Goal: Task Accomplishment & Management: Complete application form

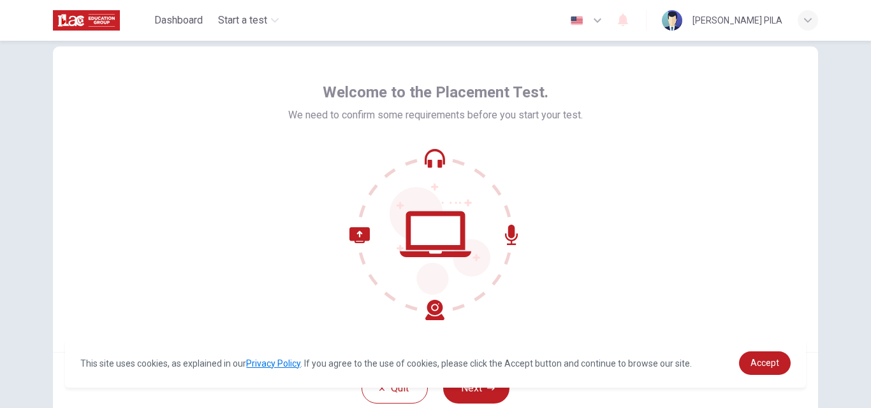
scroll to position [122, 0]
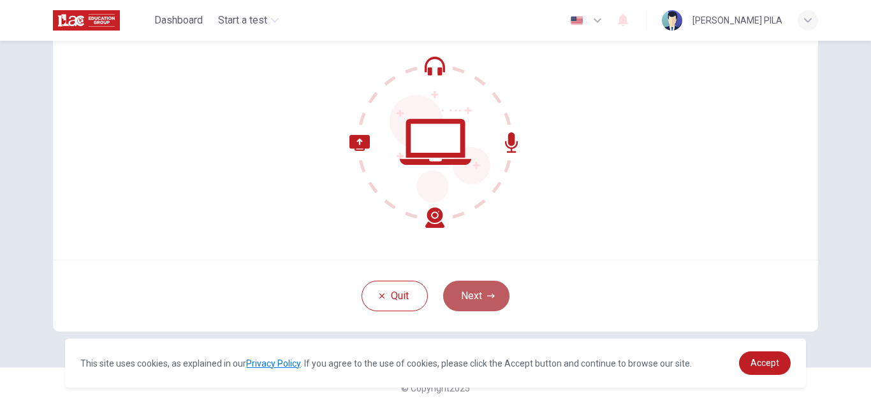
click at [463, 291] on button "Next" at bounding box center [476, 296] width 66 height 31
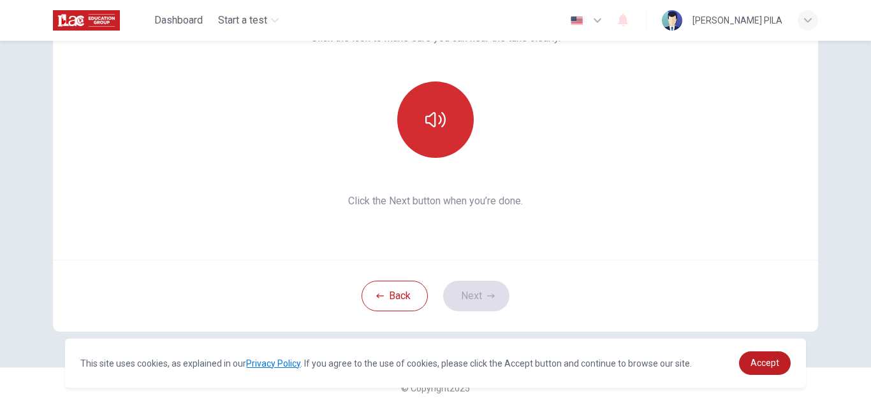
click at [436, 127] on icon "button" at bounding box center [435, 120] width 20 height 20
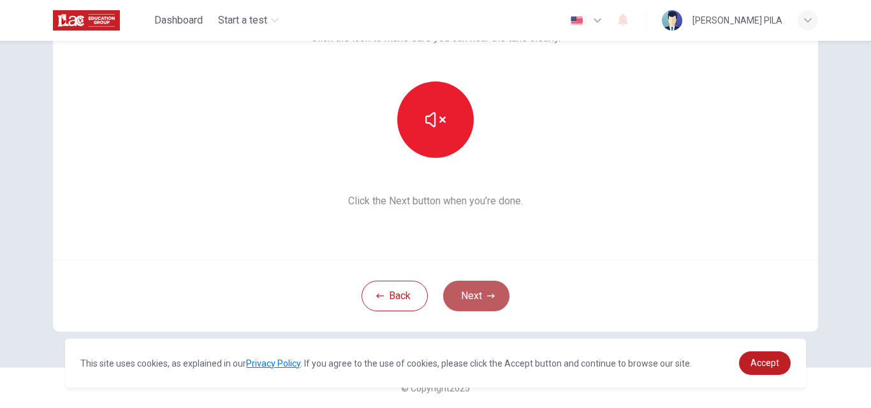
click at [489, 289] on button "Next" at bounding box center [476, 296] width 66 height 31
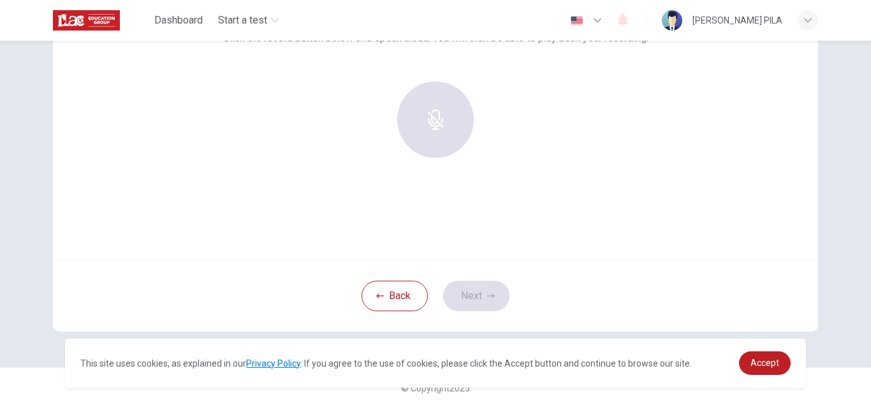
scroll to position [113, 0]
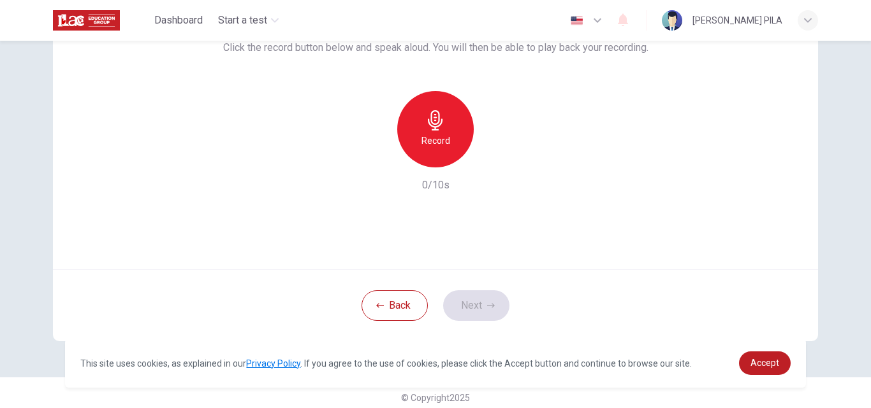
click at [426, 117] on icon "button" at bounding box center [435, 120] width 20 height 20
click at [484, 301] on button "Next" at bounding box center [476, 306] width 66 height 31
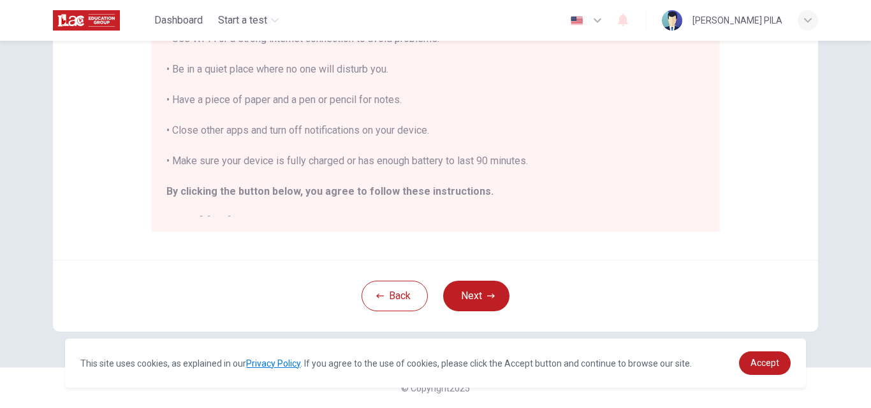
scroll to position [15, 0]
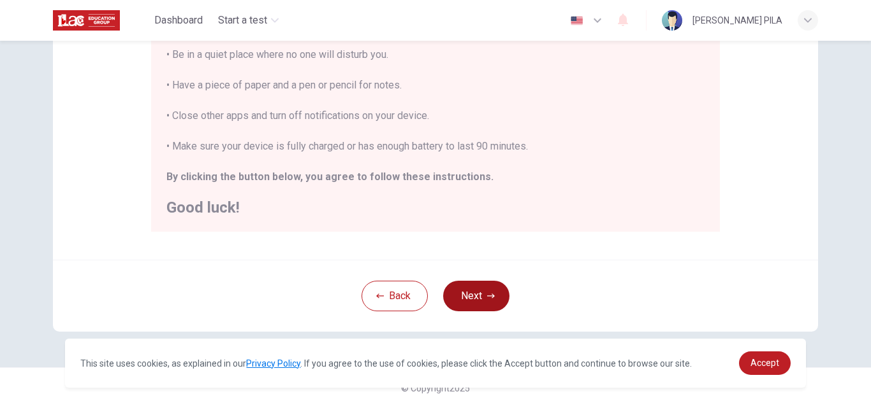
click at [460, 307] on button "Next" at bounding box center [476, 296] width 66 height 31
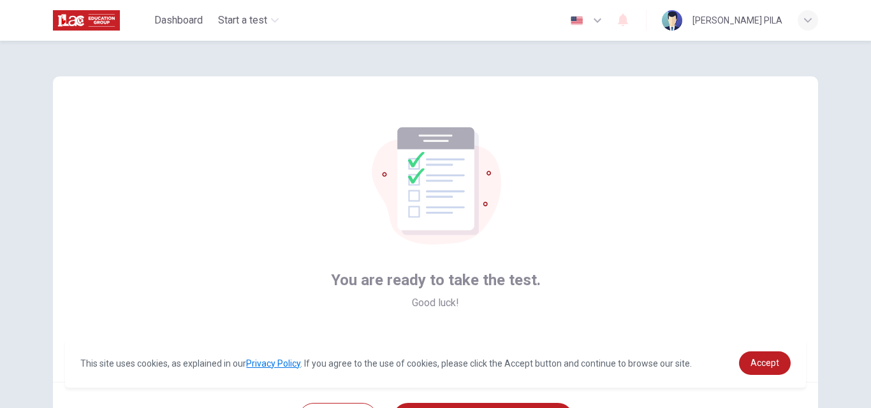
scroll to position [122, 0]
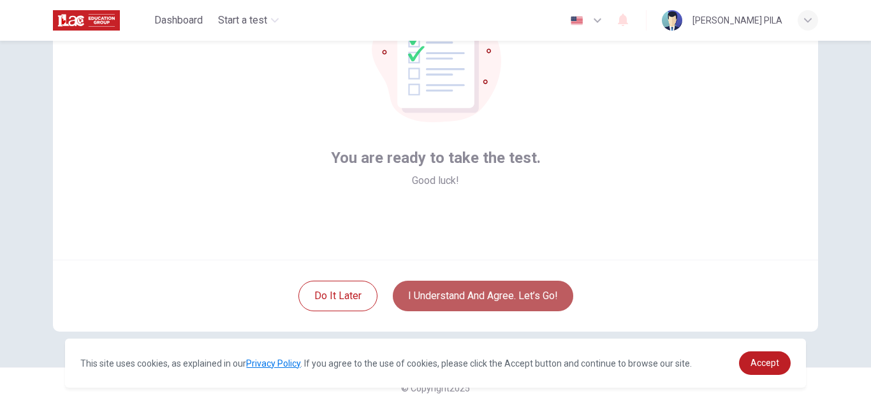
click at [488, 294] on button "I understand and agree. Let’s go!" at bounding box center [483, 296] width 180 height 31
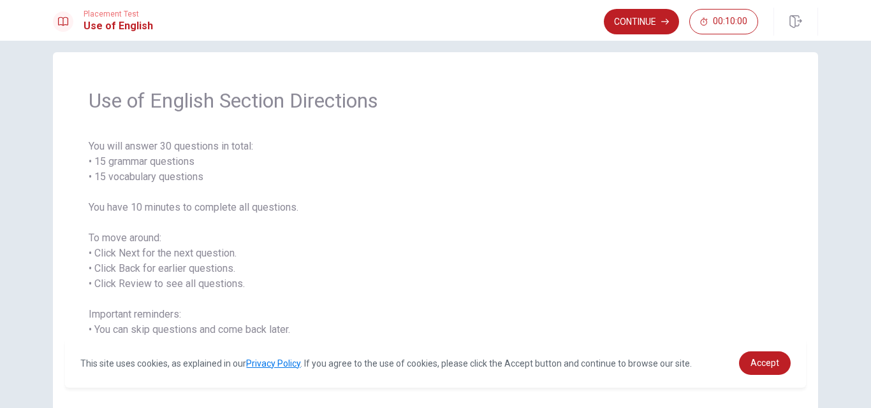
scroll to position [8, 0]
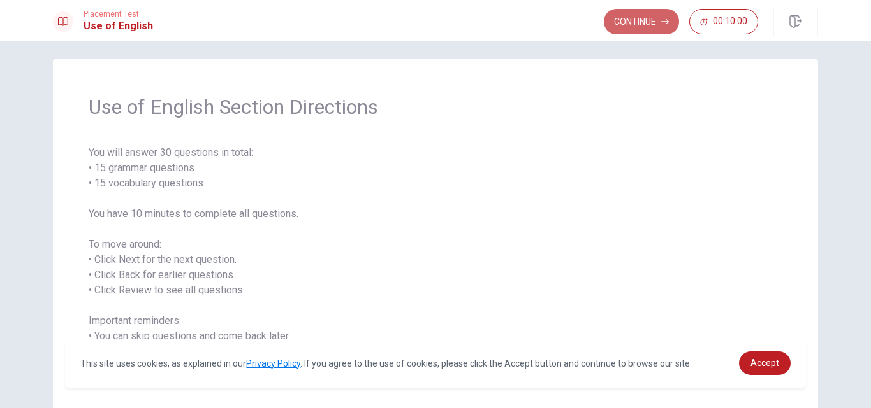
click at [651, 24] on button "Continue" at bounding box center [641, 21] width 75 height 25
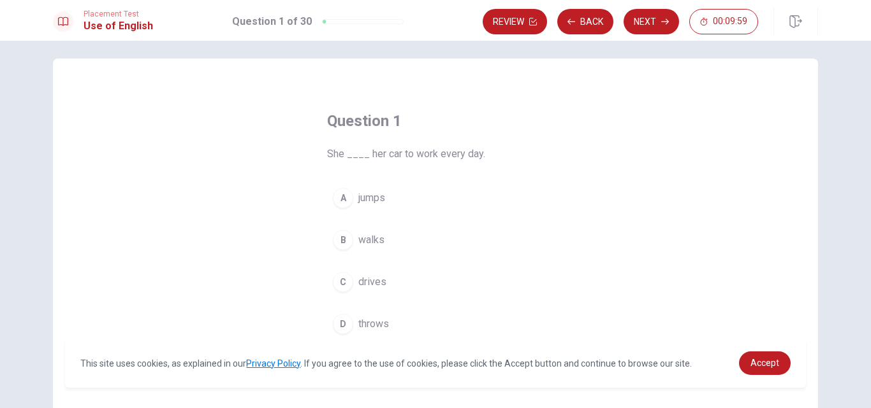
click at [359, 153] on span "She ____ her car to work every day." at bounding box center [435, 154] width 217 height 15
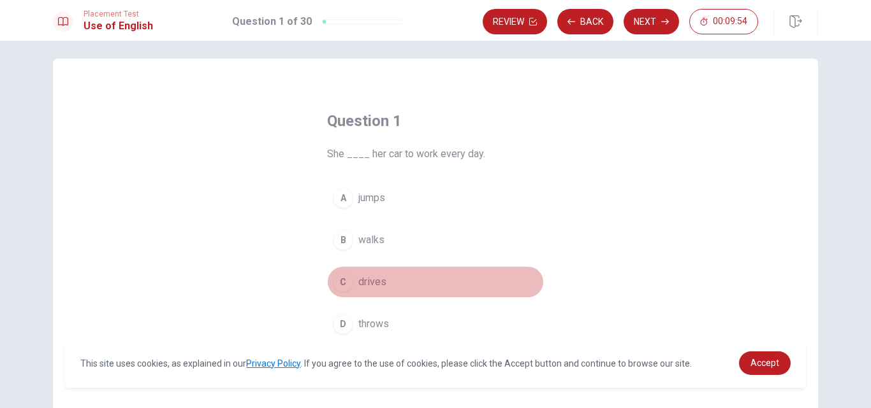
click at [363, 275] on span "drives" at bounding box center [372, 282] width 28 height 15
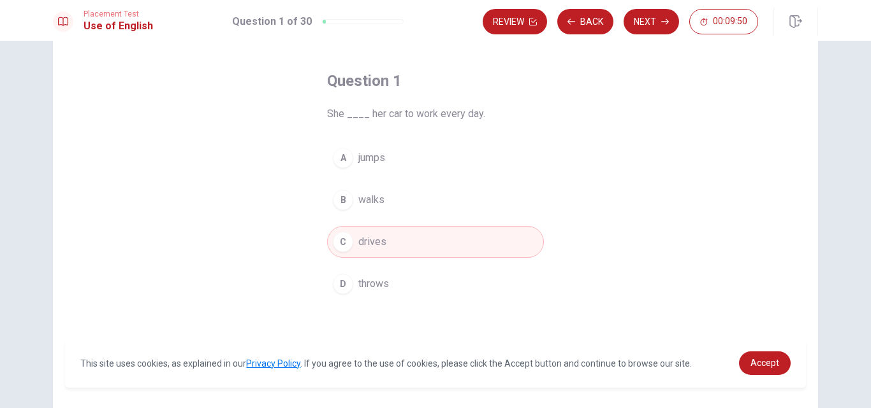
scroll to position [0, 0]
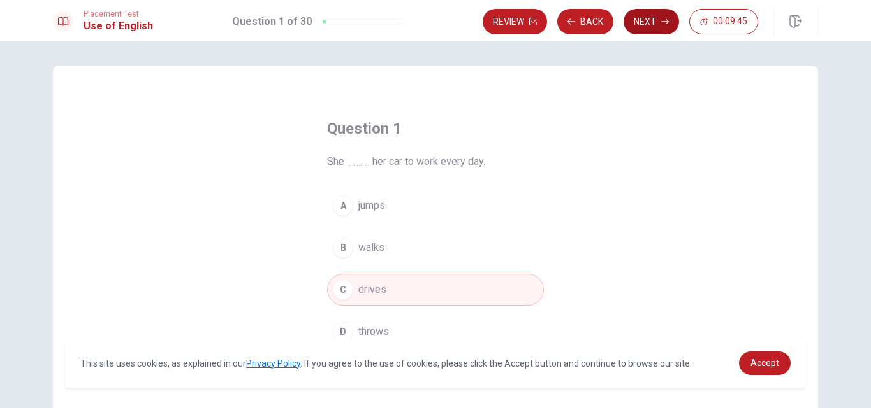
click at [636, 13] on button "Next" at bounding box center [650, 21] width 55 height 25
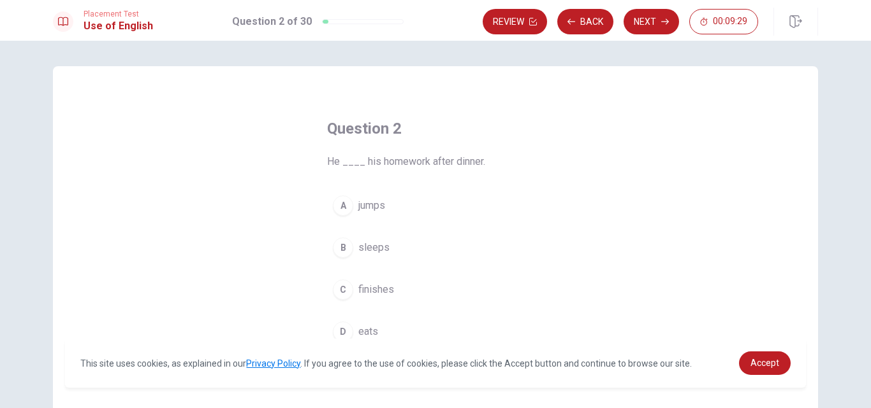
click at [386, 281] on button "C finishes" at bounding box center [435, 290] width 217 height 32
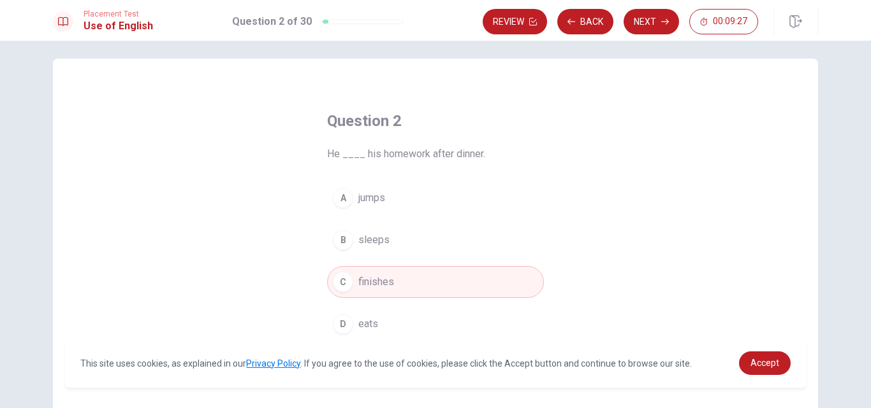
scroll to position [5, 0]
click at [648, 23] on button "Next" at bounding box center [650, 21] width 55 height 25
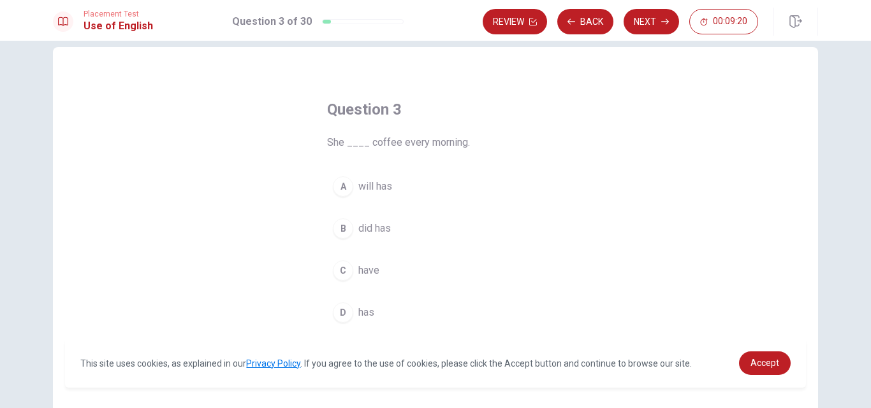
scroll to position [21, 0]
click at [373, 307] on button "D has" at bounding box center [435, 311] width 217 height 32
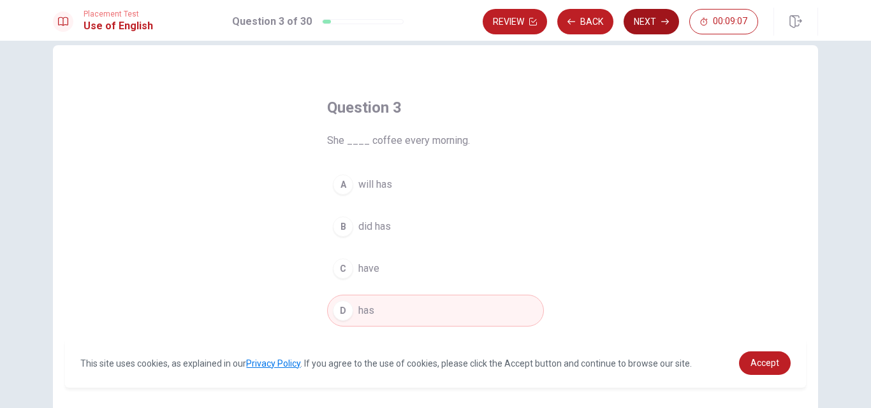
click at [649, 21] on button "Next" at bounding box center [650, 21] width 55 height 25
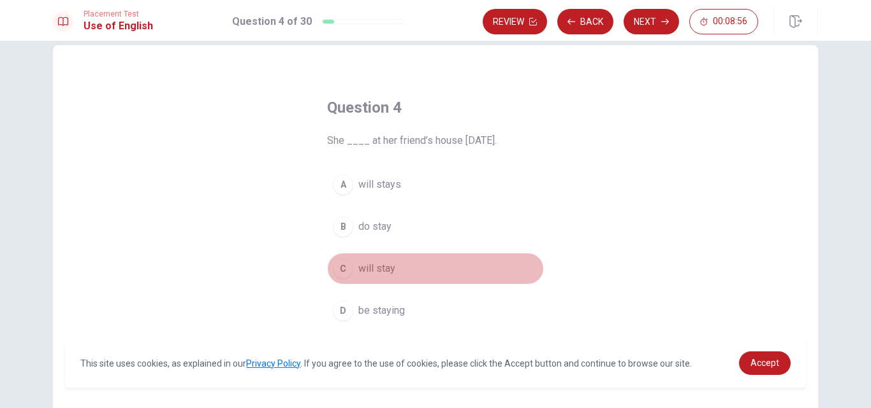
click at [377, 259] on button "C will stay" at bounding box center [435, 269] width 217 height 32
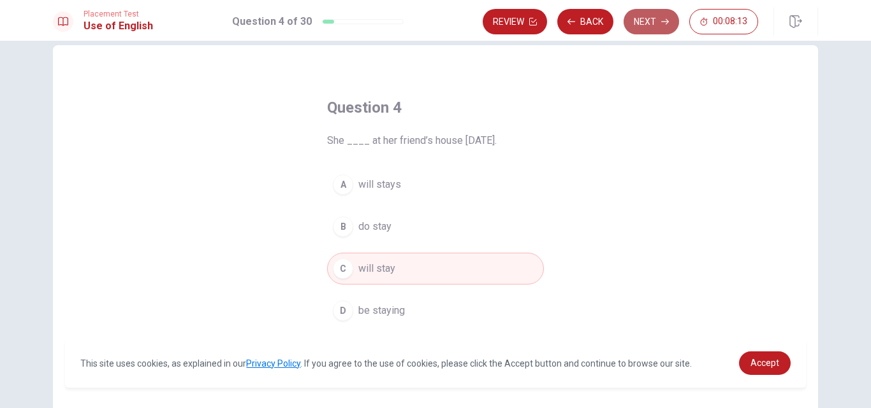
click at [660, 27] on button "Next" at bounding box center [650, 21] width 55 height 25
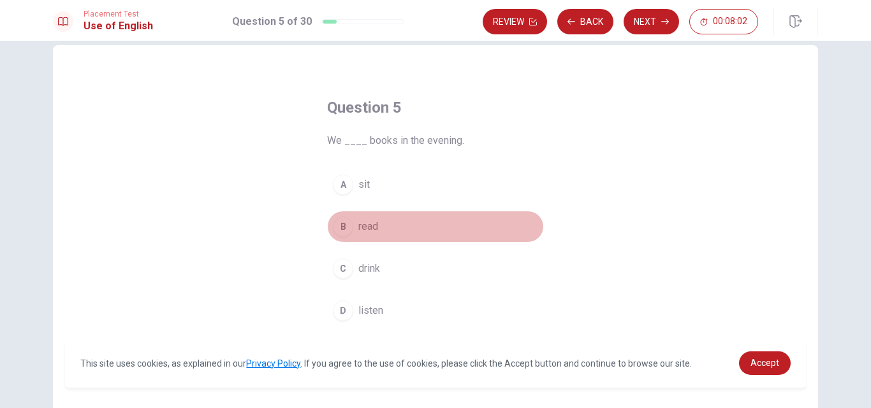
click at [371, 227] on span "read" at bounding box center [368, 226] width 20 height 15
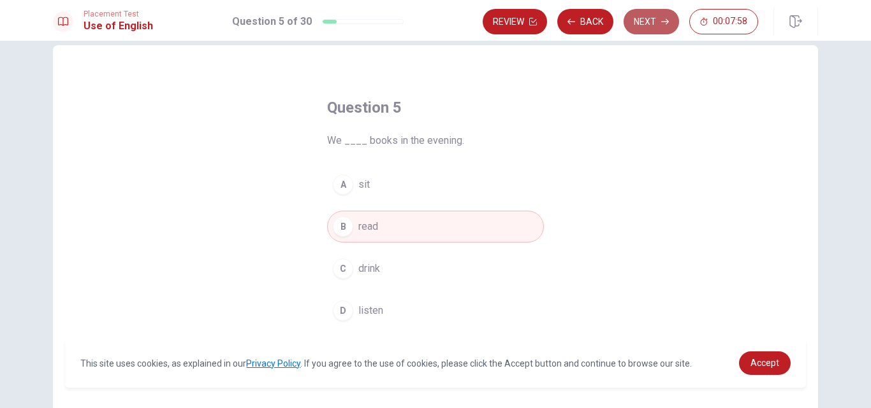
click at [661, 23] on icon "button" at bounding box center [665, 22] width 8 height 8
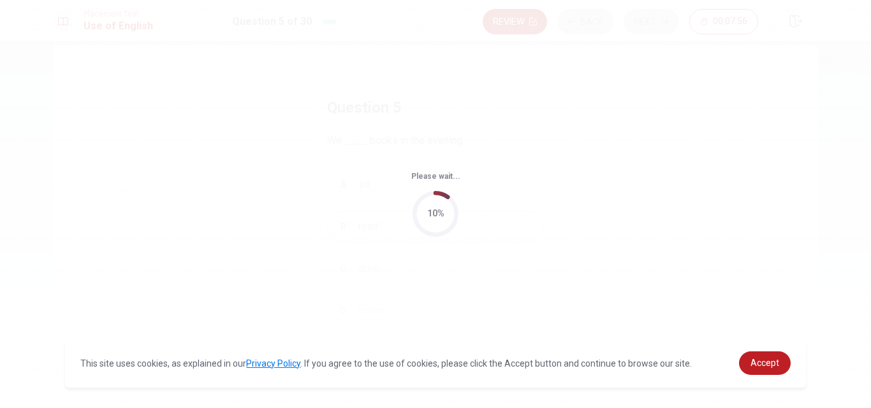
scroll to position [0, 0]
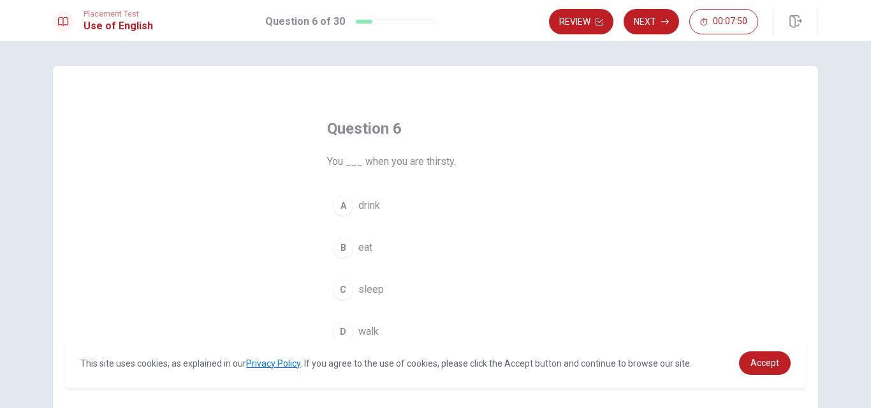
drag, startPoint x: 423, startPoint y: 159, endPoint x: 433, endPoint y: 163, distance: 11.5
click at [433, 163] on span "You ___ when you are thirsty." at bounding box center [435, 161] width 217 height 15
click at [381, 205] on button "A drink" at bounding box center [435, 206] width 217 height 32
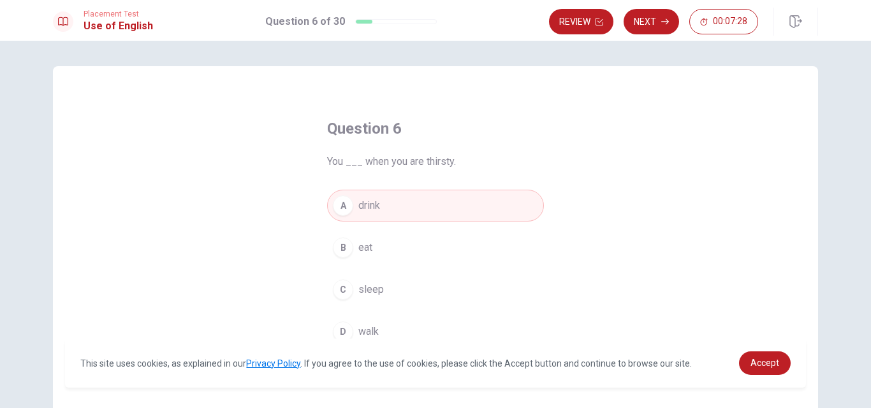
drag, startPoint x: 455, startPoint y: 161, endPoint x: 428, endPoint y: 161, distance: 27.4
click at [428, 161] on span "You ___ when you are thirsty." at bounding box center [435, 161] width 217 height 15
click at [660, 19] on button "Next" at bounding box center [650, 21] width 55 height 25
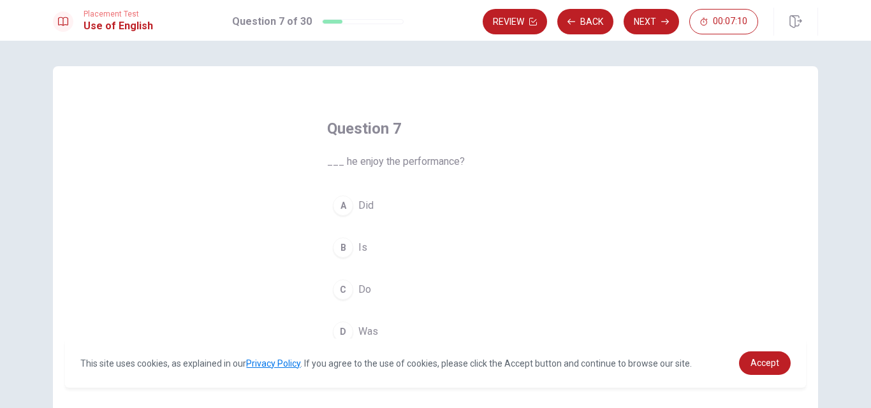
drag, startPoint x: 466, startPoint y: 162, endPoint x: 340, endPoint y: 159, distance: 126.8
click at [340, 159] on span "___ he enjoy the performance?" at bounding box center [435, 161] width 217 height 15
click at [372, 244] on button "B Is" at bounding box center [435, 248] width 217 height 32
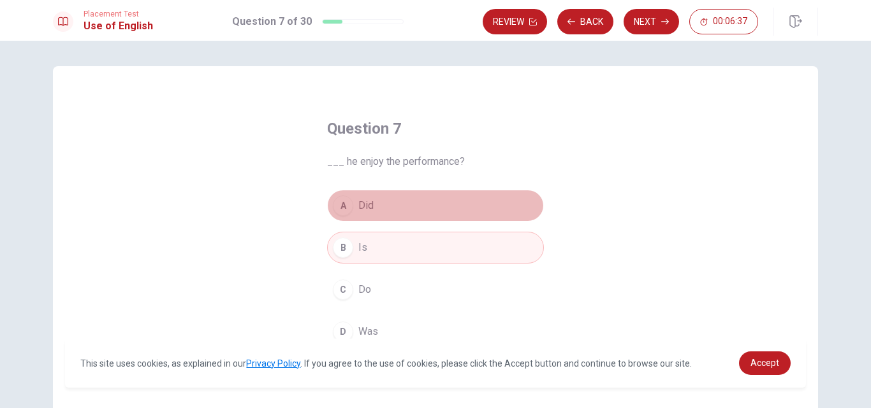
click at [359, 206] on span "Did" at bounding box center [365, 205] width 15 height 15
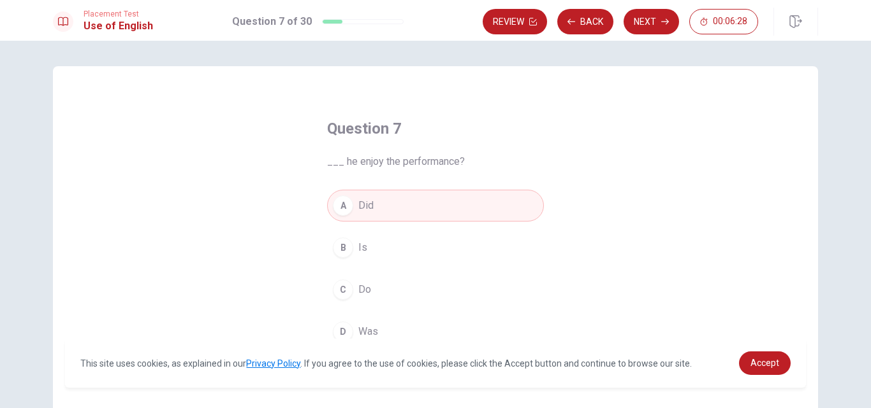
drag, startPoint x: 649, startPoint y: 25, endPoint x: 576, endPoint y: 115, distance: 115.5
click at [576, 115] on div "Placement Test Use of English Question 7 of 30 Review Back Next 00:06:28 Questi…" at bounding box center [435, 204] width 871 height 408
click at [639, 22] on button "Next" at bounding box center [650, 21] width 55 height 25
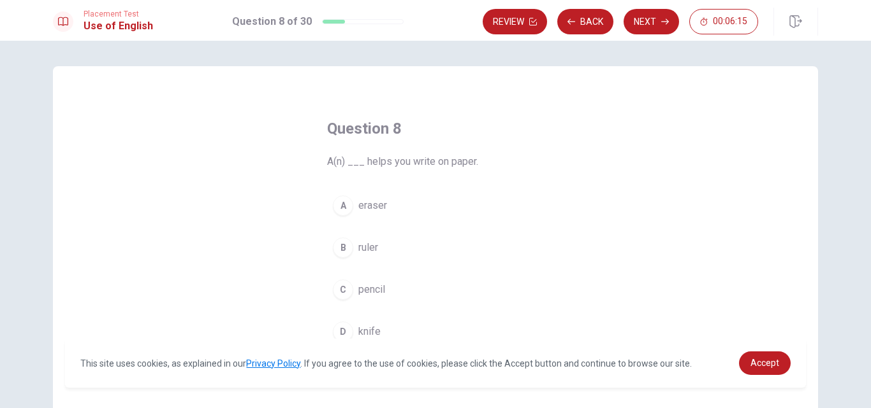
click at [376, 289] on span "pencil" at bounding box center [371, 289] width 27 height 15
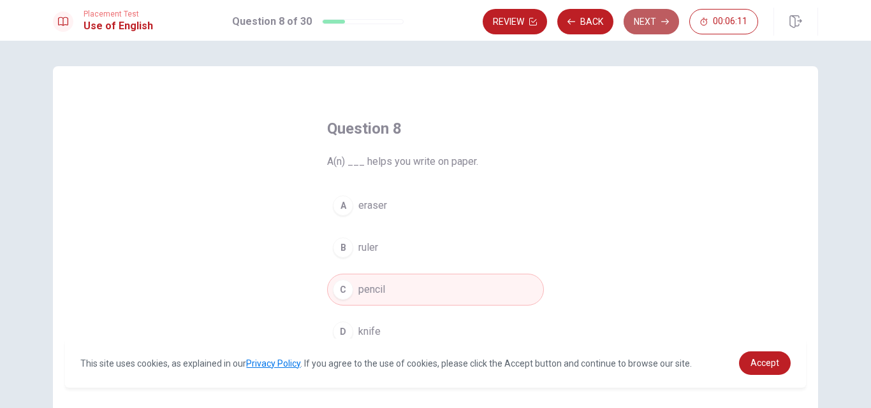
click at [651, 25] on button "Next" at bounding box center [650, 21] width 55 height 25
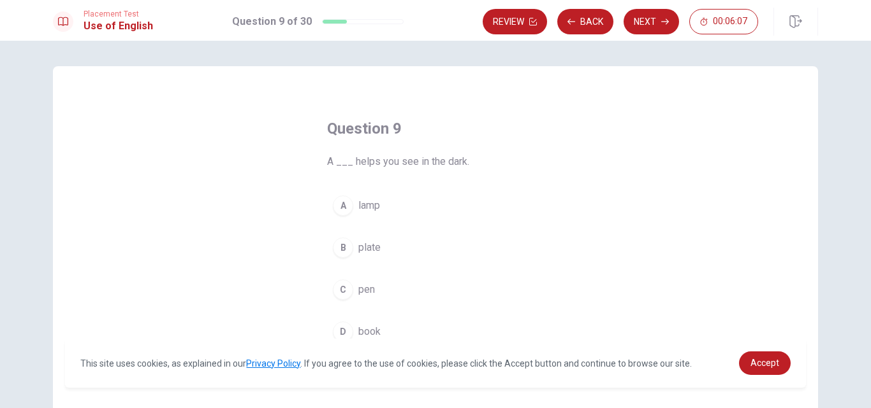
click at [387, 210] on button "A lamp" at bounding box center [435, 206] width 217 height 32
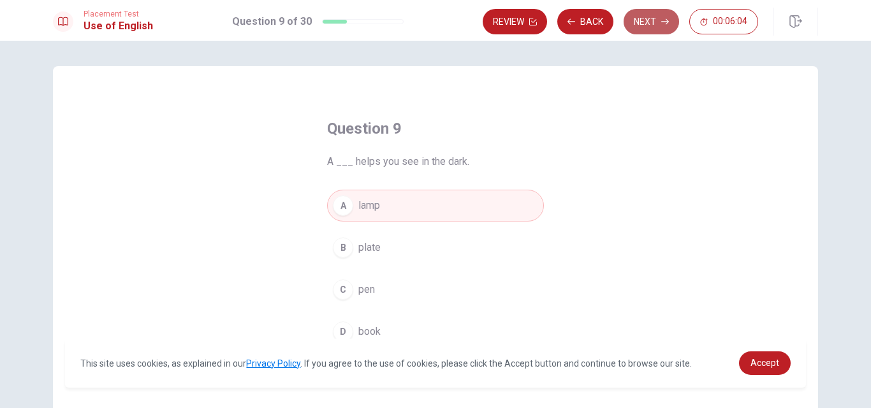
click at [643, 22] on button "Next" at bounding box center [650, 21] width 55 height 25
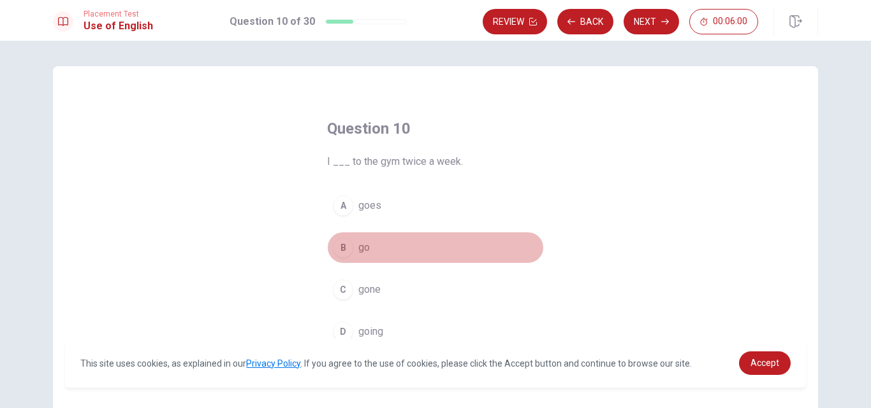
click at [370, 245] on button "B go" at bounding box center [435, 248] width 217 height 32
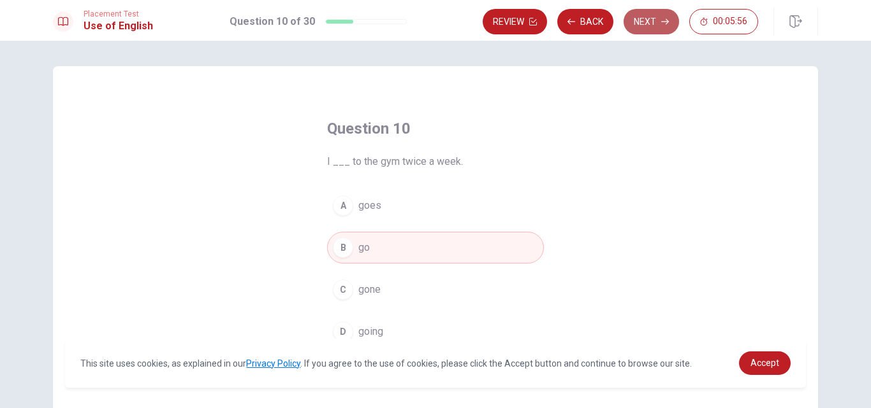
click at [648, 20] on button "Next" at bounding box center [650, 21] width 55 height 25
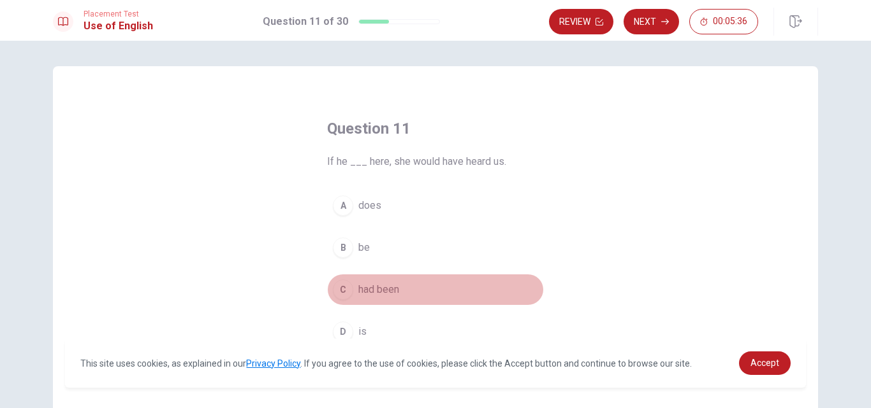
click at [406, 287] on button "C had been" at bounding box center [435, 290] width 217 height 32
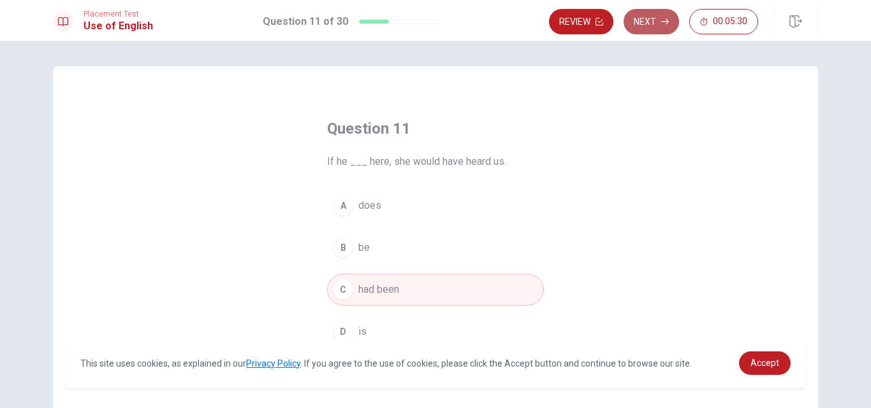
click at [658, 27] on button "Next" at bounding box center [650, 21] width 55 height 25
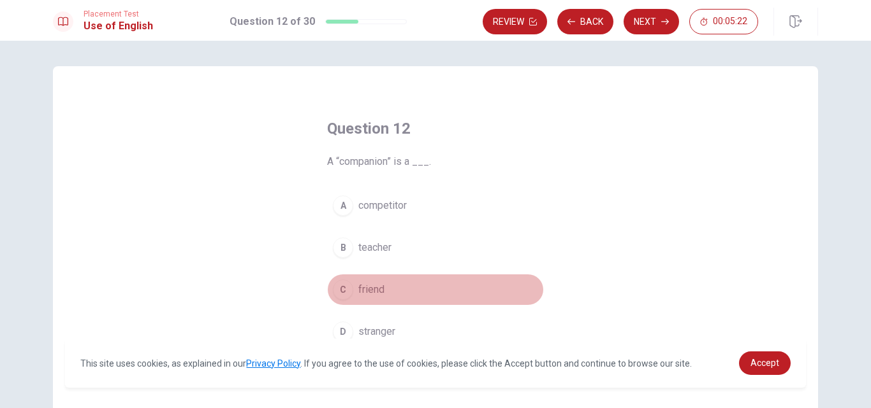
click at [386, 286] on button "C friend" at bounding box center [435, 290] width 217 height 32
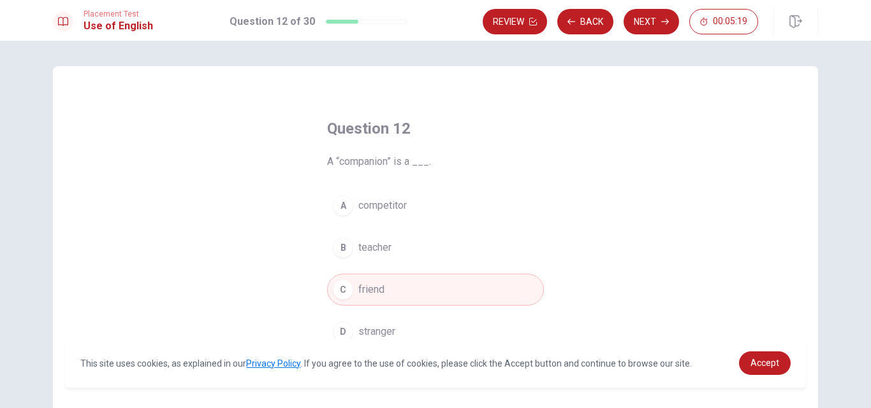
drag, startPoint x: 386, startPoint y: 163, endPoint x: 348, endPoint y: 160, distance: 37.7
click at [348, 160] on span "A “companion” is a ___." at bounding box center [435, 161] width 217 height 15
click at [665, 19] on icon "button" at bounding box center [665, 22] width 8 height 6
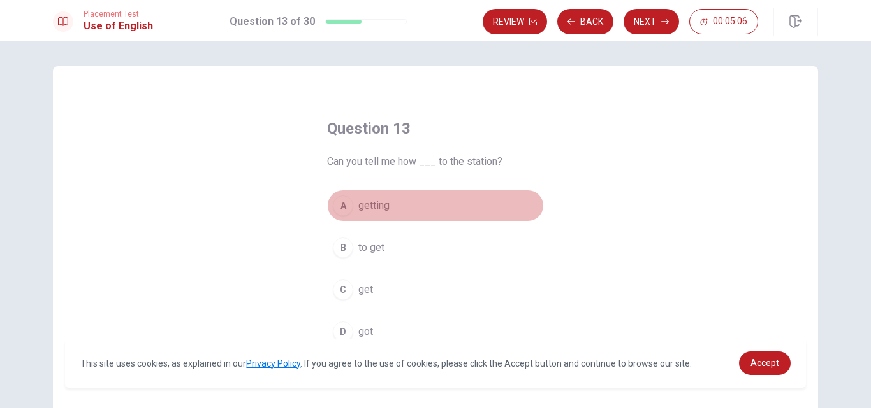
click at [368, 206] on span "getting" at bounding box center [373, 205] width 31 height 15
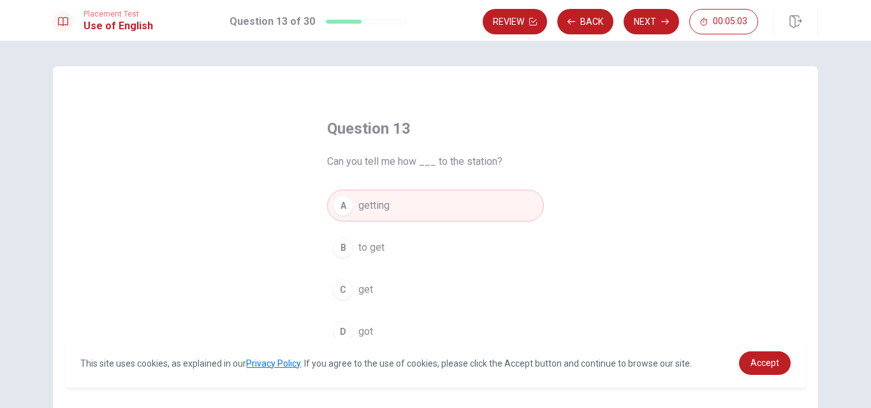
click at [377, 338] on button "D got" at bounding box center [435, 332] width 217 height 32
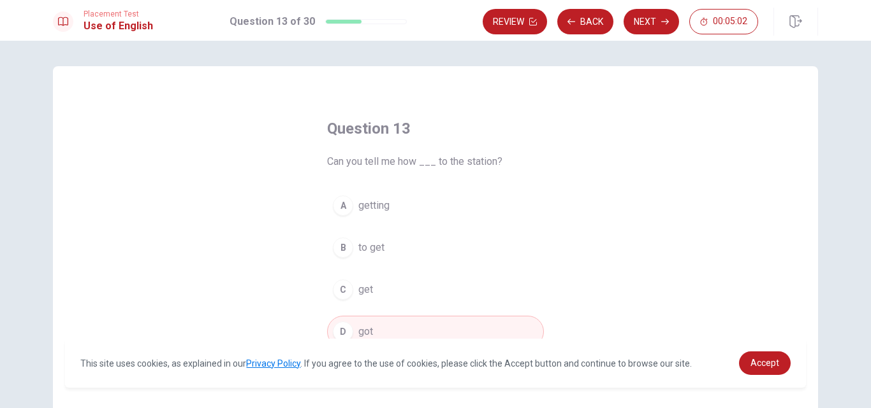
click at [395, 243] on button "B to get" at bounding box center [435, 248] width 217 height 32
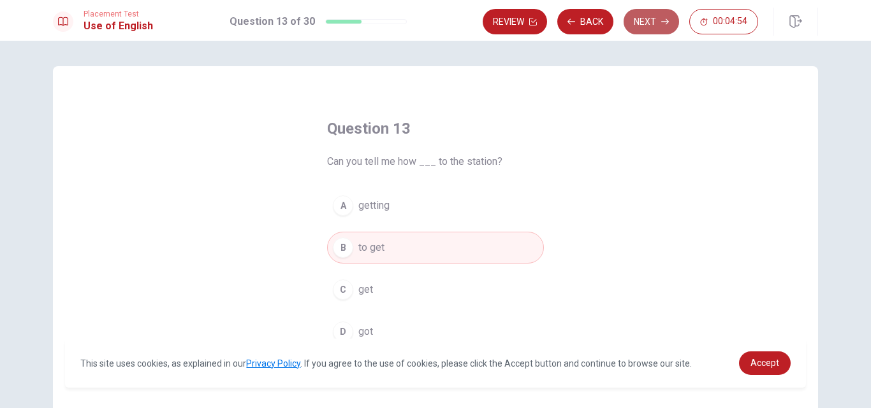
click at [637, 31] on button "Next" at bounding box center [650, 21] width 55 height 25
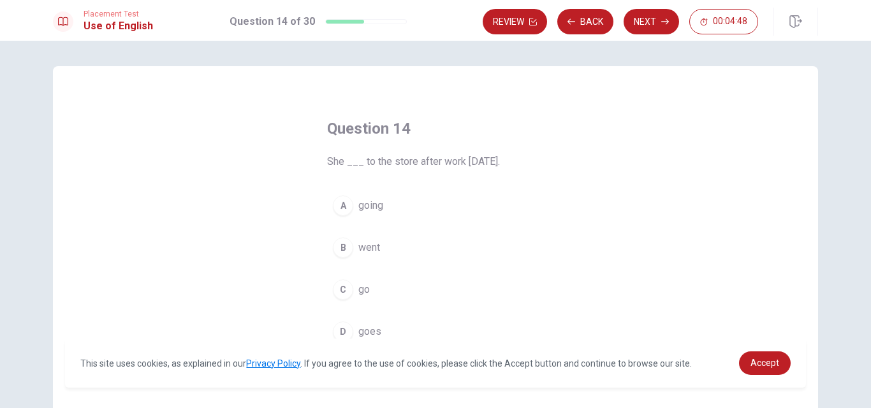
click at [367, 282] on button "C go" at bounding box center [435, 290] width 217 height 32
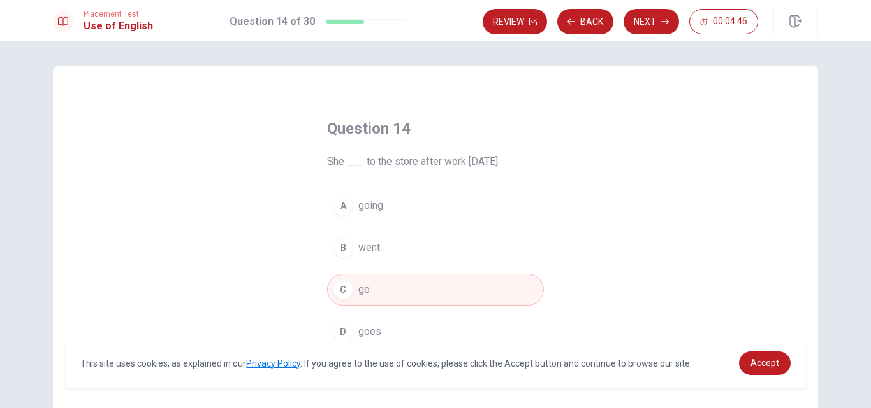
click at [402, 252] on button "B went" at bounding box center [435, 248] width 217 height 32
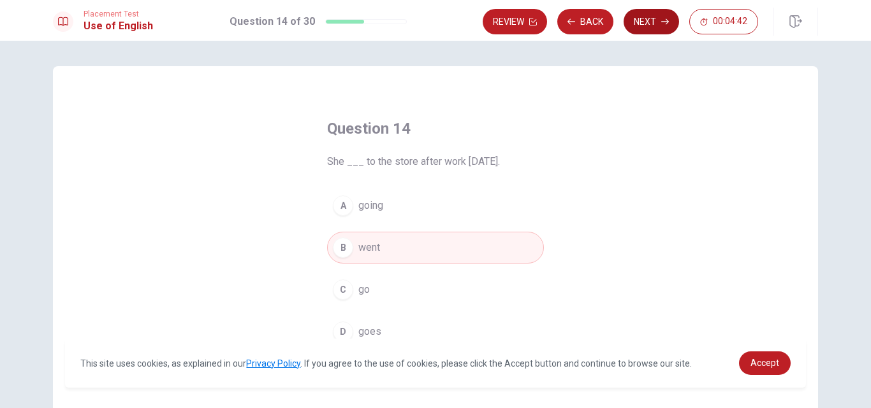
click at [656, 23] on button "Next" at bounding box center [650, 21] width 55 height 25
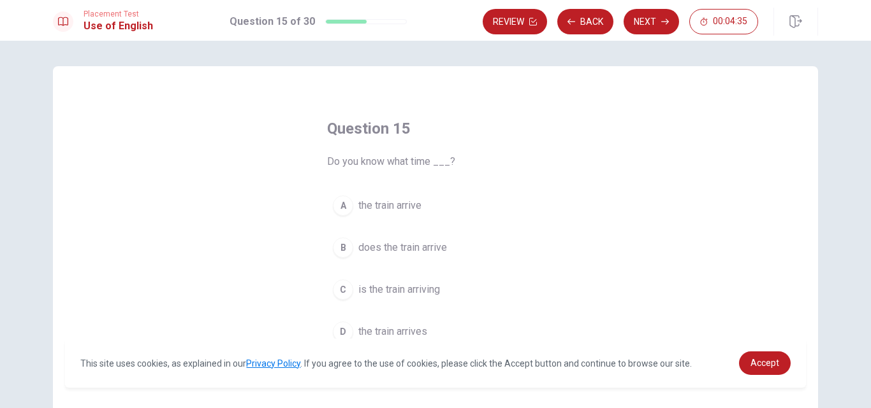
click at [413, 255] on span "does the train arrive" at bounding box center [402, 247] width 89 height 15
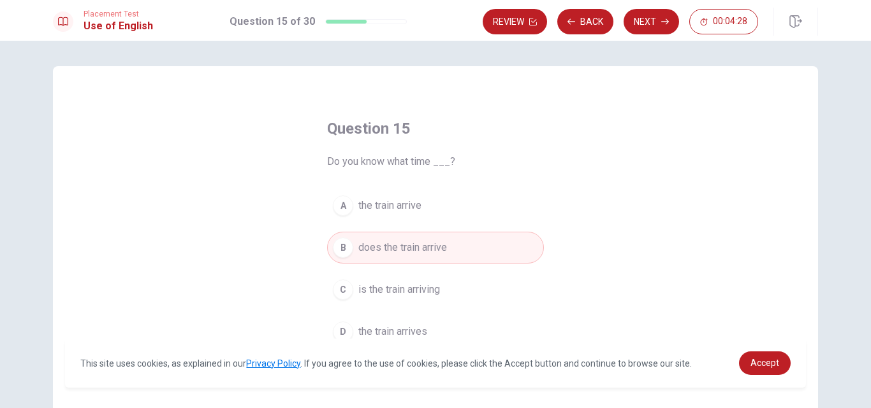
click at [437, 203] on button "A the train arrive" at bounding box center [435, 206] width 217 height 32
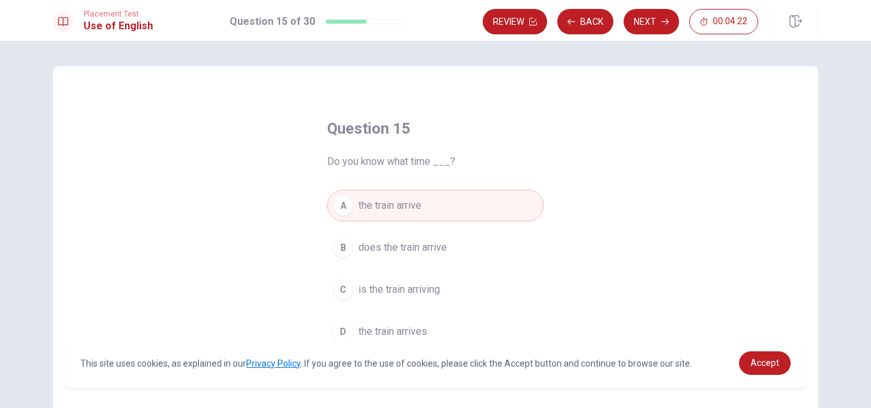
click at [438, 325] on button "D the train arrives" at bounding box center [435, 332] width 217 height 32
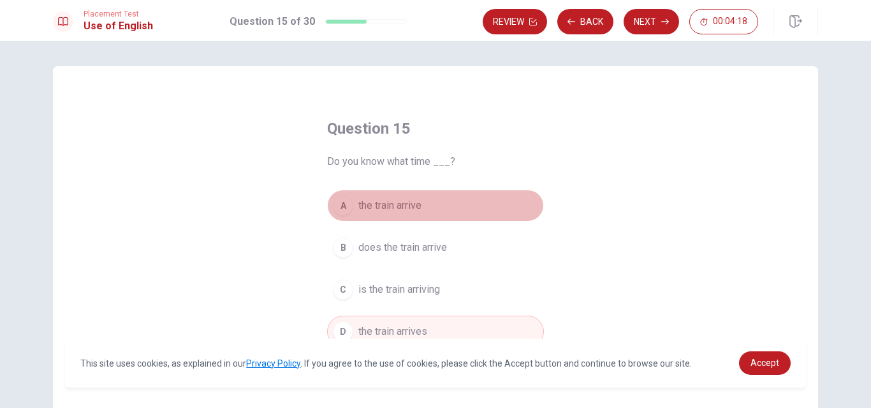
click at [468, 199] on button "A the train arrive" at bounding box center [435, 206] width 217 height 32
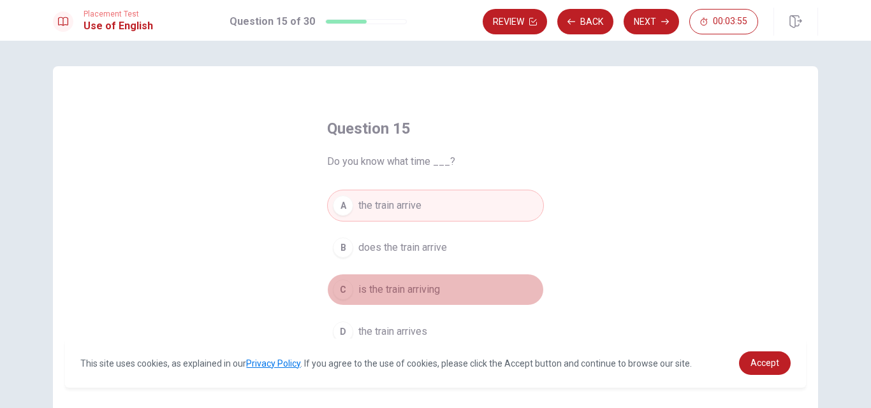
click at [424, 291] on span "is the train arriving" at bounding box center [399, 289] width 82 height 15
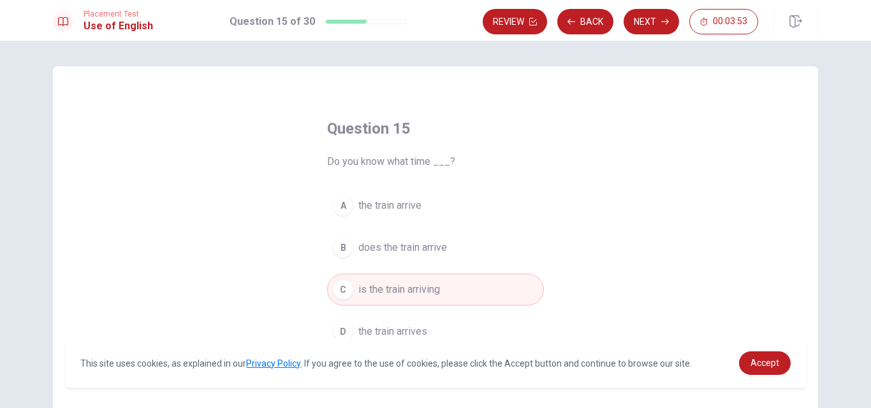
click at [422, 260] on button "B does the train arrive" at bounding box center [435, 248] width 217 height 32
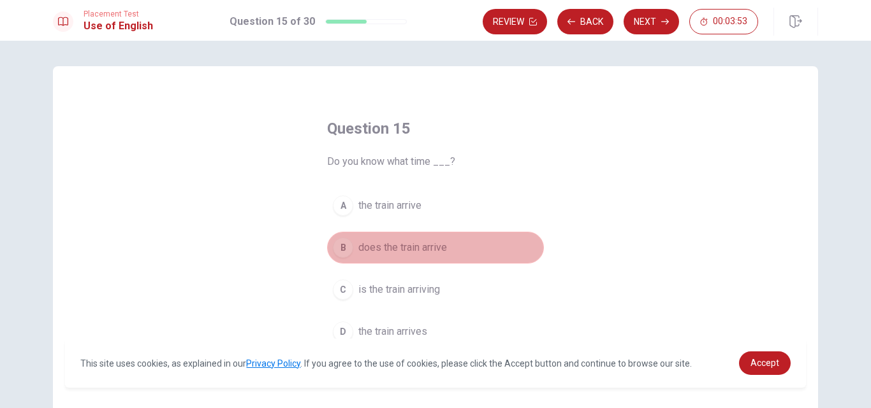
click at [422, 260] on button "B does the train arrive" at bounding box center [435, 248] width 217 height 32
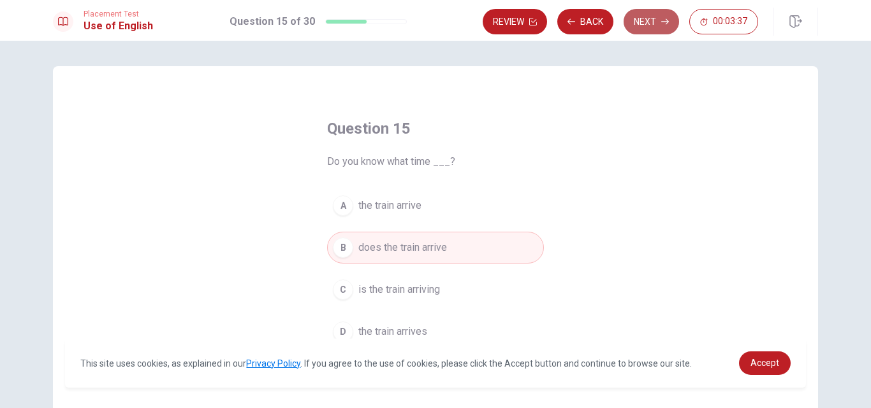
click at [650, 23] on button "Next" at bounding box center [650, 21] width 55 height 25
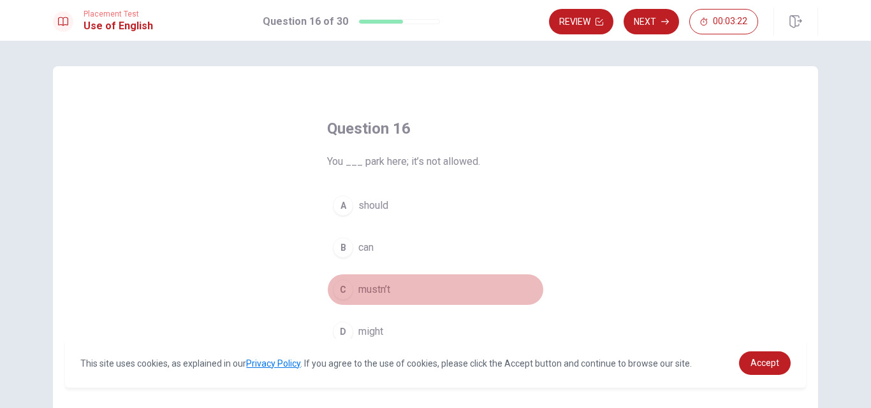
click at [375, 289] on span "mustn’t" at bounding box center [374, 289] width 32 height 15
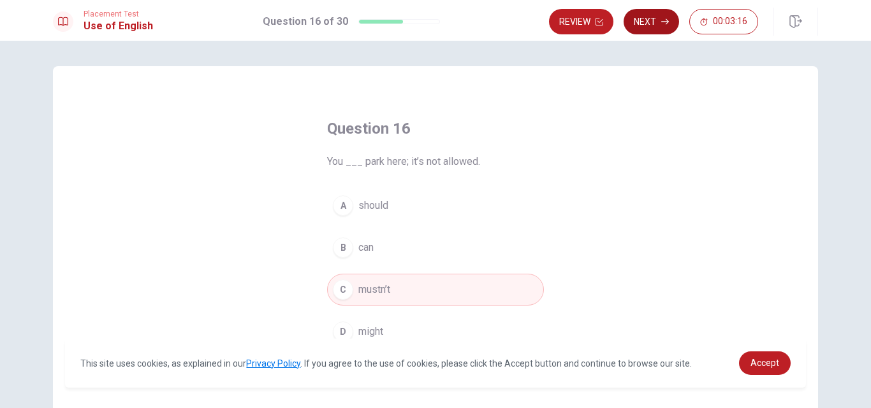
click at [656, 18] on button "Next" at bounding box center [650, 21] width 55 height 25
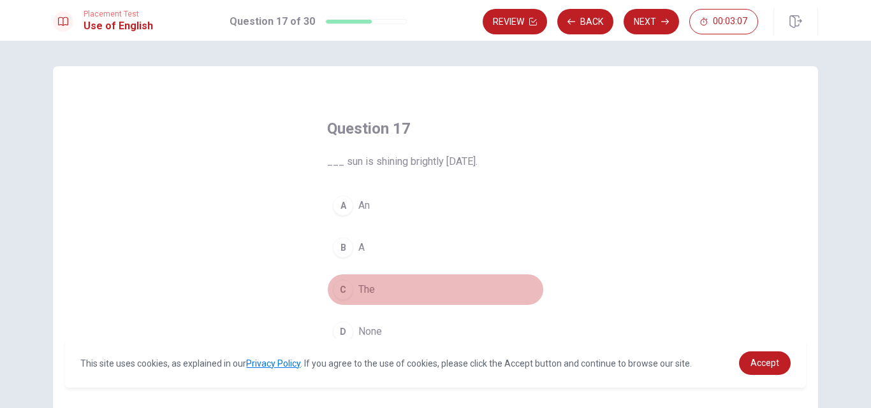
click at [358, 291] on span "The" at bounding box center [366, 289] width 17 height 15
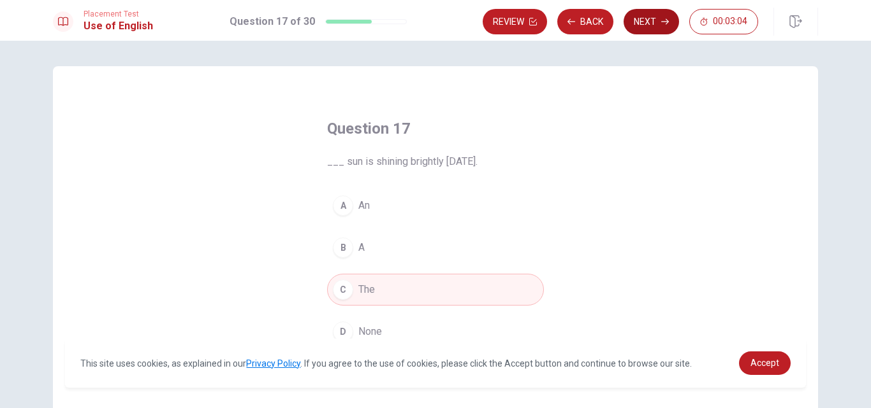
click at [654, 15] on button "Next" at bounding box center [650, 21] width 55 height 25
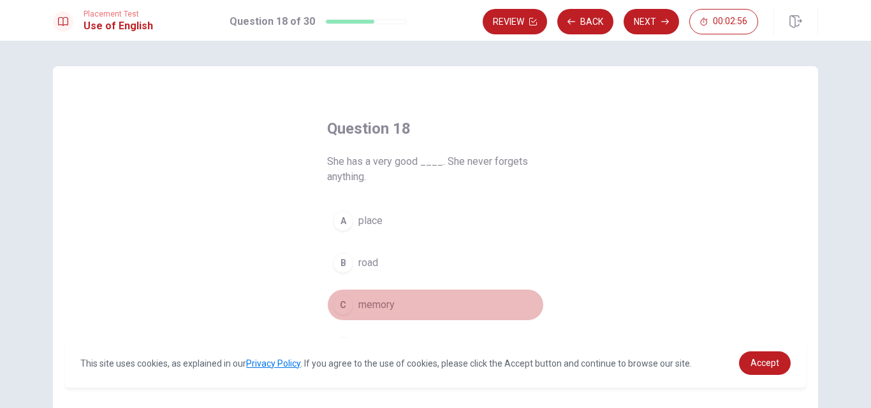
click at [386, 294] on button "C memory" at bounding box center [435, 305] width 217 height 32
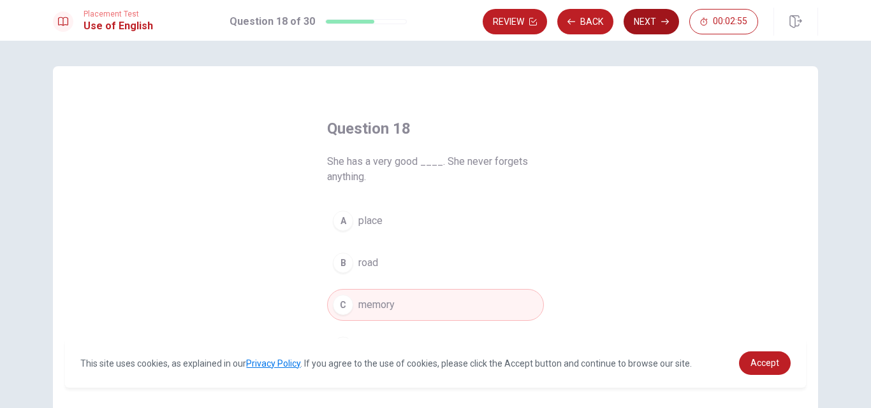
click at [656, 21] on button "Next" at bounding box center [650, 21] width 55 height 25
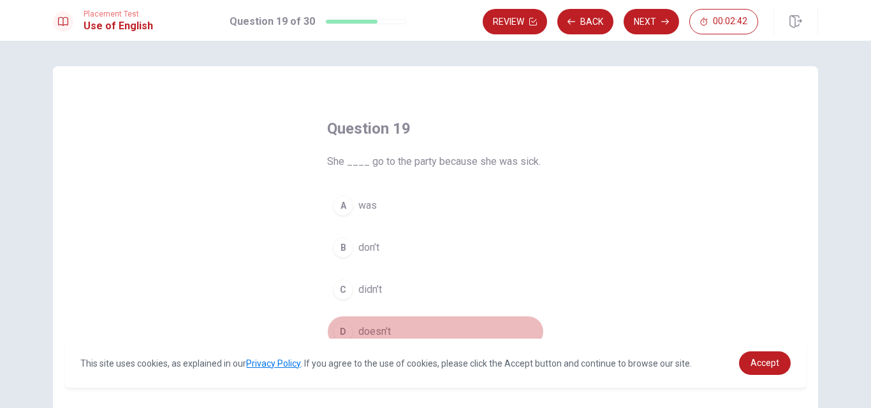
click at [377, 333] on span "doesn’t" at bounding box center [374, 331] width 33 height 15
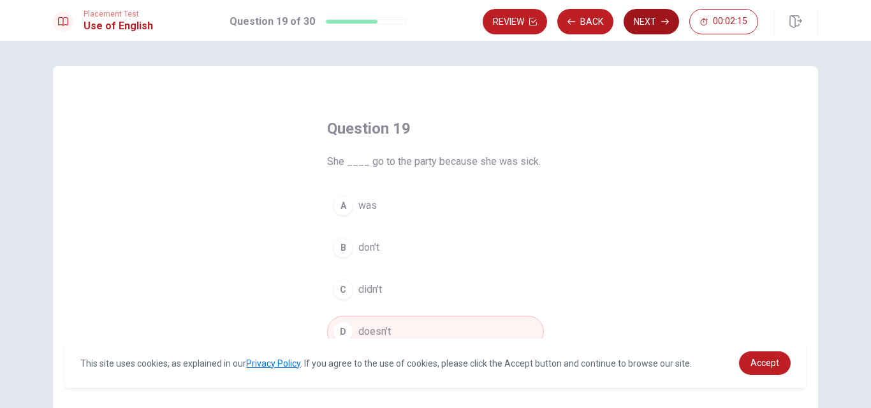
click at [657, 24] on button "Next" at bounding box center [650, 21] width 55 height 25
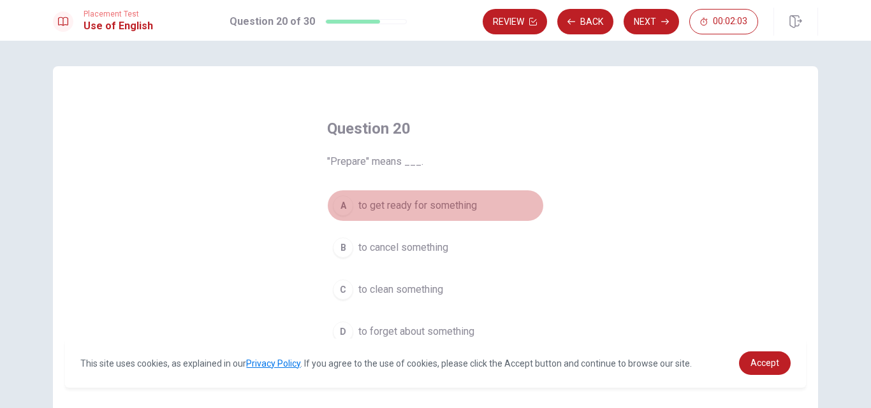
click at [439, 211] on span "to get ready for something" at bounding box center [417, 205] width 119 height 15
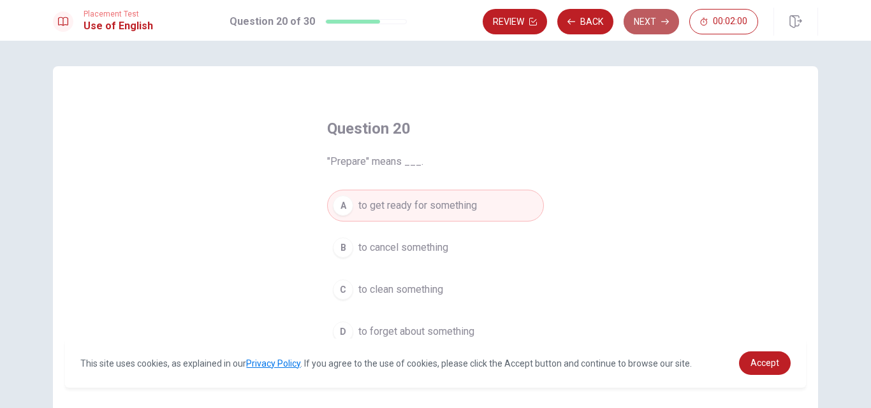
click at [643, 22] on button "Next" at bounding box center [650, 21] width 55 height 25
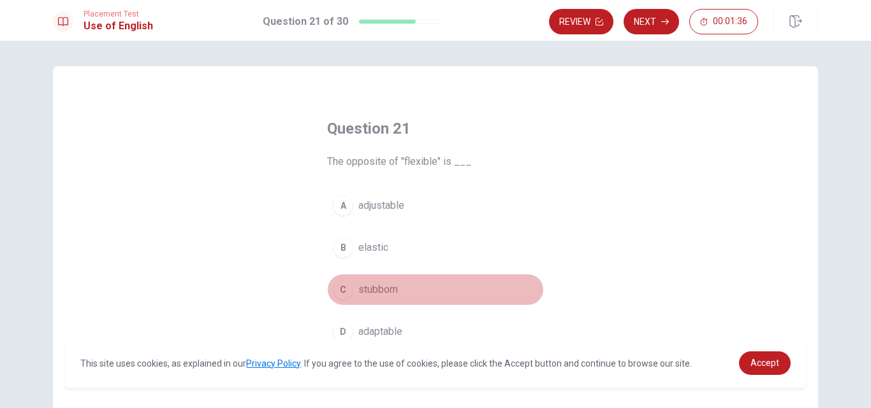
click at [392, 277] on button "C stubborn" at bounding box center [435, 290] width 217 height 32
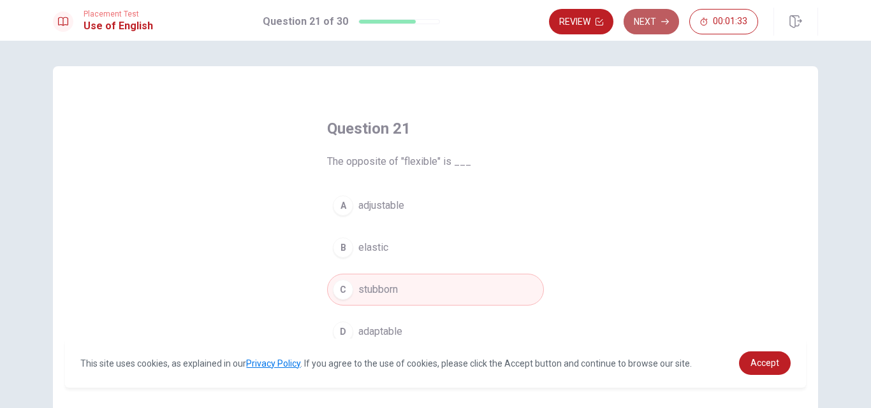
click at [651, 29] on button "Next" at bounding box center [650, 21] width 55 height 25
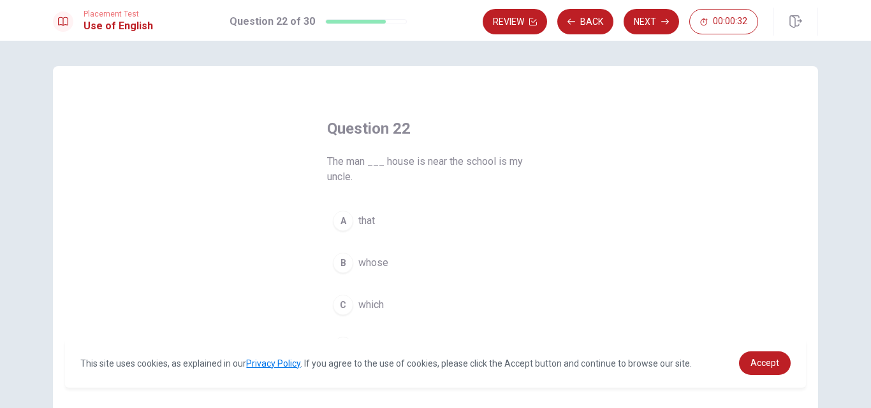
click at [359, 267] on span "whose" at bounding box center [373, 263] width 30 height 15
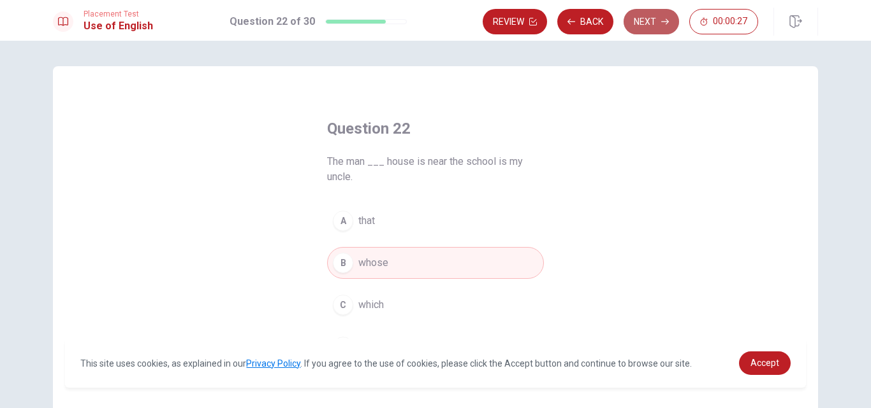
click at [658, 25] on button "Next" at bounding box center [650, 21] width 55 height 25
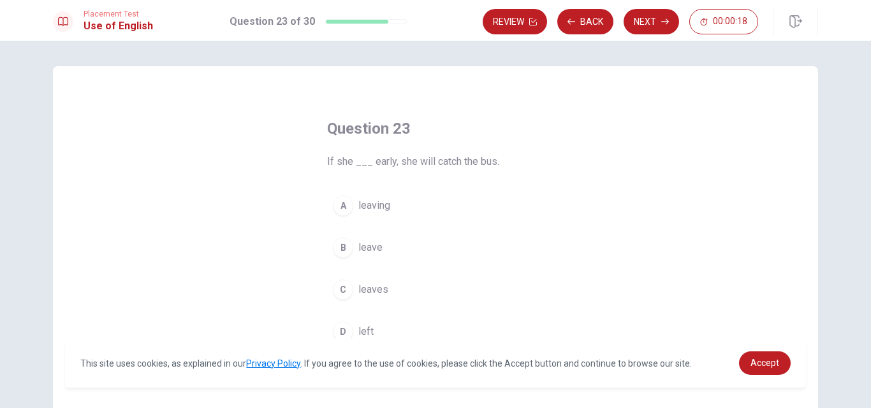
click at [403, 294] on button "C leaves" at bounding box center [435, 290] width 217 height 32
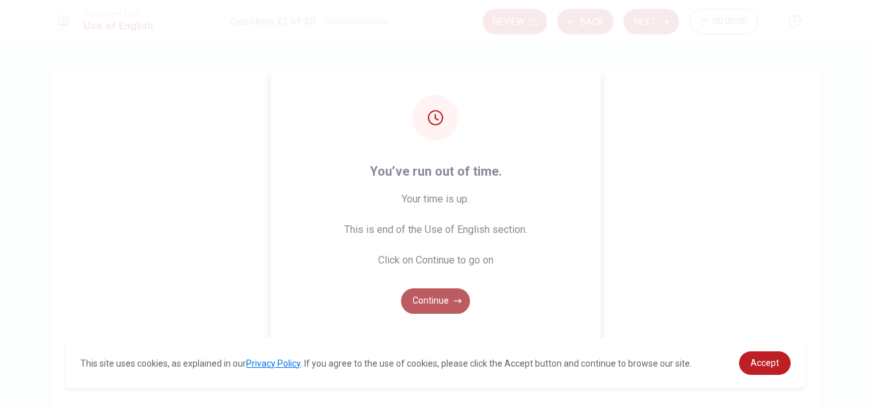
click at [425, 304] on button "Continue" at bounding box center [435, 301] width 69 height 25
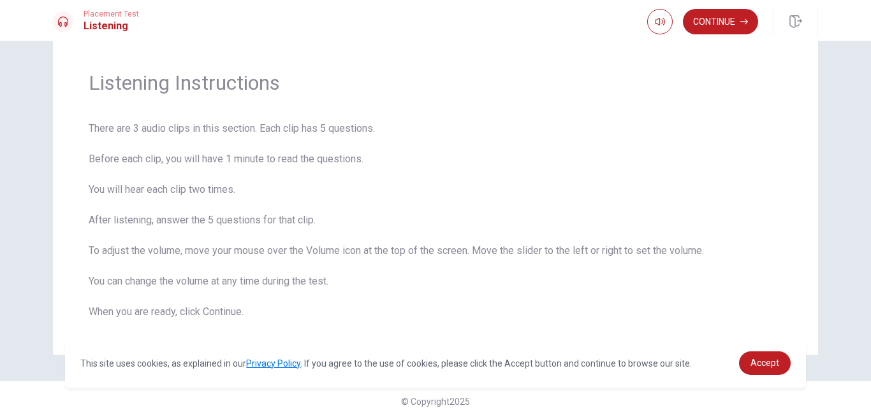
scroll to position [45, 0]
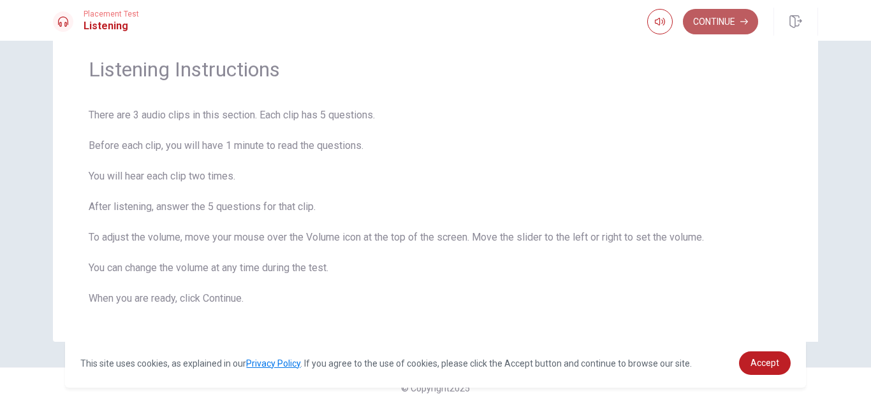
click at [698, 17] on button "Continue" at bounding box center [720, 21] width 75 height 25
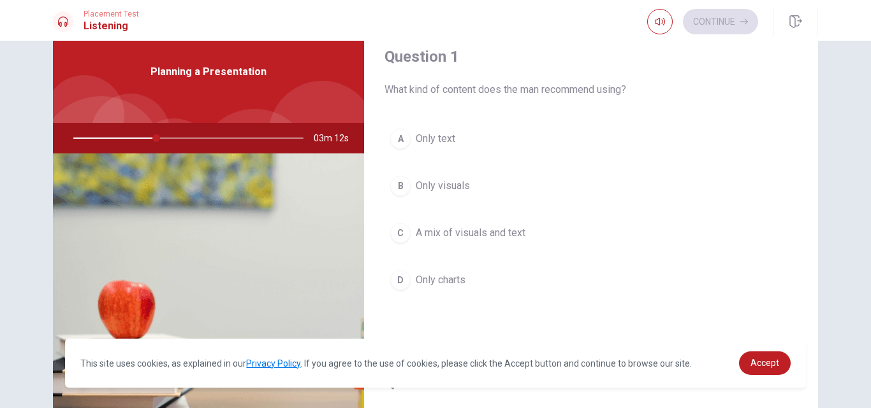
click at [522, 231] on span "A mix of visuals and text" at bounding box center [471, 233] width 110 height 15
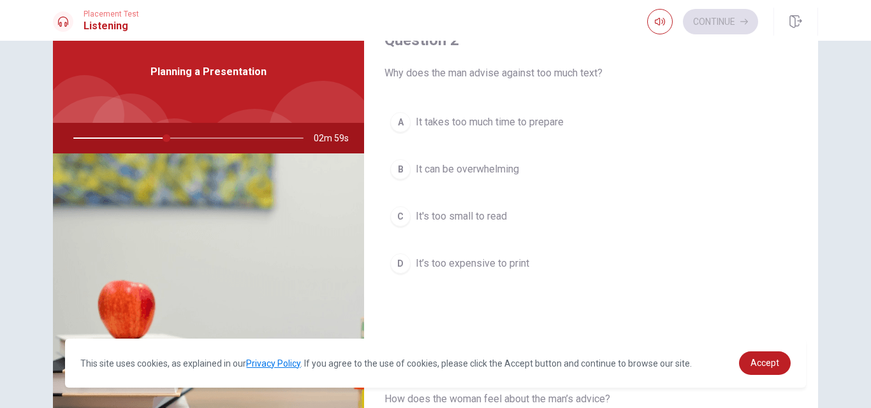
scroll to position [340, 0]
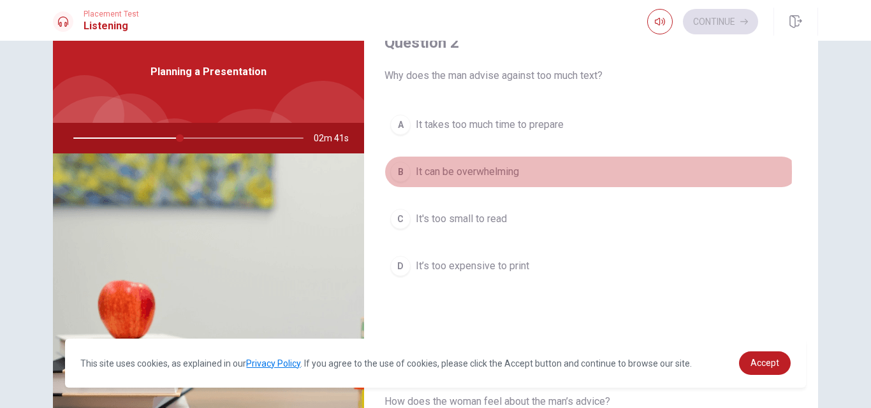
click at [504, 173] on span "It can be overwhelming" at bounding box center [467, 171] width 103 height 15
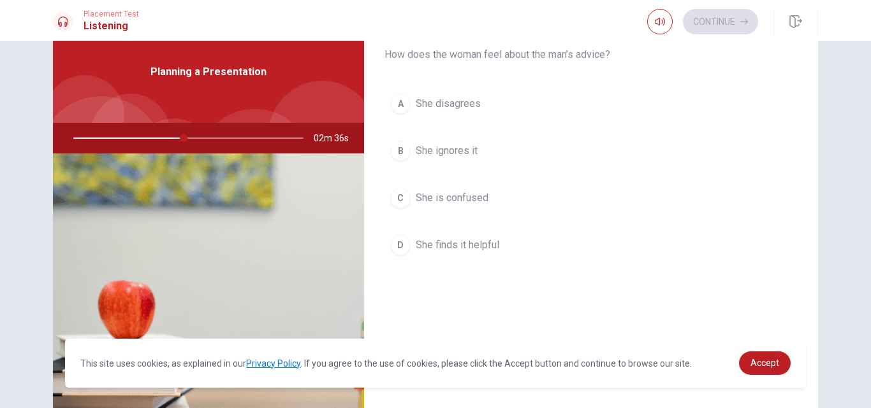
scroll to position [690, 0]
click at [495, 246] on span "She finds it helpful" at bounding box center [457, 242] width 83 height 15
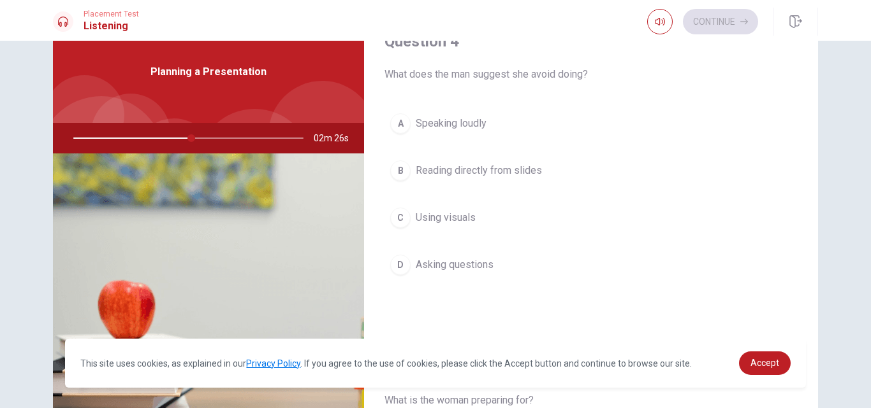
scroll to position [997, 0]
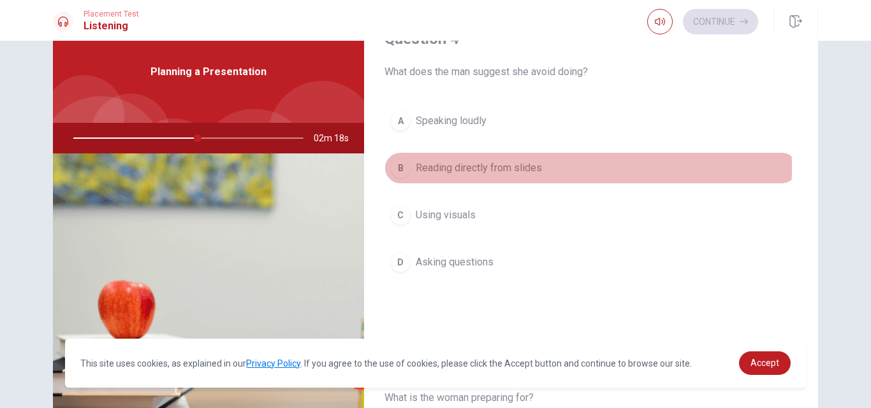
click at [491, 168] on span "Reading directly from slides" at bounding box center [479, 168] width 126 height 15
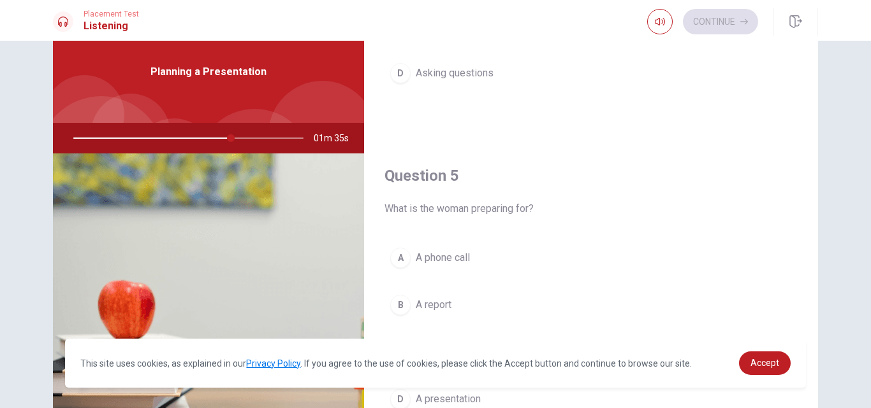
scroll to position [1189, 0]
click at [505, 308] on button "B A report" at bounding box center [590, 303] width 413 height 32
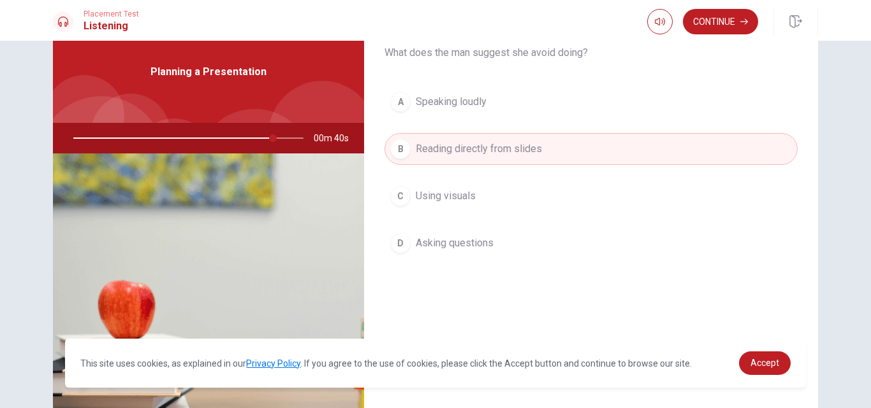
scroll to position [1018, 0]
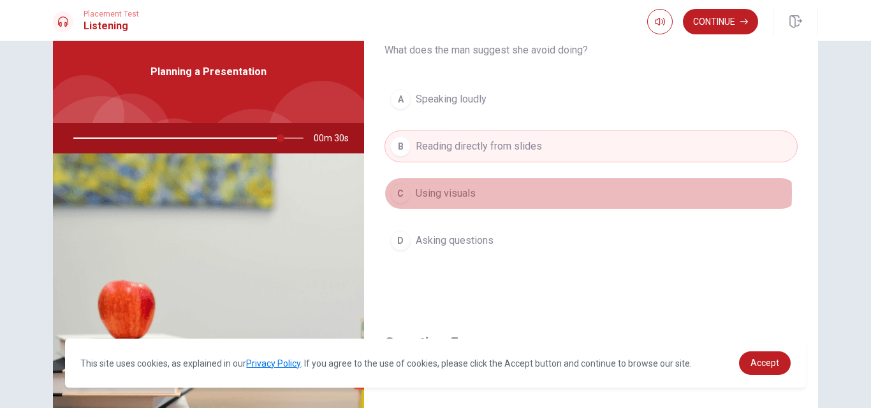
click at [544, 193] on button "C Using visuals" at bounding box center [590, 194] width 413 height 32
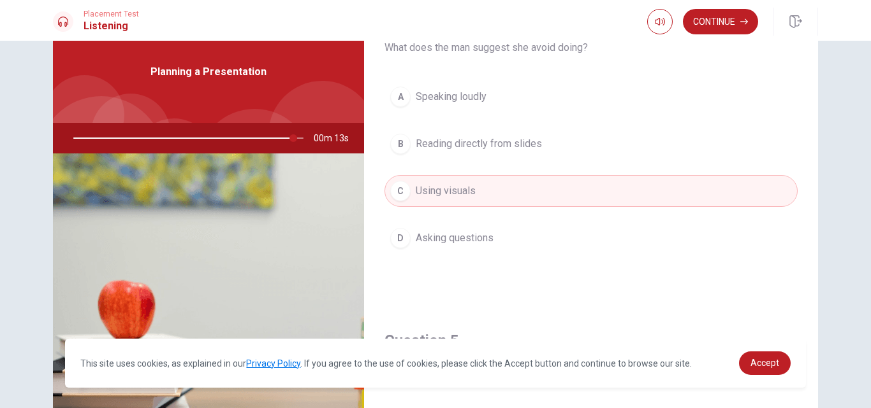
scroll to position [997, 0]
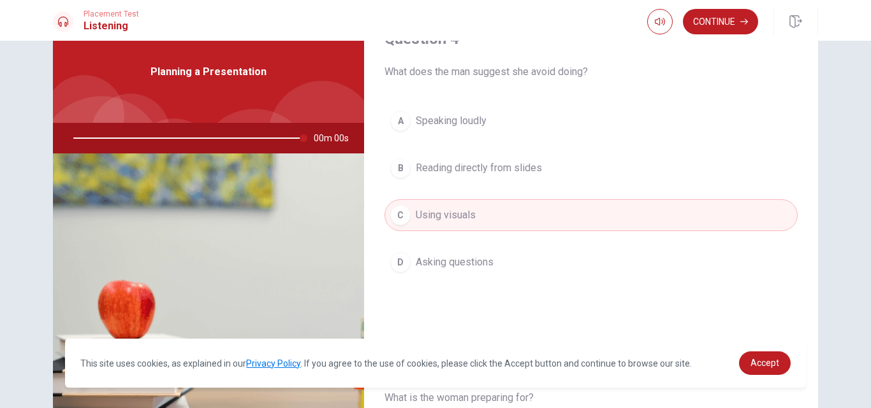
type input "0"
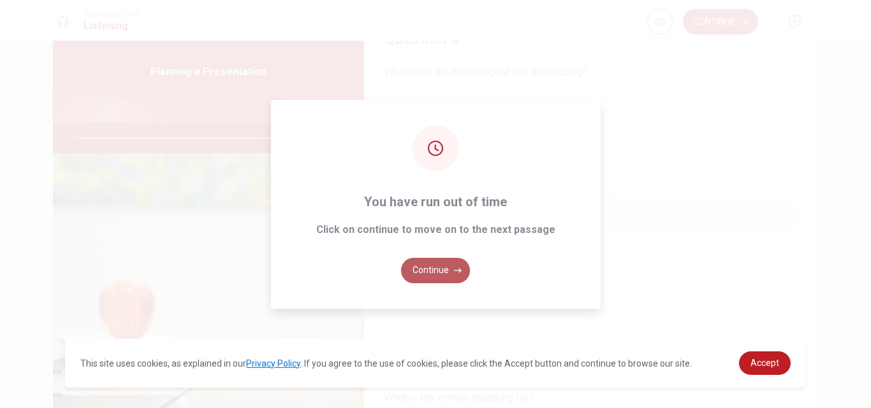
click at [444, 264] on button "Continue" at bounding box center [435, 270] width 69 height 25
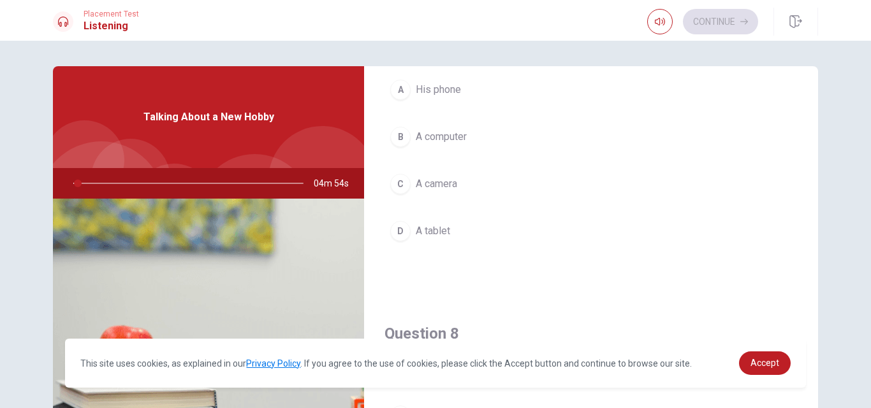
scroll to position [0, 0]
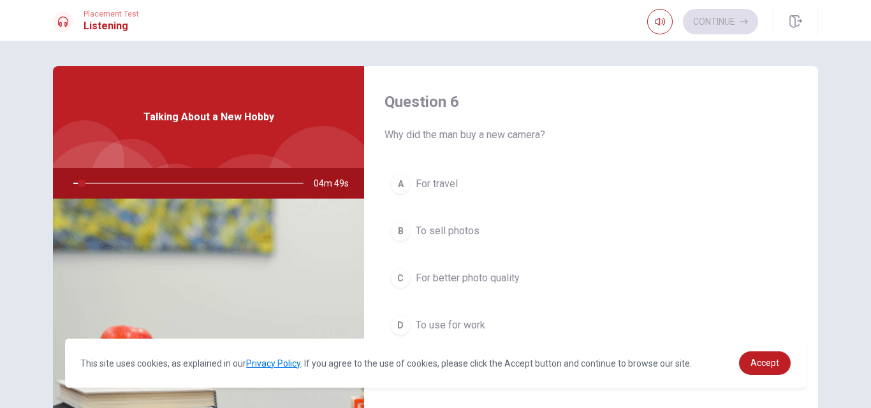
drag, startPoint x: 547, startPoint y: 136, endPoint x: 380, endPoint y: 136, distance: 166.3
click at [380, 136] on div "Question 6 Why did the man buy a new camera? A For travel B To sell photos C Fo…" at bounding box center [591, 229] width 454 height 326
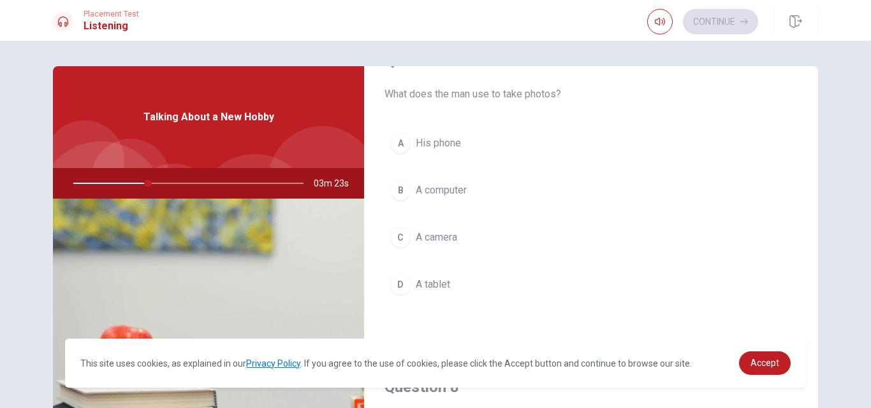
scroll to position [384, 0]
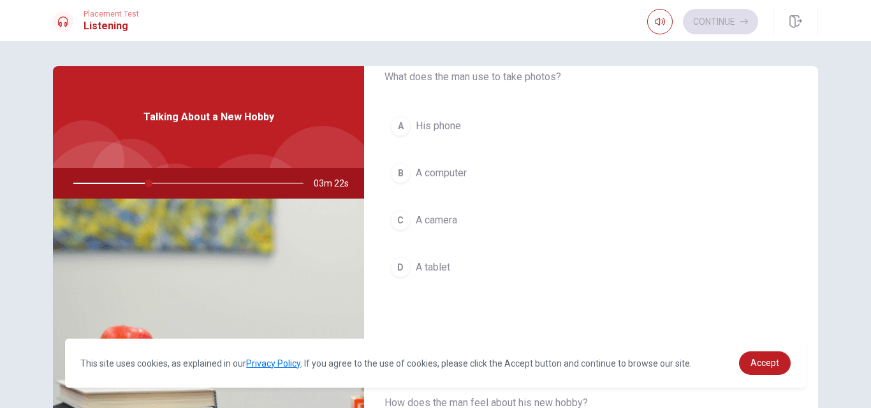
click at [559, 212] on button "C A camera" at bounding box center [590, 221] width 413 height 32
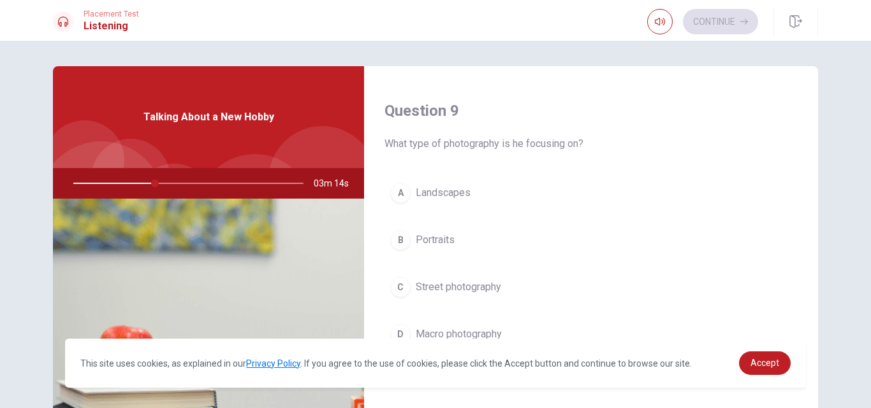
scroll to position [974, 0]
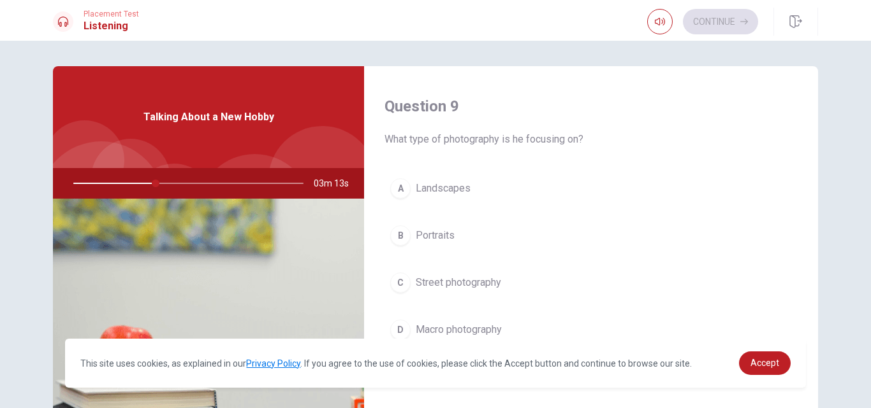
click at [474, 194] on button "A Landscapes" at bounding box center [590, 189] width 413 height 32
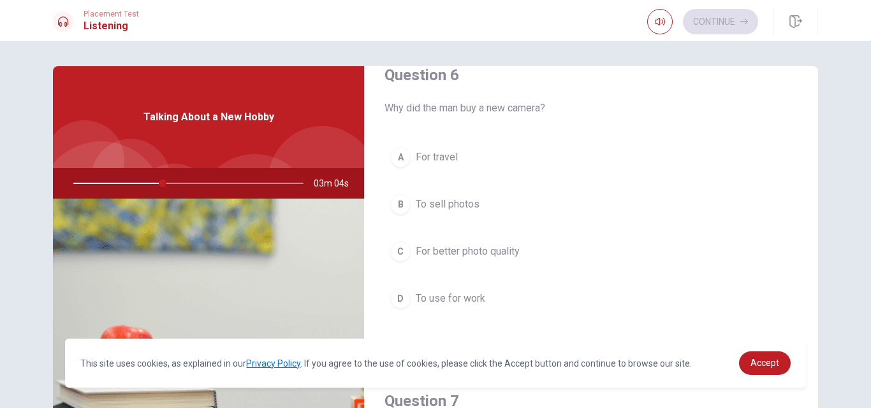
scroll to position [34, 0]
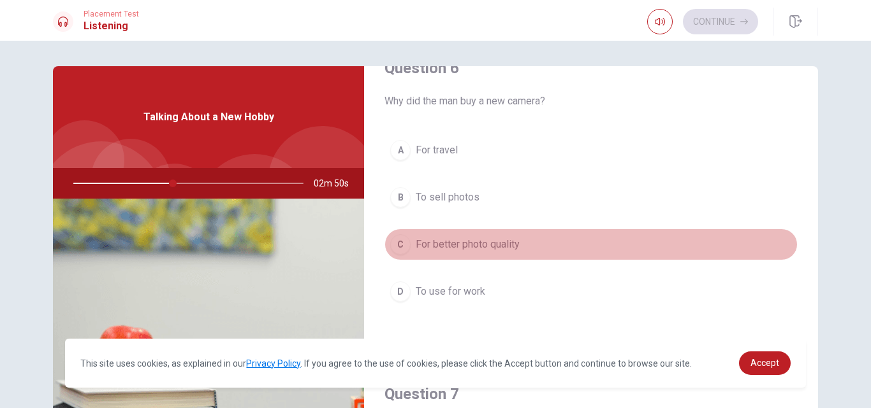
click at [604, 248] on button "C For better photo quality" at bounding box center [590, 245] width 413 height 32
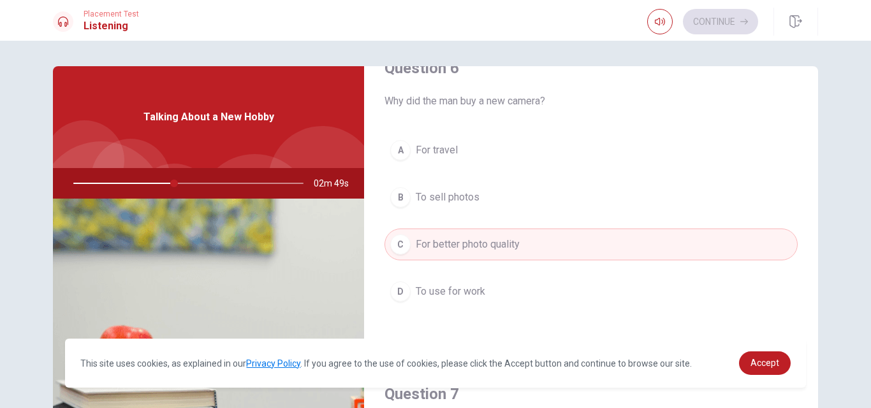
click at [815, 172] on div "Question 6 Why did the man buy a new camera? A For travel B To sell photos C Fo…" at bounding box center [436, 287] width 806 height 443
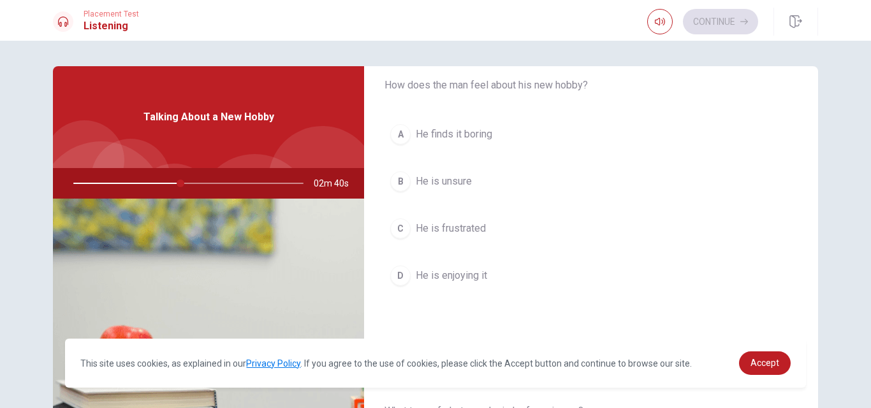
scroll to position [707, 0]
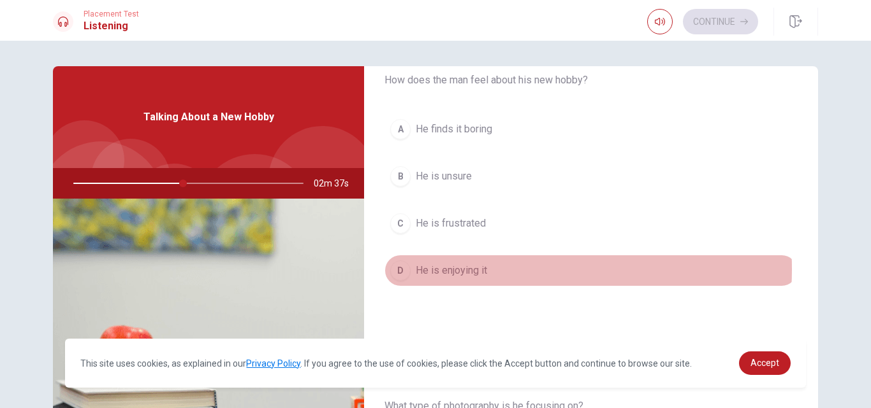
click at [486, 270] on button "D He is enjoying it" at bounding box center [590, 271] width 413 height 32
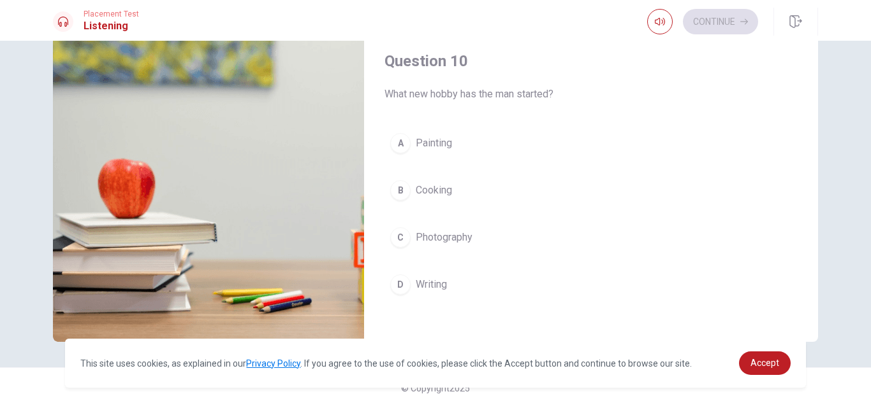
scroll to position [1189, 0]
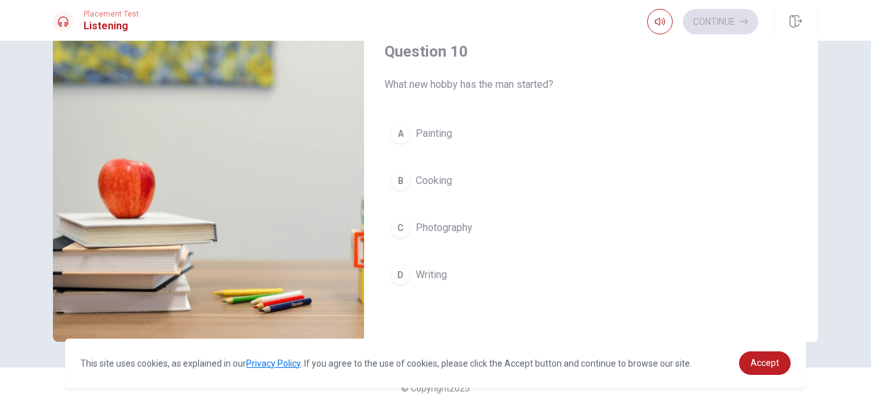
click at [480, 229] on button "C Photography" at bounding box center [590, 228] width 413 height 32
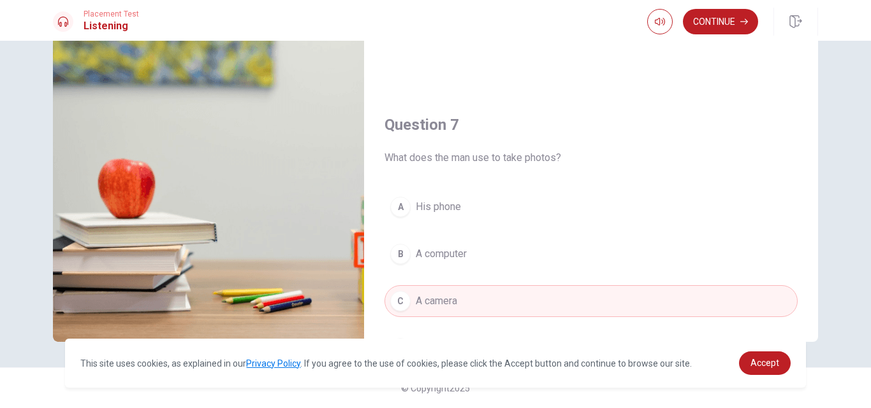
scroll to position [129, 0]
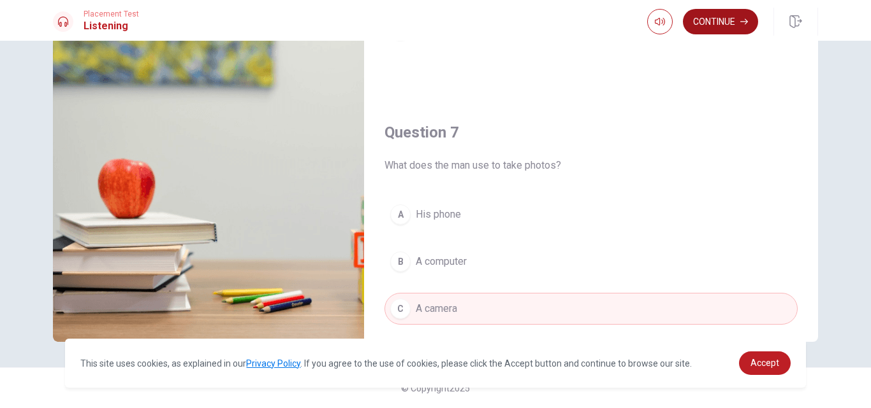
click at [718, 22] on button "Continue" at bounding box center [720, 21] width 75 height 25
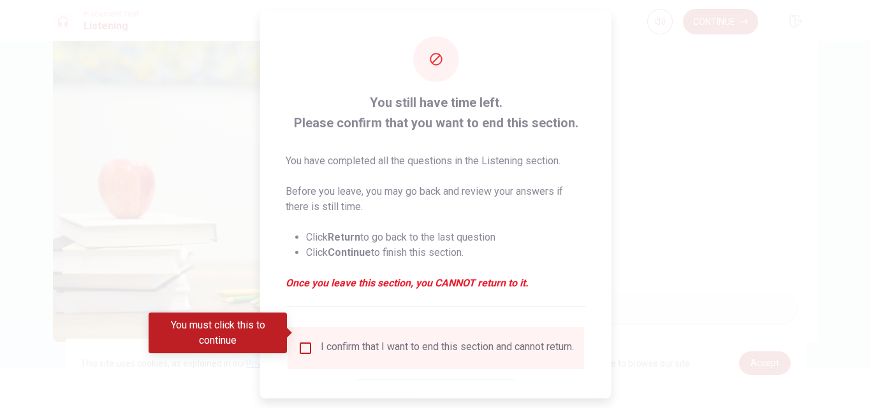
scroll to position [15, 0]
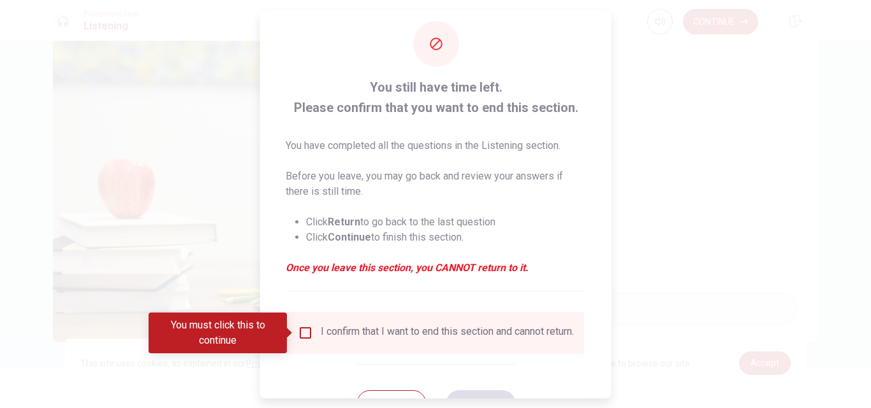
click at [674, 236] on div at bounding box center [435, 204] width 871 height 408
click at [229, 46] on div at bounding box center [435, 204] width 871 height 408
click at [303, 335] on input "You must click this to continue" at bounding box center [305, 333] width 15 height 15
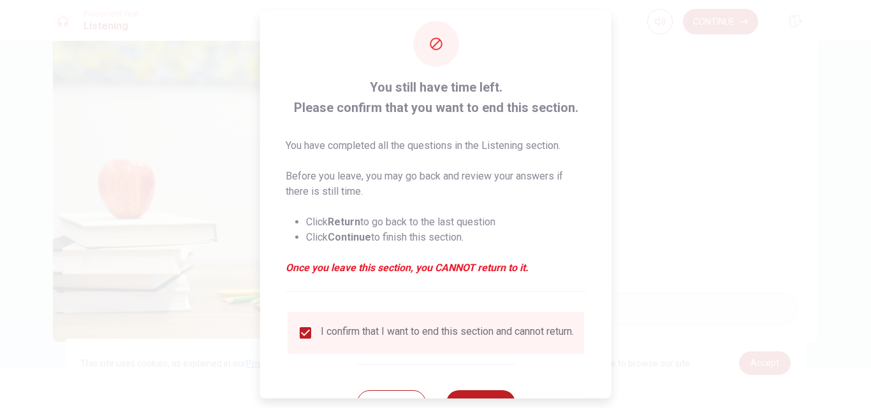
scroll to position [67, 0]
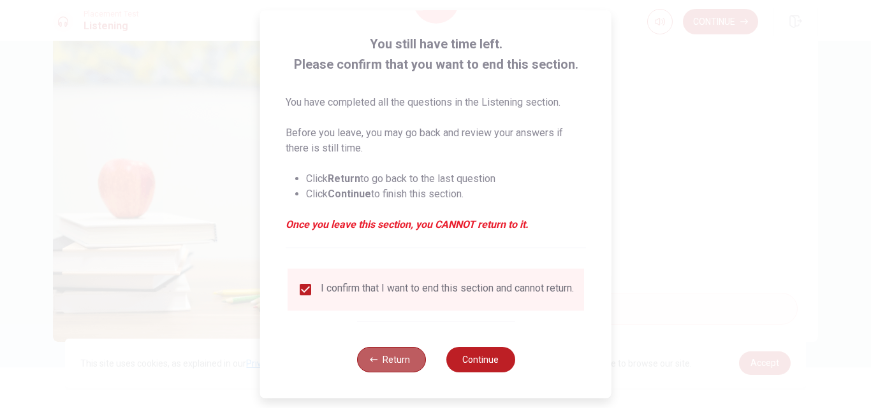
click at [392, 354] on button "Return" at bounding box center [390, 359] width 69 height 25
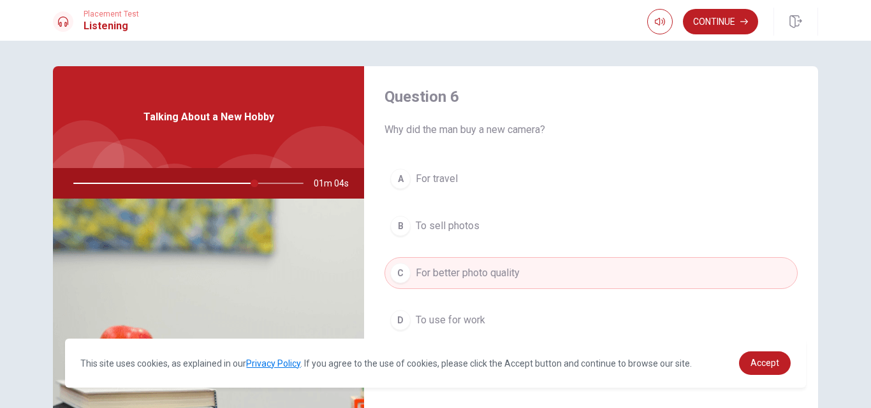
scroll to position [0, 0]
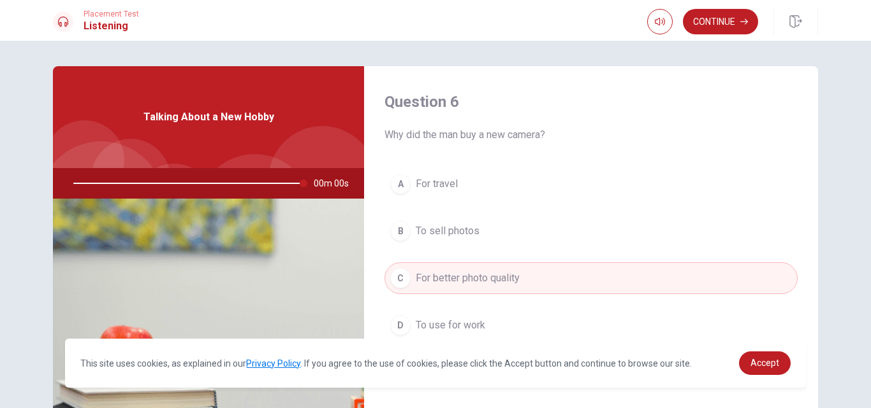
type input "0"
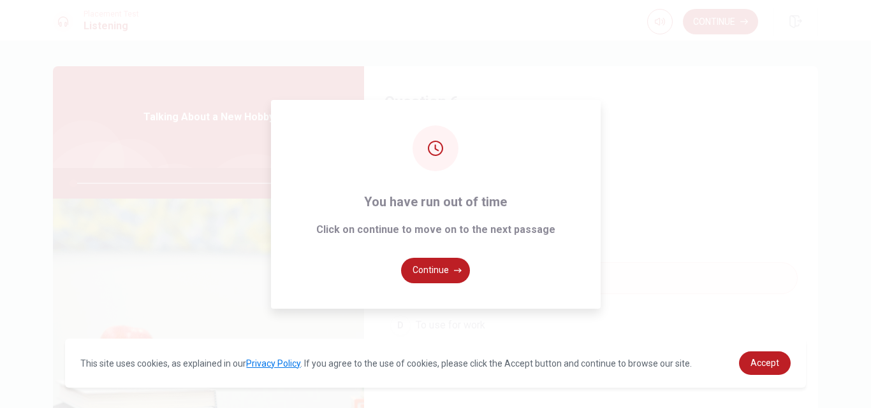
click at [444, 264] on button "Continue" at bounding box center [435, 270] width 69 height 25
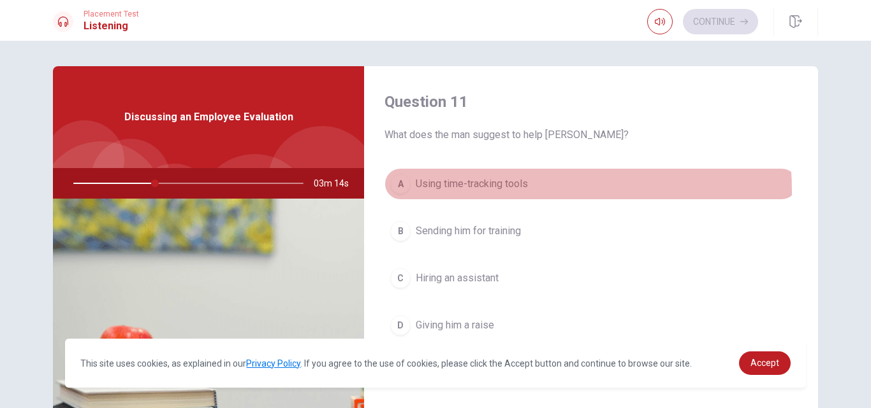
click at [485, 192] on button "A Using time-tracking tools" at bounding box center [590, 184] width 413 height 32
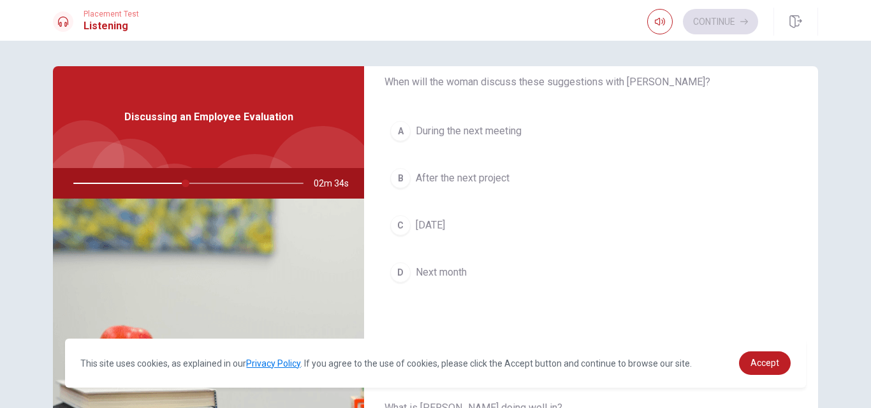
scroll to position [382, 0]
click at [554, 129] on button "A During the next meeting" at bounding box center [590, 129] width 413 height 32
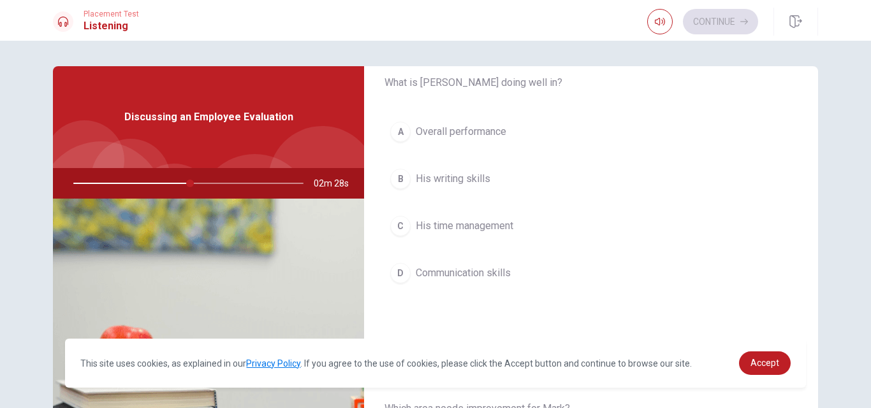
scroll to position [714, 0]
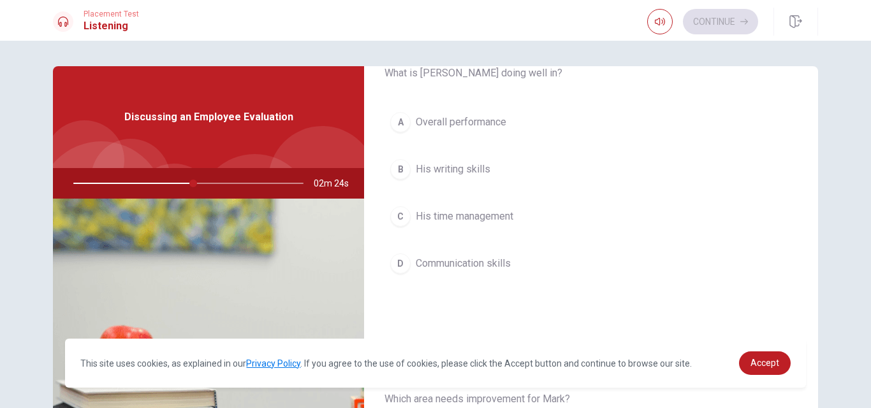
click at [479, 115] on span "Overall performance" at bounding box center [461, 122] width 90 height 15
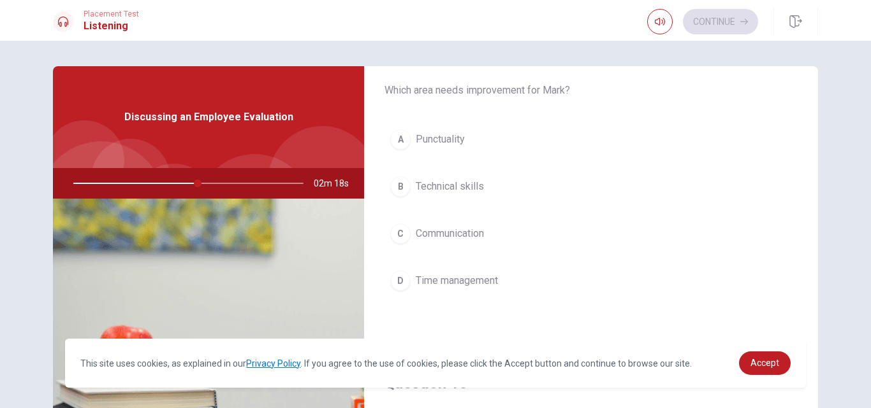
scroll to position [1030, 0]
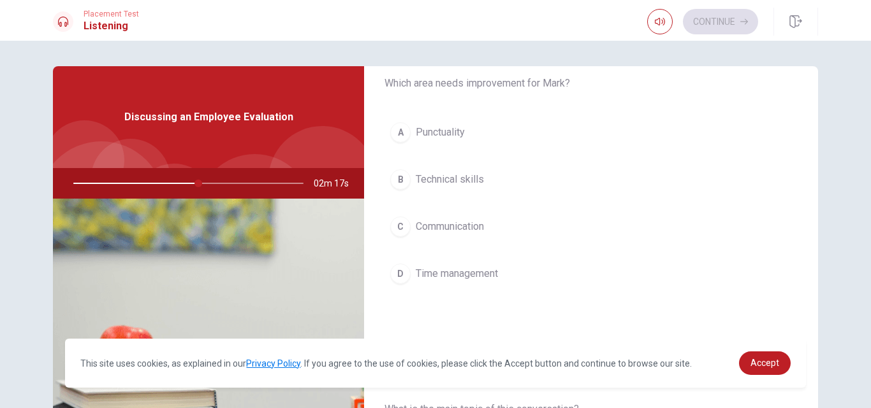
click at [470, 266] on span "Time management" at bounding box center [457, 273] width 82 height 15
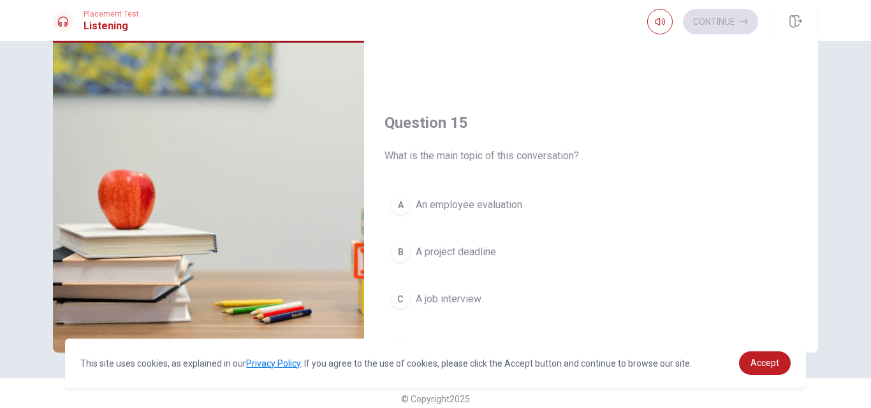
scroll to position [167, 0]
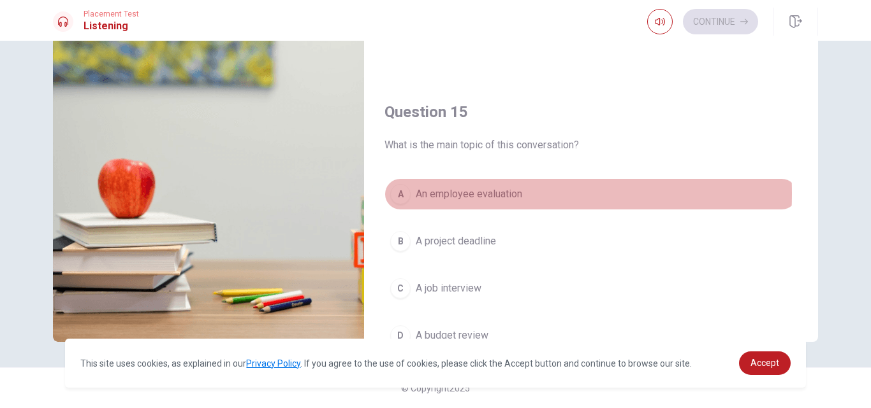
click at [426, 194] on span "An employee evaluation" at bounding box center [469, 194] width 106 height 15
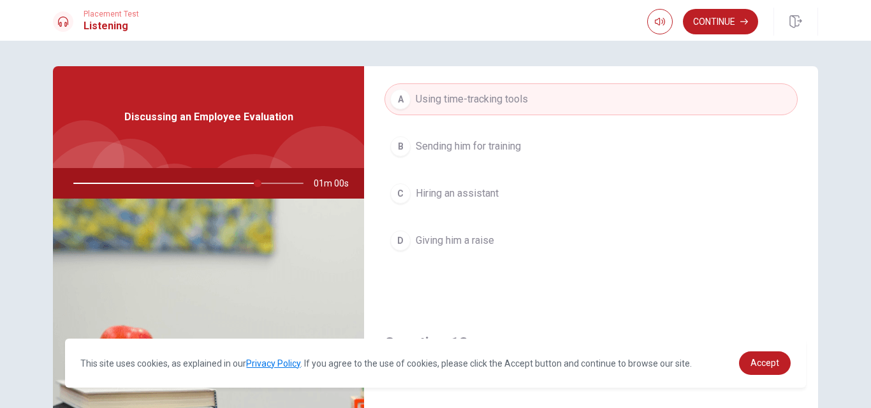
scroll to position [0, 0]
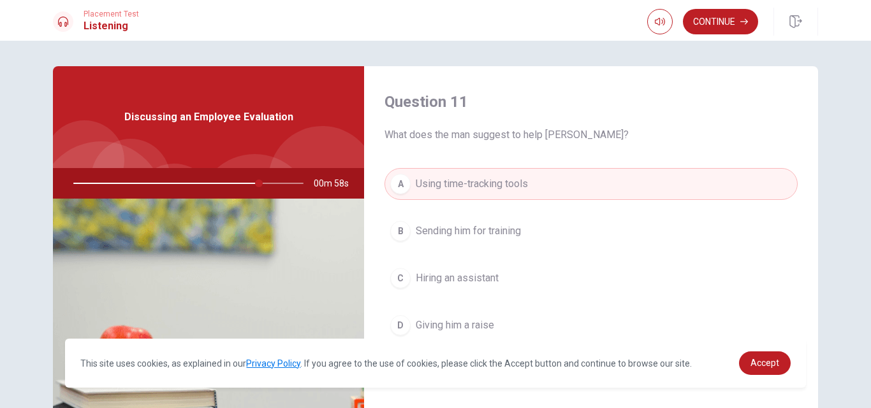
drag, startPoint x: 253, startPoint y: 182, endPoint x: 152, endPoint y: 189, distance: 100.9
click at [152, 189] on div at bounding box center [186, 183] width 256 height 31
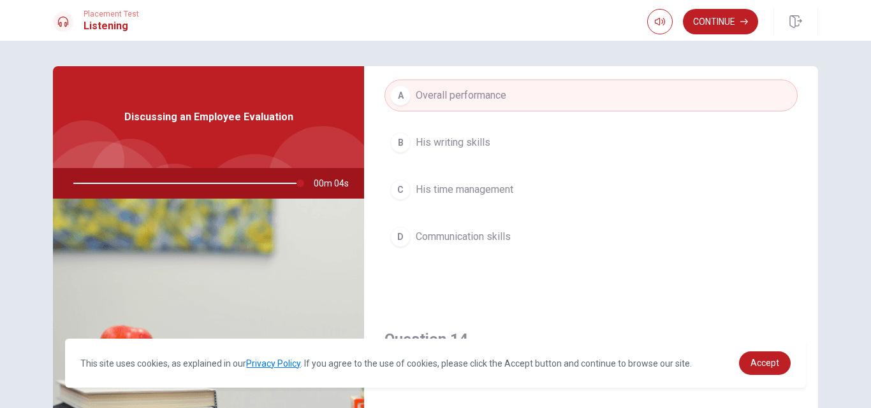
scroll to position [683, 0]
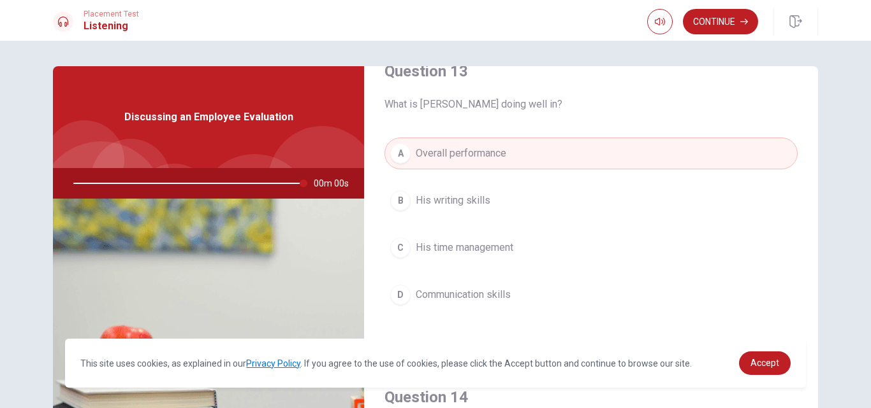
type input "0"
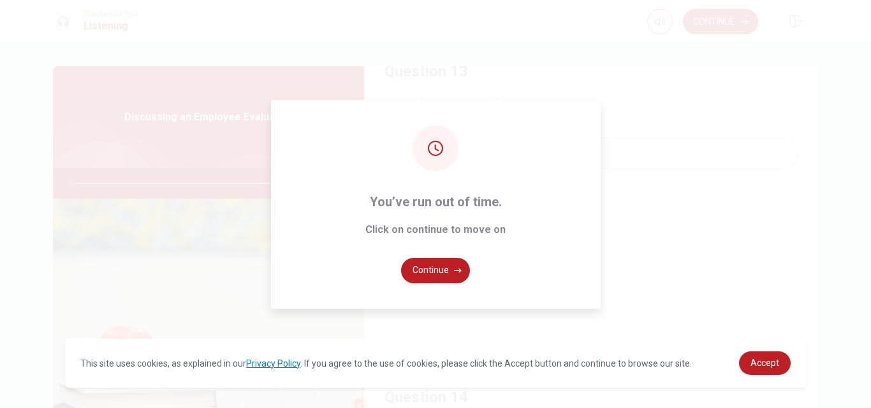
click at [421, 270] on button "Continue" at bounding box center [435, 270] width 69 height 25
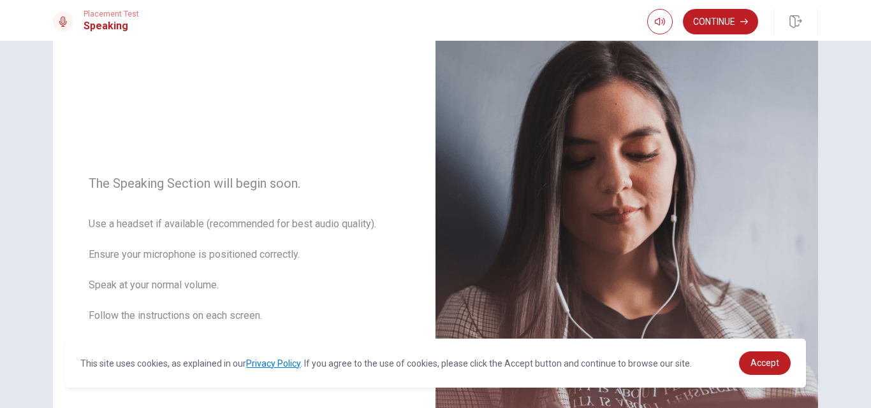
scroll to position [0, 0]
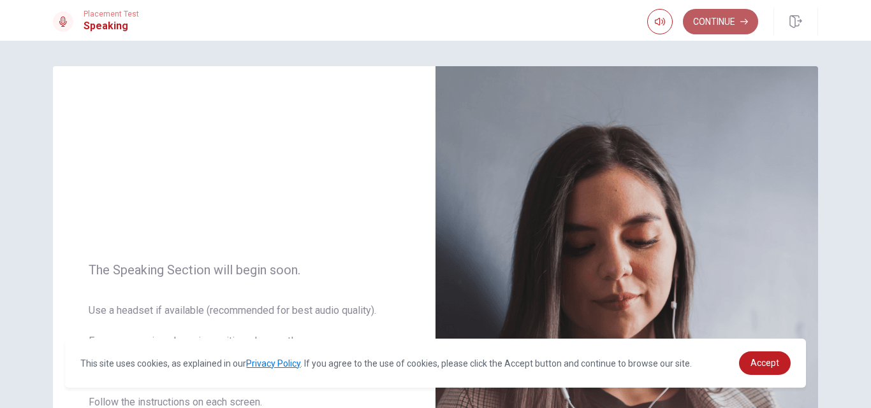
click at [695, 20] on button "Continue" at bounding box center [720, 21] width 75 height 25
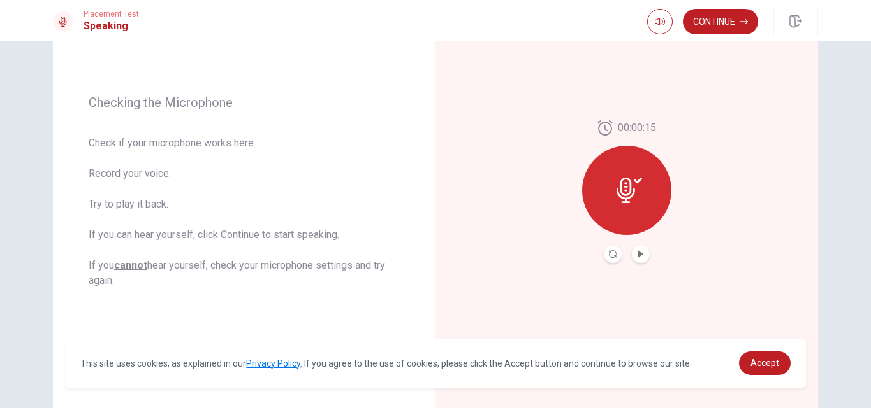
scroll to position [154, 0]
click at [637, 252] on icon "Play Audio" at bounding box center [640, 253] width 6 height 8
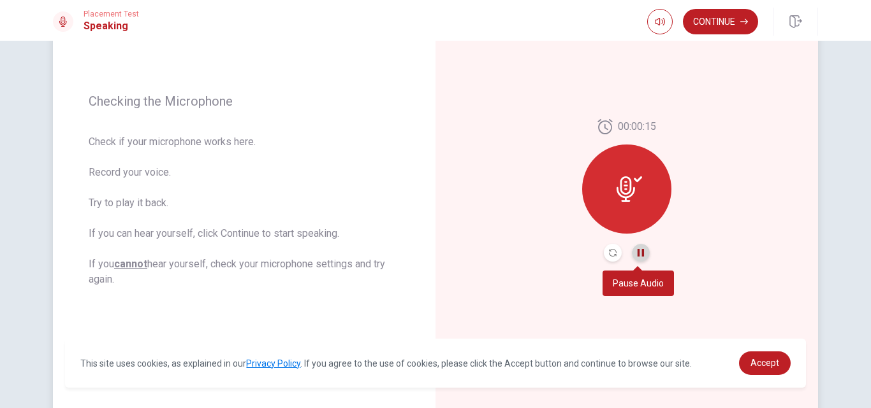
click at [637, 252] on icon "Pause Audio" at bounding box center [640, 253] width 6 height 8
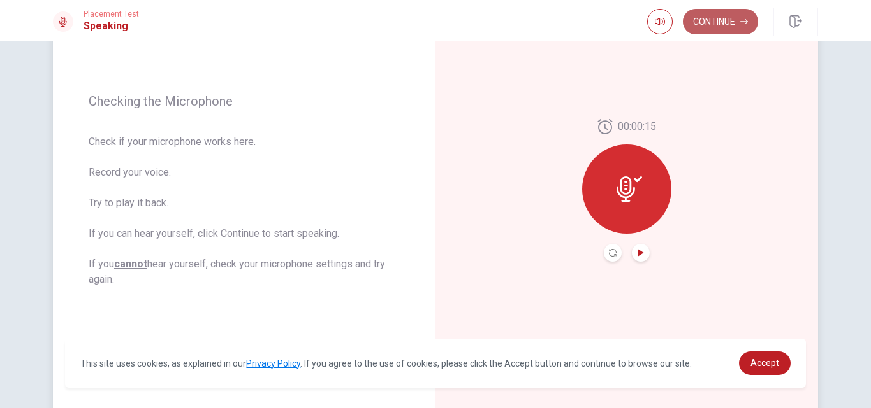
click at [713, 25] on button "Continue" at bounding box center [720, 21] width 75 height 25
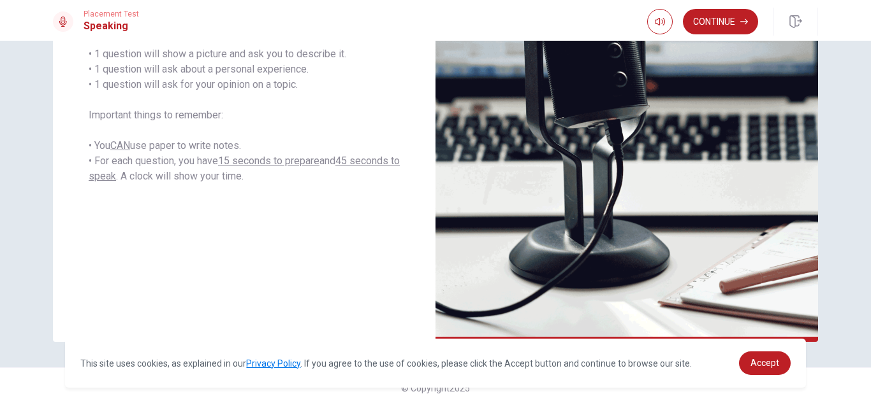
scroll to position [46, 0]
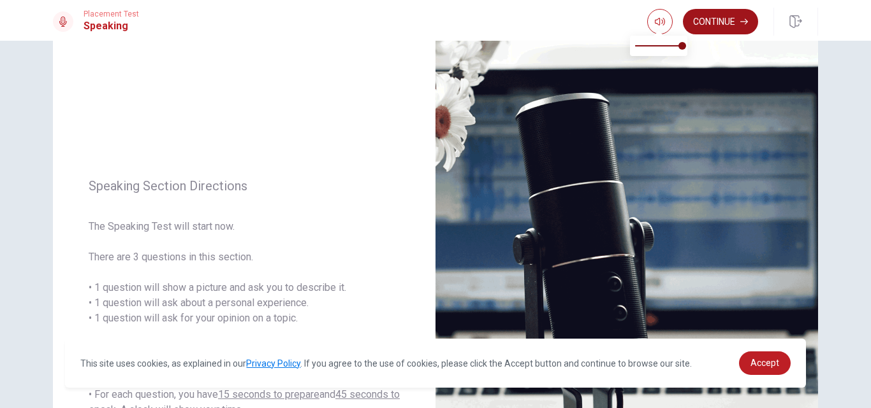
click at [690, 25] on button "Continue" at bounding box center [720, 21] width 75 height 25
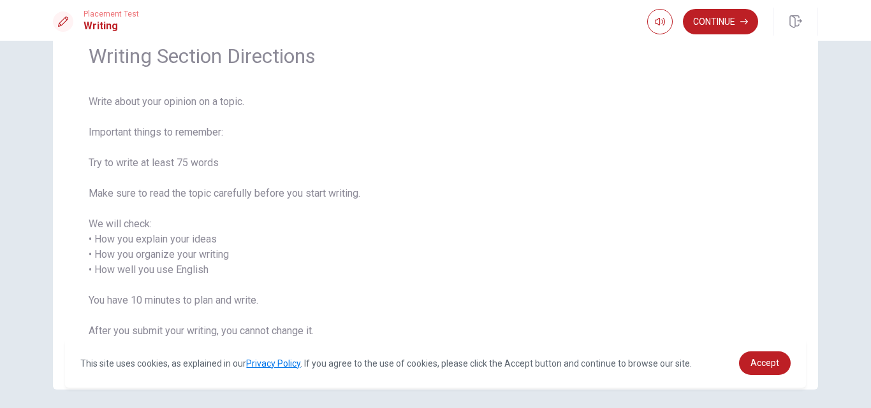
scroll to position [49, 0]
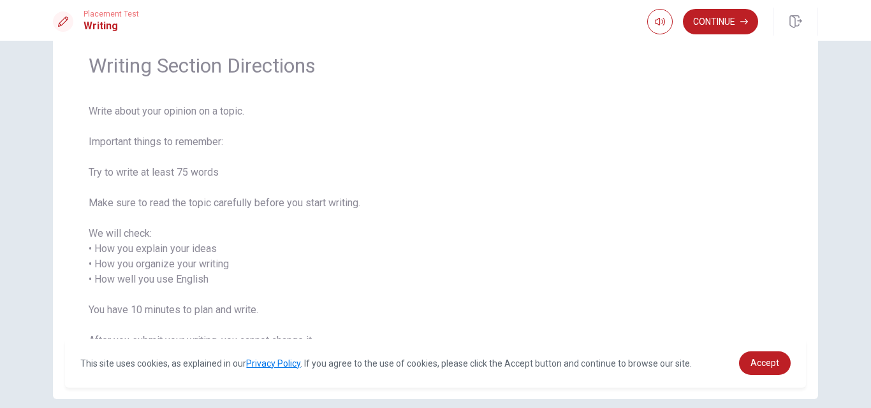
drag, startPoint x: 85, startPoint y: 232, endPoint x: 243, endPoint y: 250, distance: 158.4
click at [243, 250] on span "Write about your opinion on a topic. Important things to remember: Try to write…" at bounding box center [435, 234] width 693 height 260
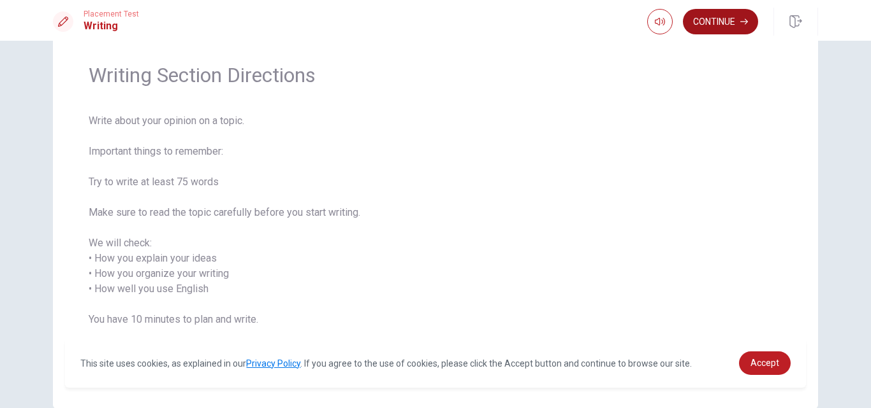
click at [693, 15] on button "Continue" at bounding box center [720, 21] width 75 height 25
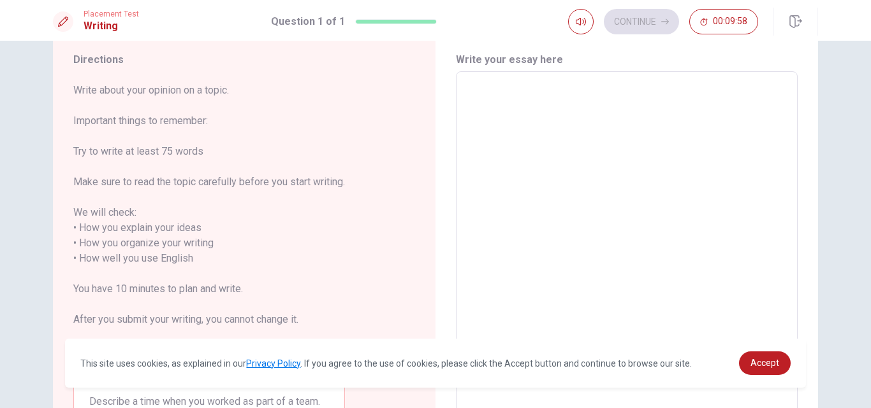
click at [567, 132] on textarea at bounding box center [627, 251] width 324 height 338
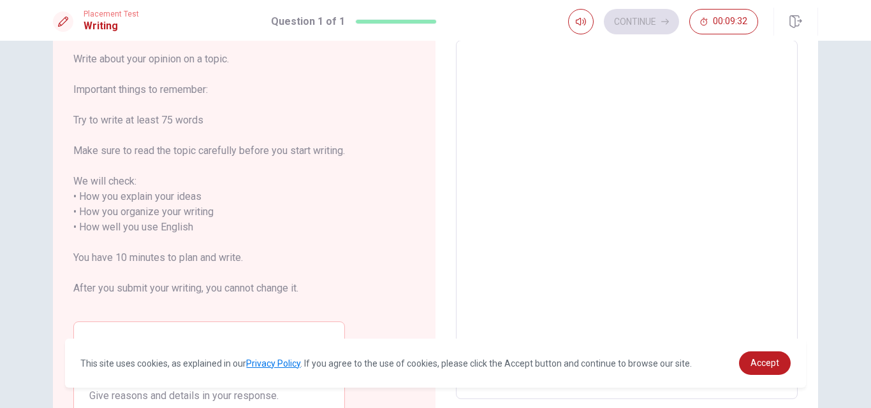
scroll to position [0, 0]
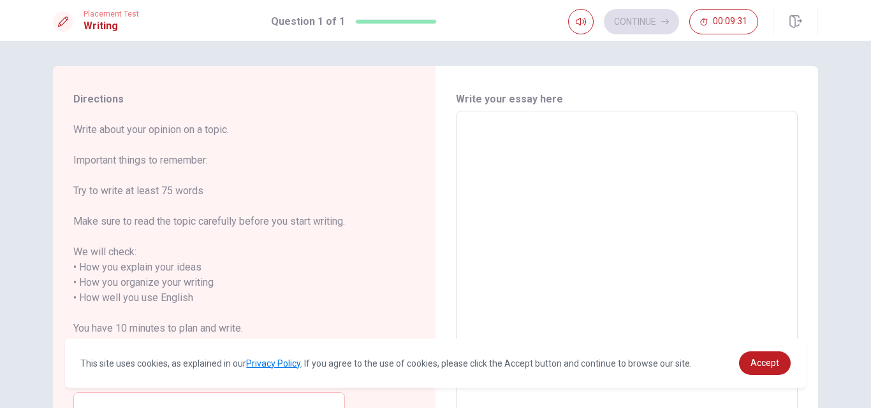
click at [537, 139] on textarea at bounding box center [627, 291] width 324 height 338
type textarea "W"
type textarea "x"
type textarea "Wh"
type textarea "x"
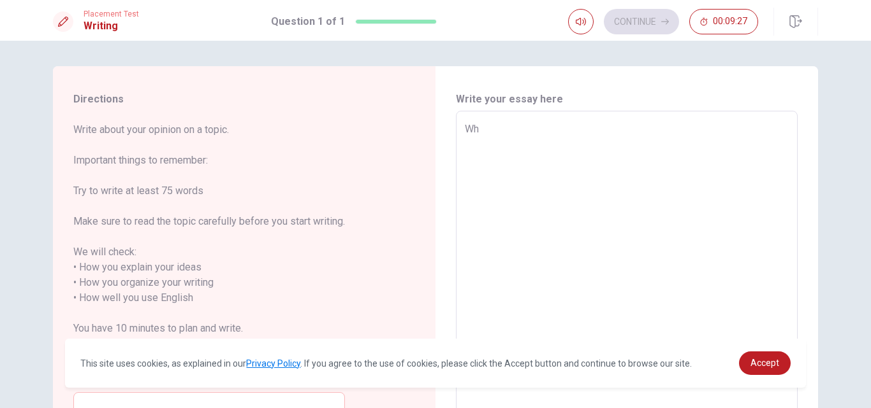
type textarea "Whe"
type textarea "x"
type textarea "When"
type textarea "x"
type textarea "When"
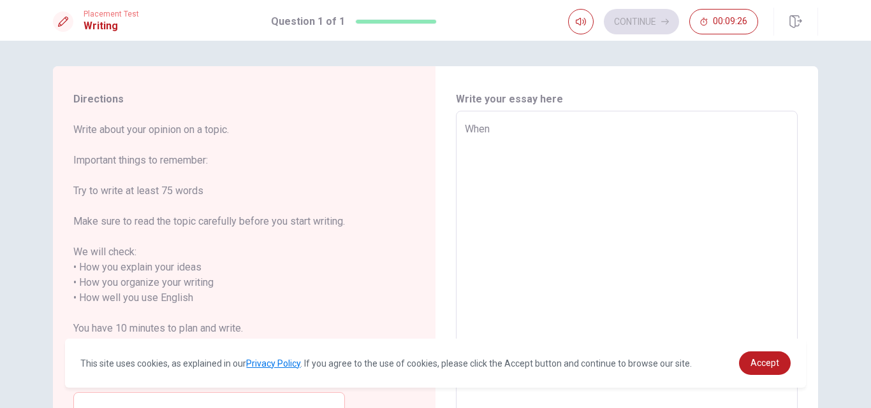
type textarea "x"
type textarea "When a"
type textarea "x"
type textarea "When a"
type textarea "x"
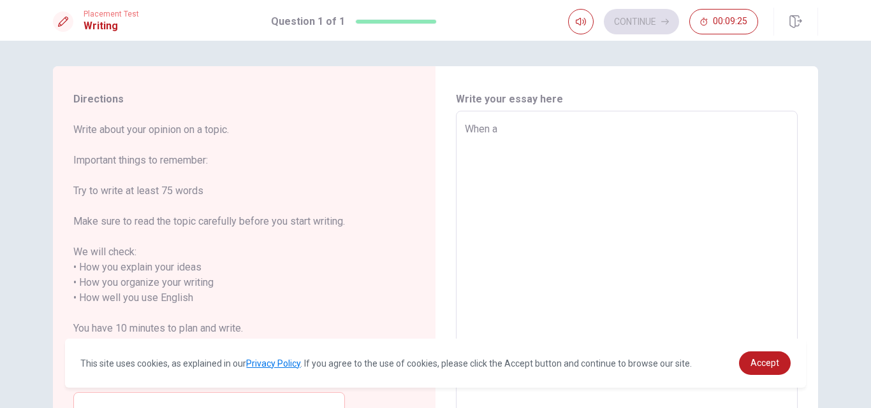
type textarea "When a w"
type textarea "x"
type textarea "When a wo"
type textarea "x"
type textarea "When a wor"
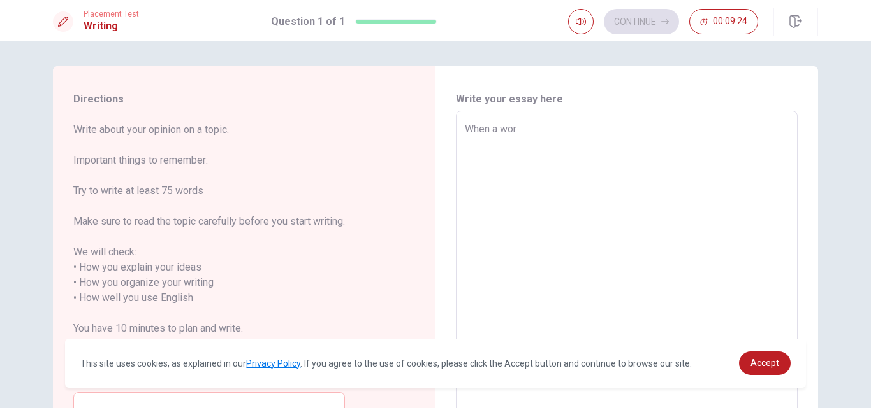
type textarea "x"
type textarea "When a wo"
type textarea "x"
type textarea "When a w"
type textarea "x"
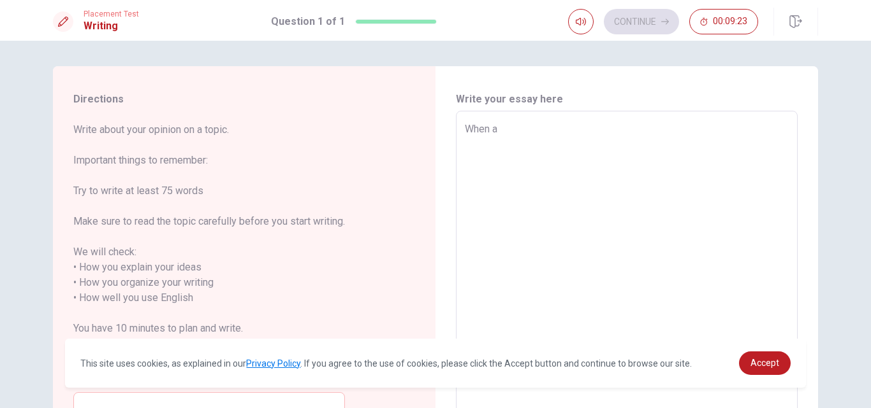
type textarea "When"
type textarea "x"
type textarea "Whe"
type textarea "x"
type textarea "W"
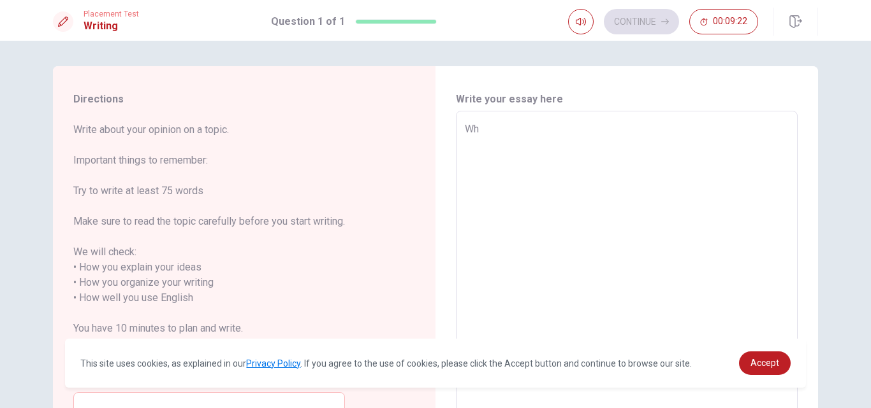
type textarea "x"
type textarea "I"
type textarea "x"
type textarea "I"
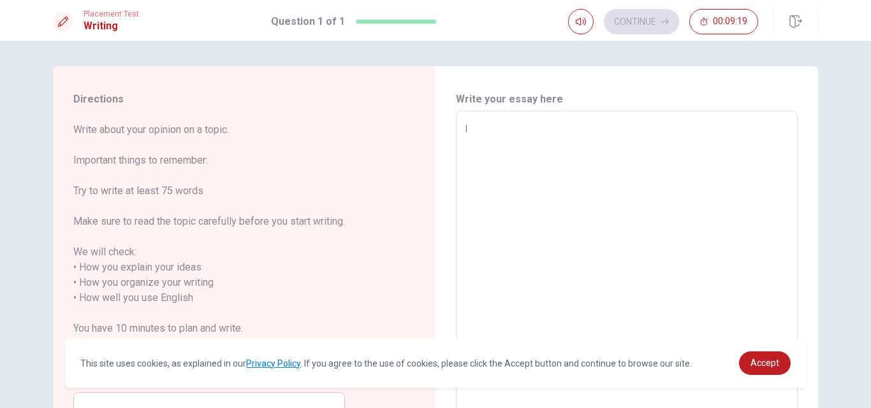
type textarea "x"
type textarea "I a"
type textarea "x"
type textarea "I am"
type textarea "x"
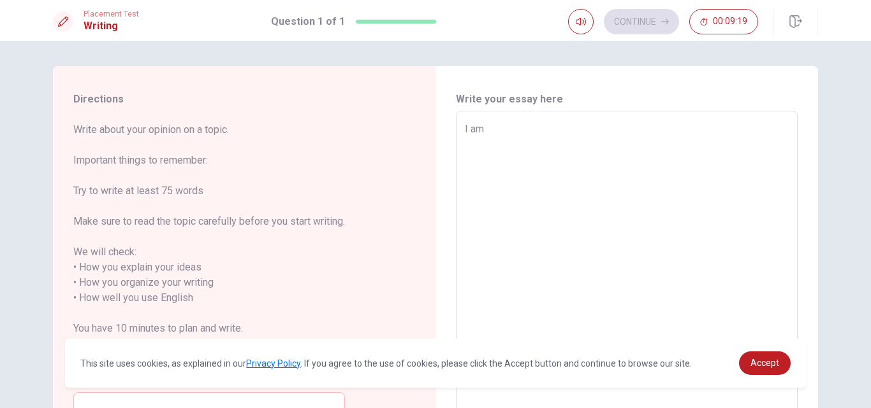
type textarea "I am"
type textarea "x"
type textarea "I am a"
type textarea "x"
type textarea "I am a"
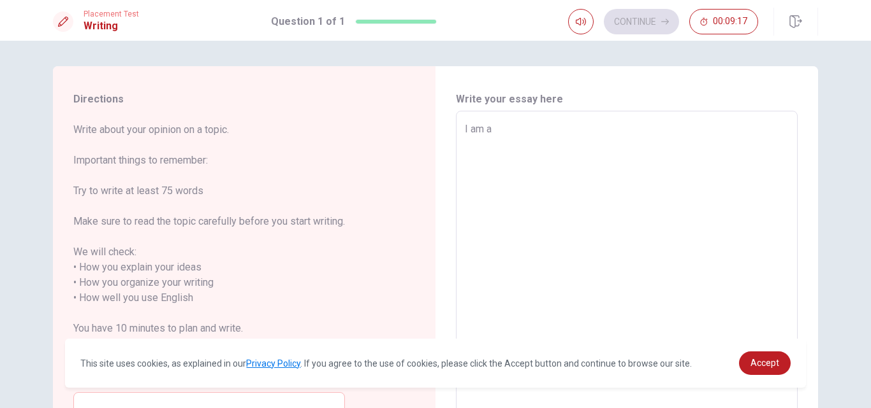
type textarea "x"
type textarea "I am a t"
type textarea "x"
type textarea "I am a te"
type textarea "x"
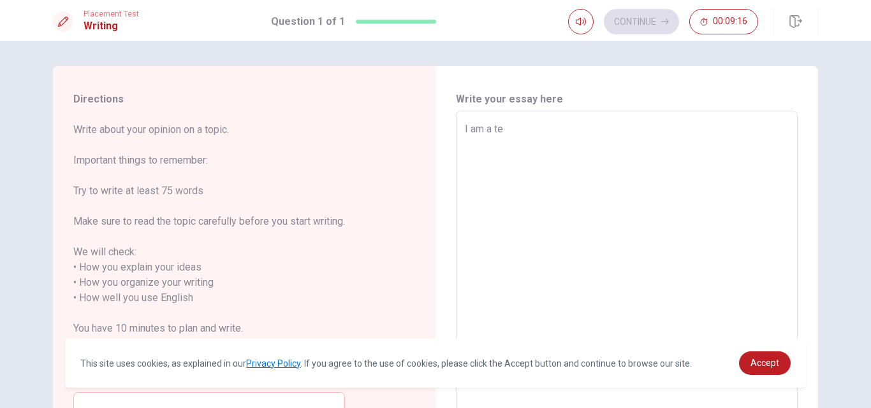
type textarea "I am a tec"
type textarea "x"
type textarea "I am a tech"
type textarea "x"
type textarea "I am a teche"
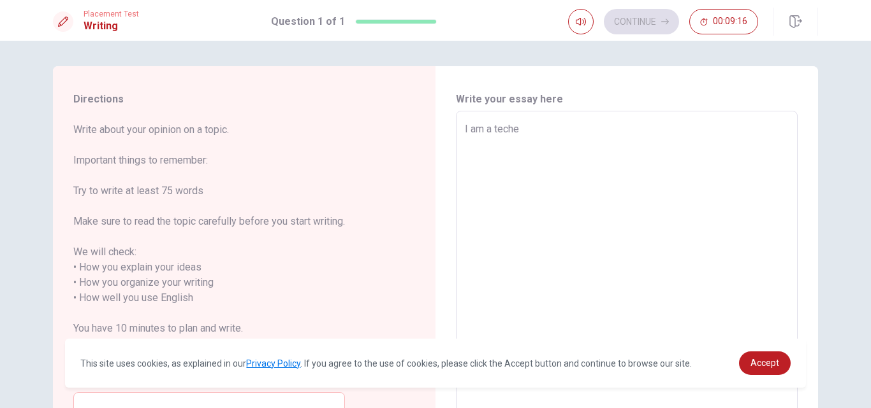
type textarea "x"
type textarea "I am a techer"
type textarea "x"
type textarea "I am a techer"
type textarea "x"
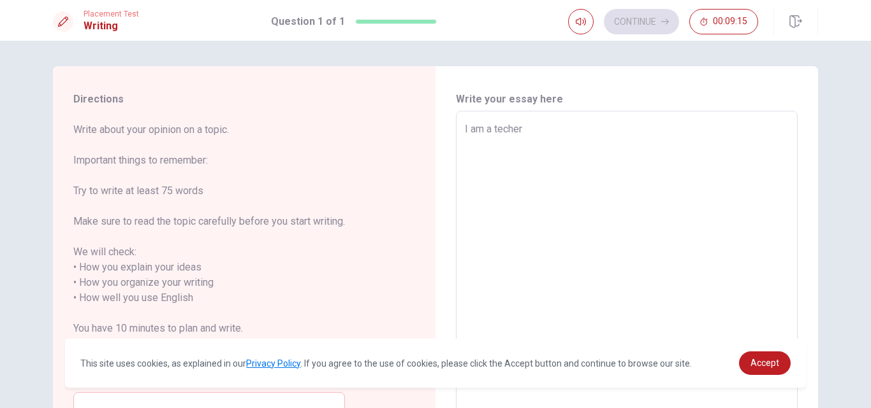
type textarea "I am a techer"
type textarea "x"
type textarea "I am a teche"
type textarea "x"
type textarea "I am a tech"
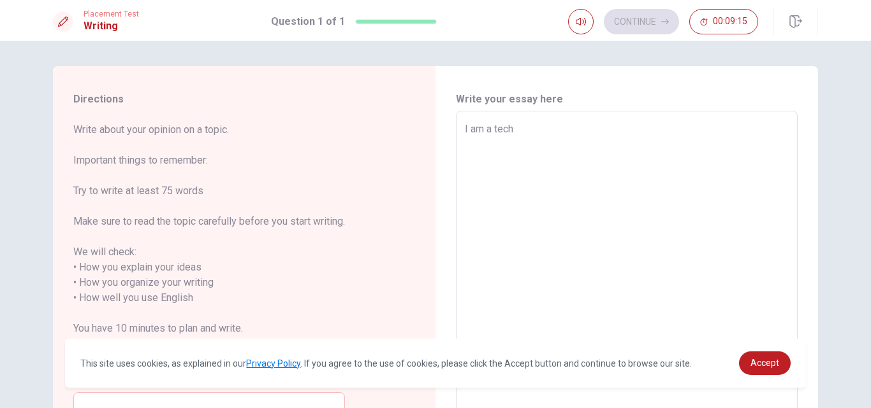
type textarea "x"
type textarea "I am a tec"
type textarea "x"
type textarea "I am a te"
type textarea "x"
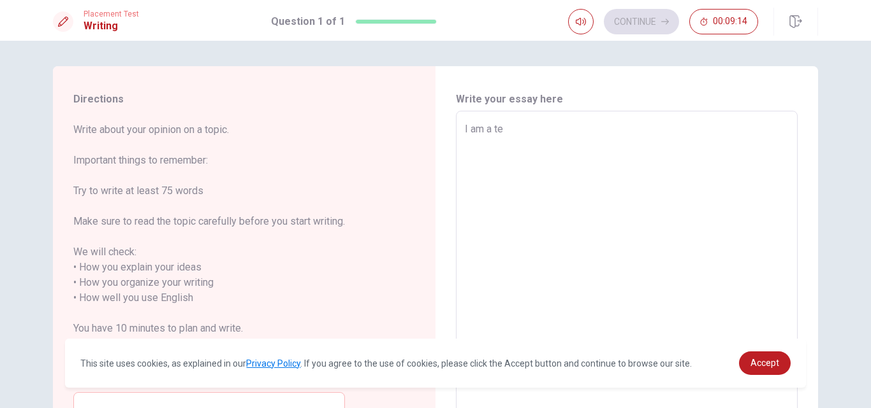
type textarea "I am a tea"
type textarea "x"
type textarea "I am a teac"
type textarea "x"
type textarea "I am a teach"
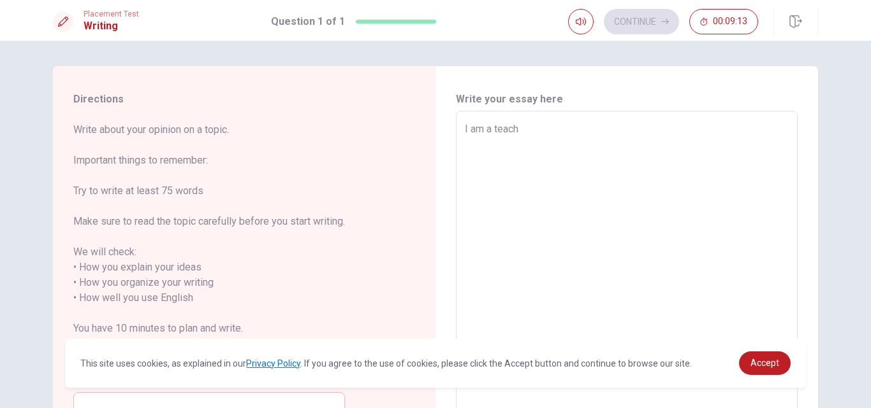
type textarea "x"
type textarea "I am a teache"
type textarea "x"
type textarea "I am a teacher"
type textarea "x"
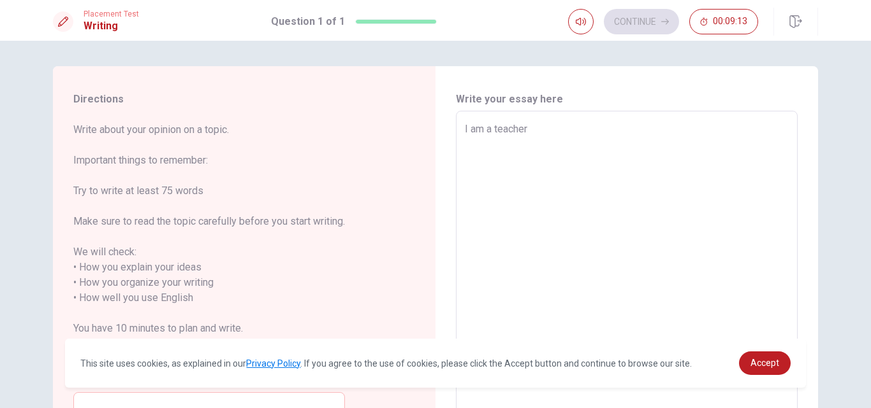
type textarea "I am a teacher"
type textarea "x"
type textarea "I am a teacher o"
type textarea "x"
type textarea "I am a teacher"
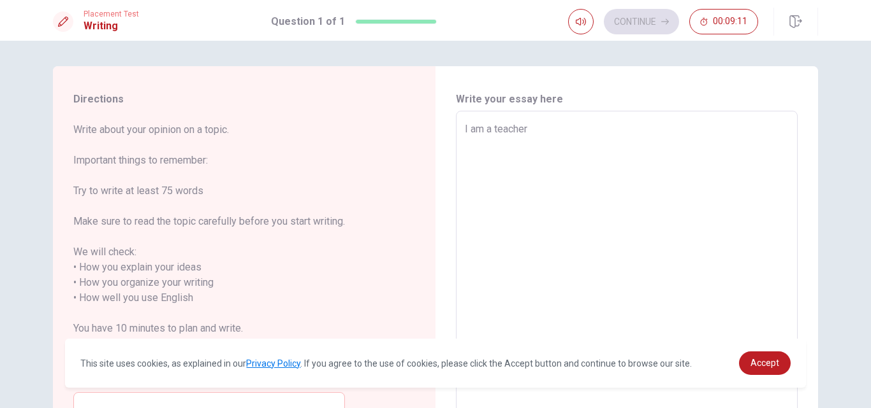
type textarea "x"
type textarea "I am a teacher i"
type textarea "x"
type textarea "I am a teacher in"
type textarea "x"
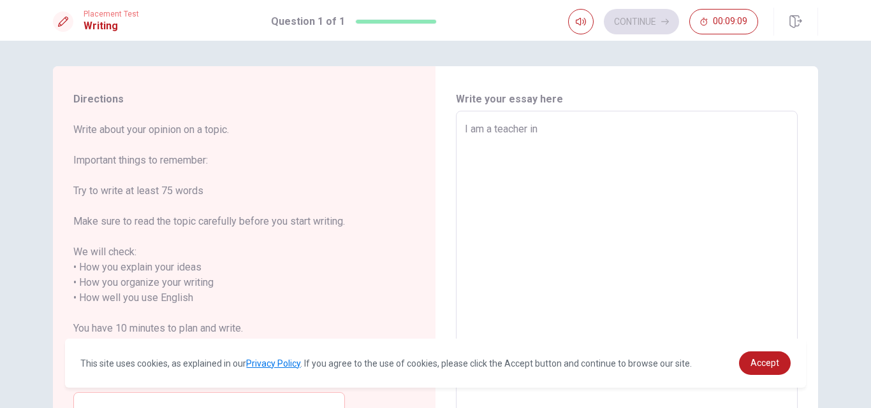
type textarea "I am a teacher in"
type textarea "x"
type textarea "I am a teacher in a"
type textarea "x"
type textarea "I am a teacher in a"
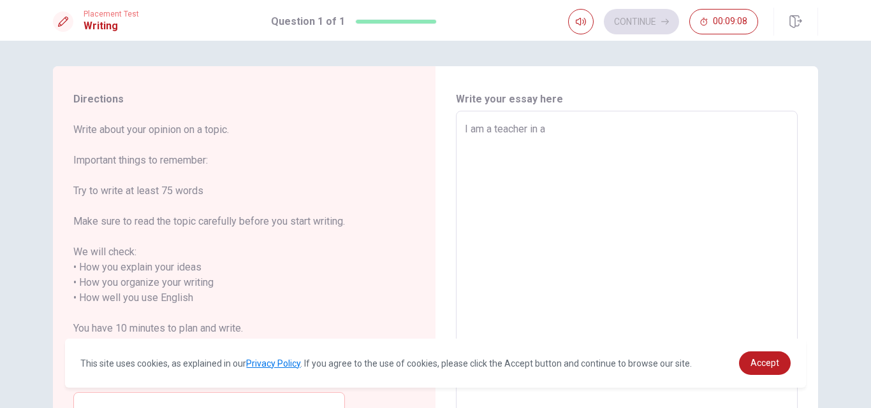
type textarea "x"
type textarea "I am a teacher in a e"
type textarea "x"
type textarea "I am a teacher in a el"
type textarea "x"
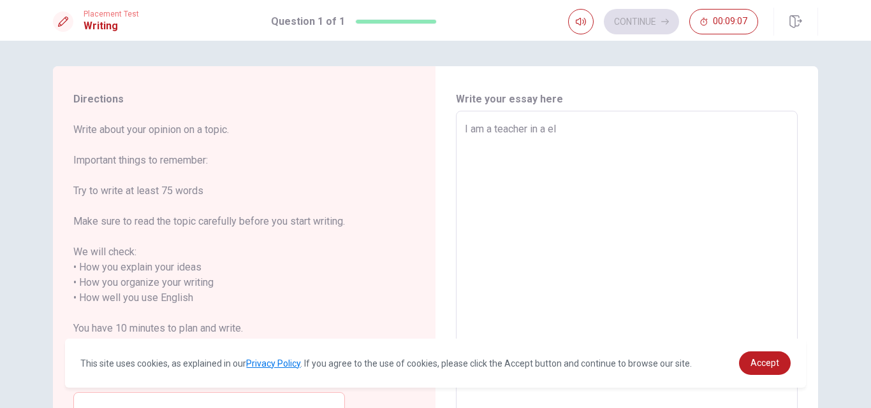
type textarea "I am a teacher in a ele"
type textarea "x"
type textarea "I am a teacher in a elem"
type textarea "x"
type textarea "I am a teacher in a eleme"
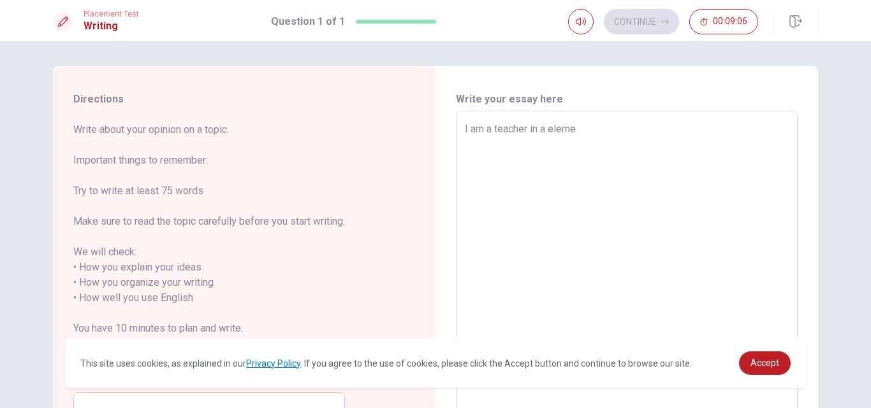
type textarea "x"
type textarea "I am a teacher in a elemen"
type textarea "x"
type textarea "I am a teacher in a element"
type textarea "x"
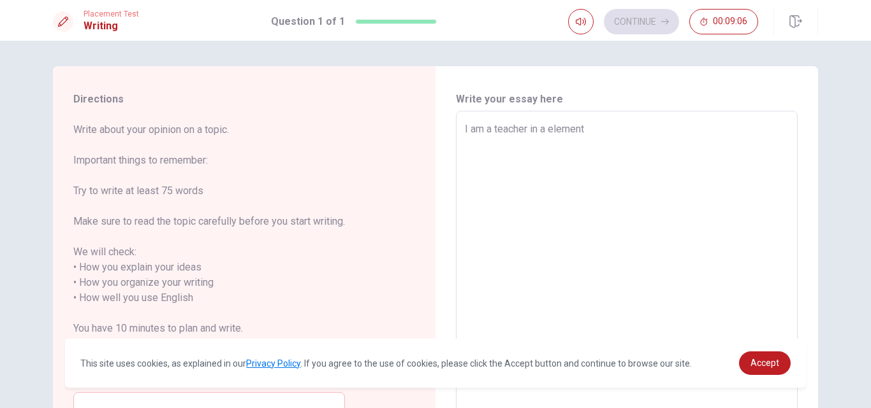
type textarea "I am a teacher in a elementa"
type textarea "x"
type textarea "I am a teacher in a elementar"
type textarea "x"
type textarea "I am a teacher in a elementary"
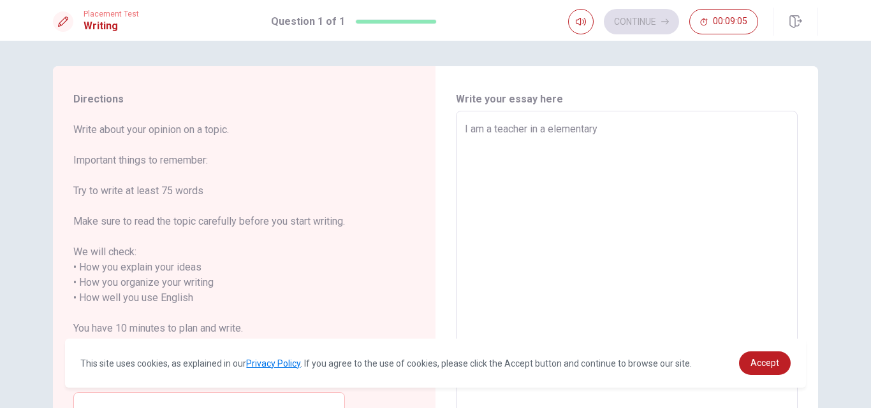
type textarea "x"
type textarea "I am a teacher in a elementary"
type textarea "x"
type textarea "I am a teacher in a elementary s"
type textarea "x"
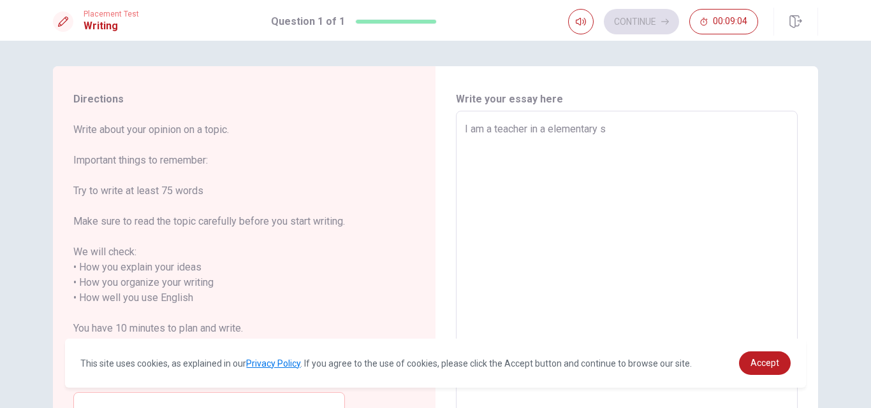
type textarea "I am a teacher in a elementary sc"
type textarea "x"
type textarea "I am a teacher in a elementary sch"
type textarea "x"
type textarea "I am a teacher in a elementary scho"
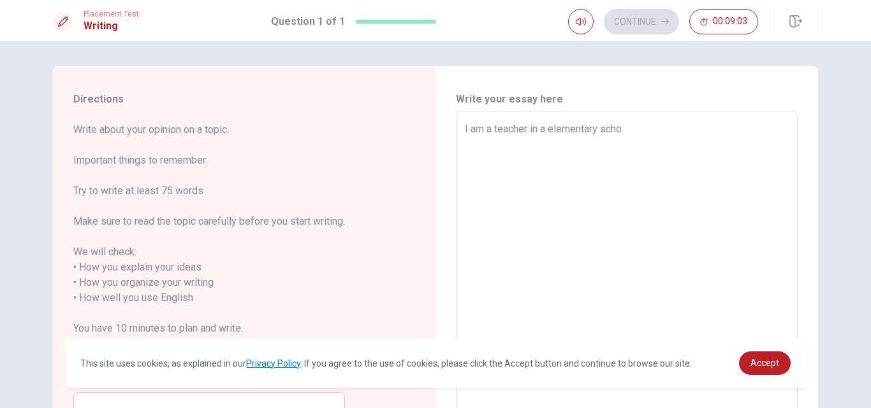
type textarea "x"
type textarea "I am a teacher in a elementary schoo"
type textarea "x"
type textarea "I am a teacher in a elementary school"
type textarea "x"
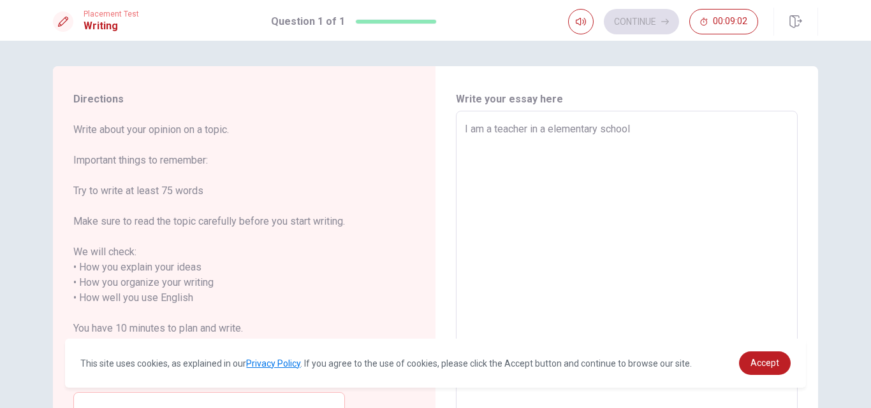
type textarea "I am a teacher in a elementary schools"
type textarea "x"
type textarea "I am a teacher in a elementary school"
type textarea "x"
type textarea "I am a teacher in a elementary school"
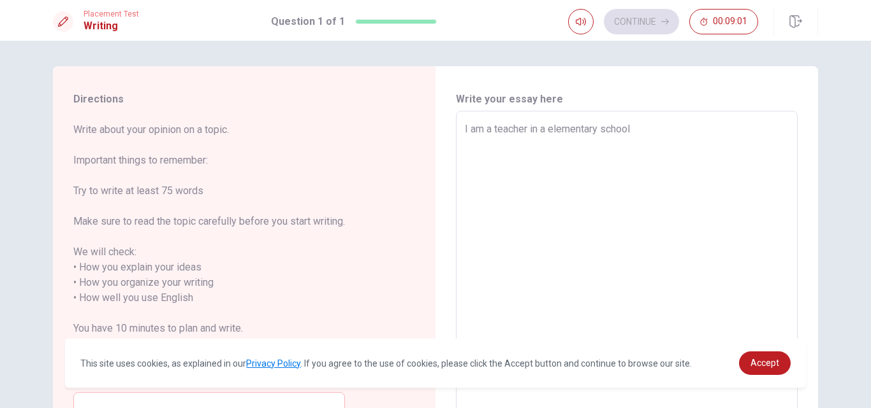
type textarea "x"
type textarea "I am a teacher in a elementary school a"
type textarea "x"
type textarea "I am a teacher in a elementary school an"
type textarea "x"
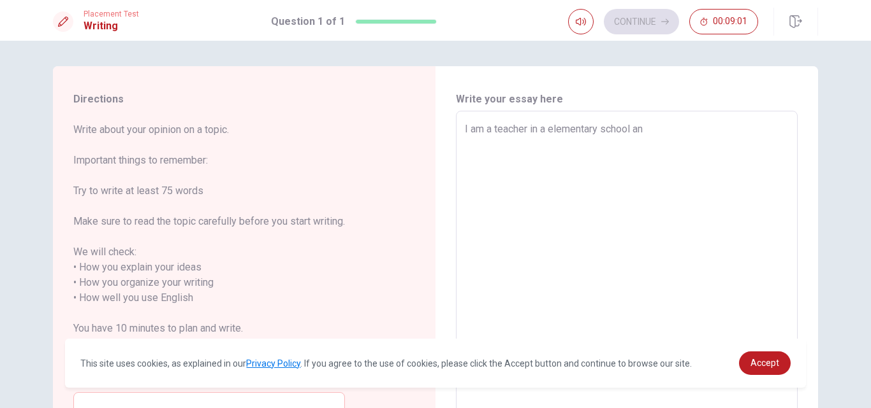
type textarea "I am a teacher in a elementary school and"
type textarea "x"
type textarea "I am a teacher in a elementary school and"
type textarea "x"
type textarea "I am a teacher in a elementary school and i"
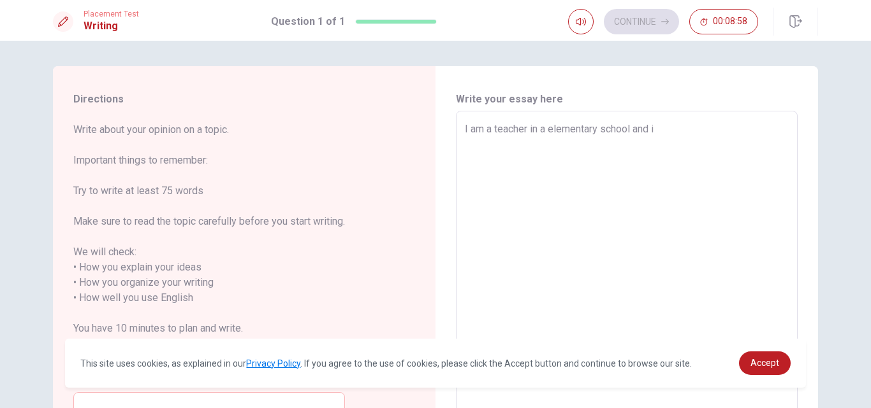
type textarea "x"
type textarea "I am a teacher in a elementary school and i"
type textarea "x"
type textarea "I am a teacher in a elementary school and i"
type textarea "x"
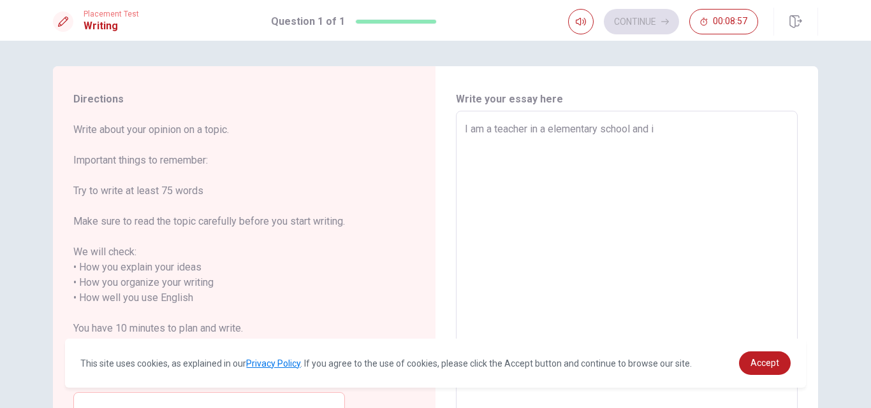
type textarea "I am a teacher in a elementary school and"
type textarea "x"
type textarea "I am a teacher in a elementary school and I"
type textarea "x"
type textarea "I am a teacher in a elementary school and I"
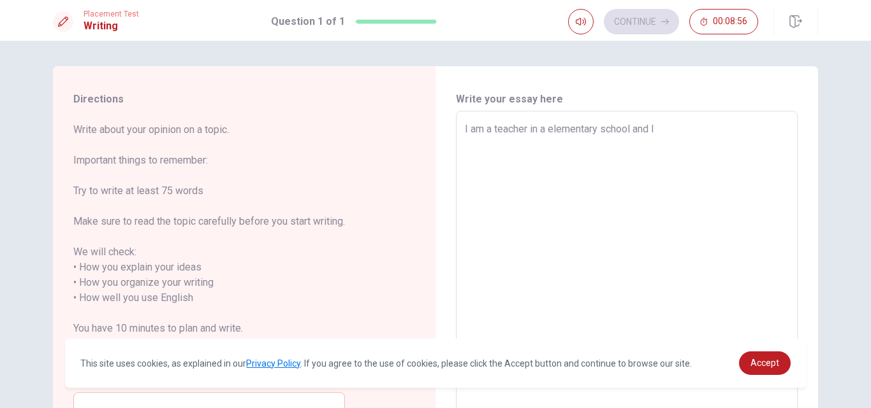
type textarea "x"
type textarea "I am a teacher in a elementary school and I l"
type textarea "x"
type textarea "I am a teacher in a elementary school and I"
type textarea "x"
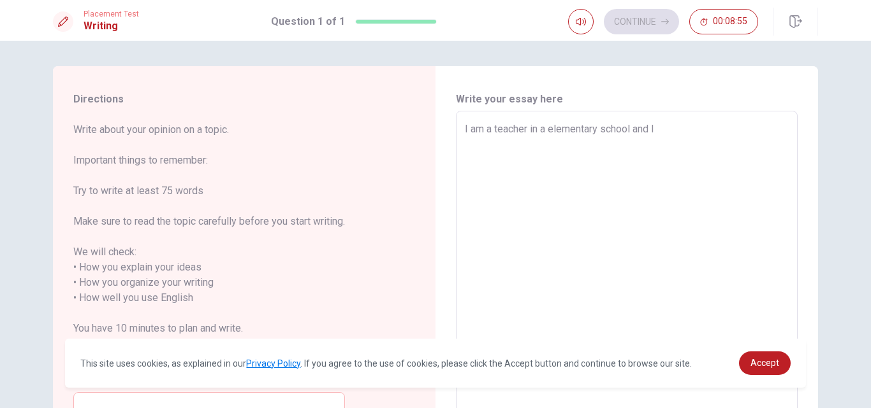
type textarea "I am a teacher in a elementary school and I w"
type textarea "x"
type textarea "I am a teacher in a elementary school and I wo"
type textarea "x"
type textarea "I am a teacher in a elementary school and I wor"
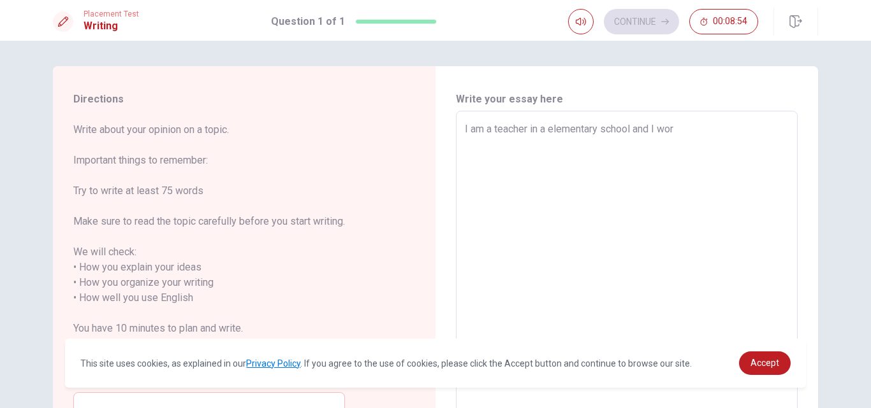
type textarea "x"
type textarea "I am a teacher in a elementary school and I word"
type textarea "x"
type textarea "I am a teacher in a elementary school and I word"
type textarea "x"
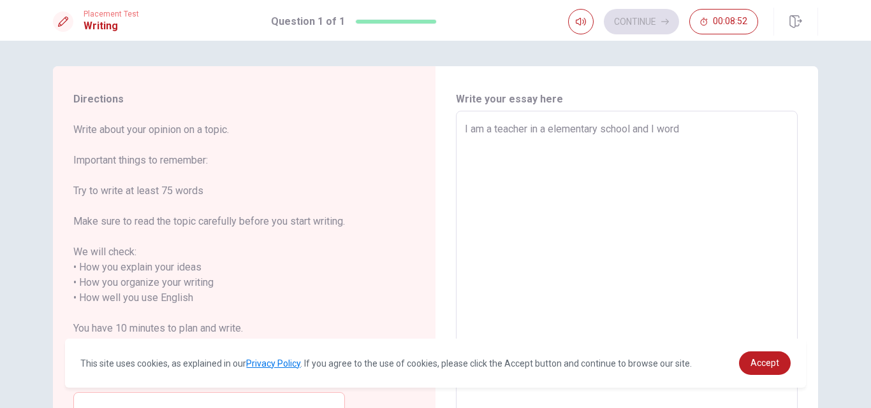
type textarea "I am a teacher in a elementary school and I word e"
type textarea "x"
type textarea "I am a teacher in a elementary school and I word ev"
type textarea "x"
type textarea "I am a teacher in a elementary school and I word eve"
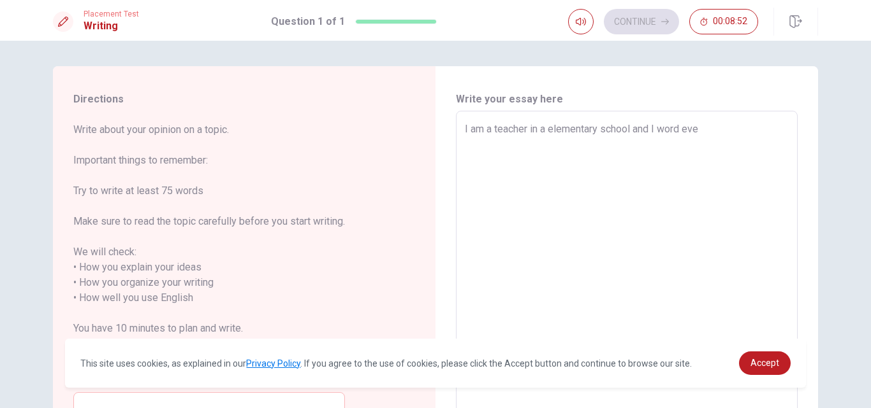
type textarea "x"
type textarea "I am a teacher in a elementary school and I word ever"
type textarea "x"
type textarea "I am a teacher in a elementary school and I word every"
type textarea "x"
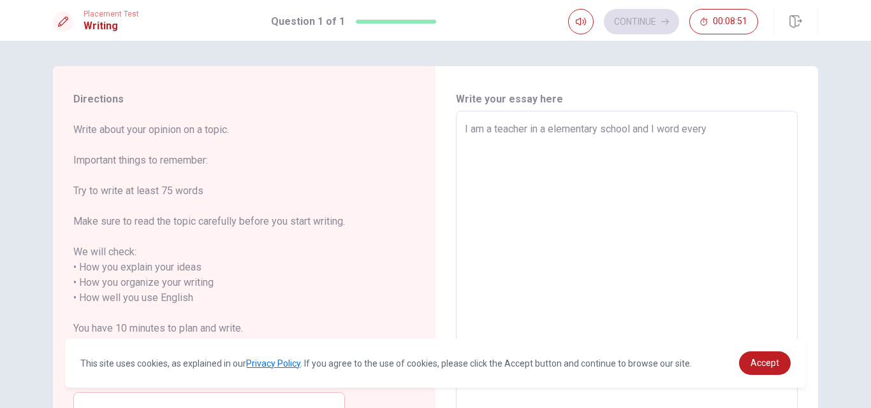
type textarea "I am a teacher in a elementary school and I word every"
type textarea "x"
type textarea "I am a teacher in a elementary school and I word every d"
type textarea "x"
type textarea "I am a teacher in a elementary school and I word every da"
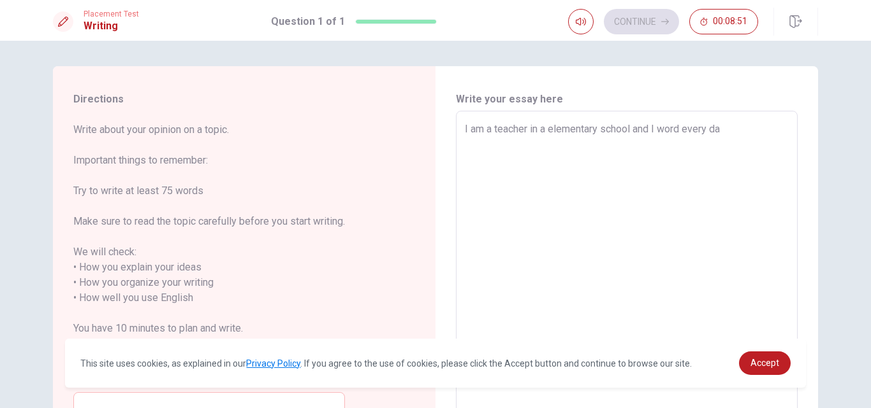
type textarea "x"
type textarea "I am a teacher in a elementary school and I word every day"
type textarea "x"
type textarea "I am a teacher in a elementary school and I word every day"
type textarea "x"
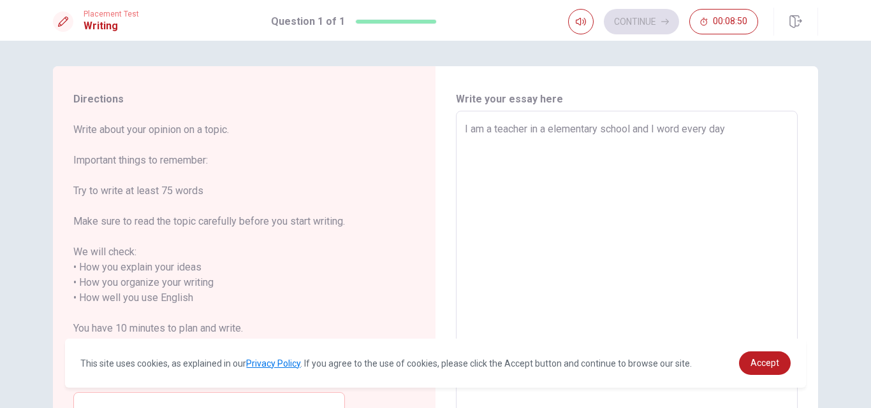
type textarea "I am a teacher in a elementary school and I word every day i"
type textarea "x"
type textarea "I am a teacher in a elementary school and I word every day in"
type textarea "x"
type textarea "I am a teacher in a elementary school and I word every day in"
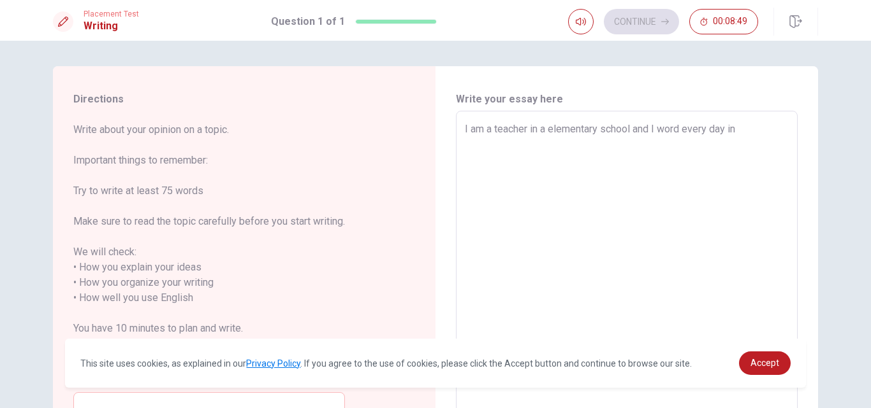
type textarea "x"
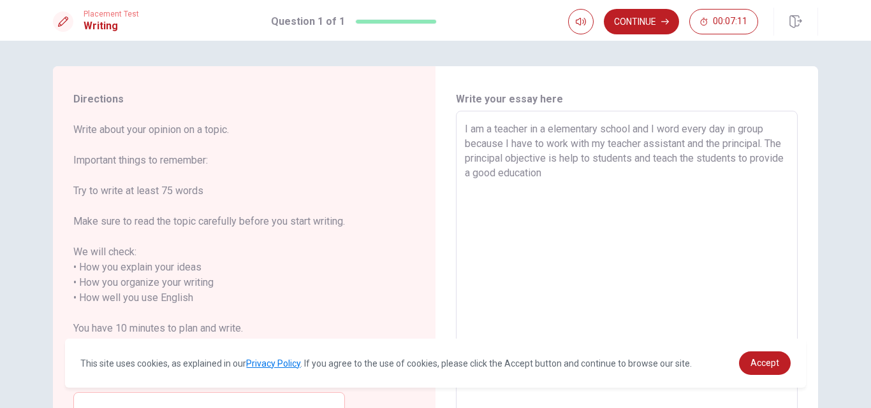
click at [681, 131] on textarea "I am a teacher in a elementary school and I word every day in group because I h…" at bounding box center [627, 291] width 324 height 338
click at [646, 150] on textarea "I am a teacher in a elementary school and I work every day in group because I h…" at bounding box center [627, 291] width 324 height 338
drag, startPoint x: 517, startPoint y: 160, endPoint x: 483, endPoint y: 159, distance: 34.4
click at [483, 159] on textarea "I am a teacher in a elementary school and I work every day in group because I h…" at bounding box center [627, 291] width 324 height 338
click at [556, 176] on textarea "I am a teacher in a elementary school and I work every day in group because I h…" at bounding box center [627, 291] width 324 height 338
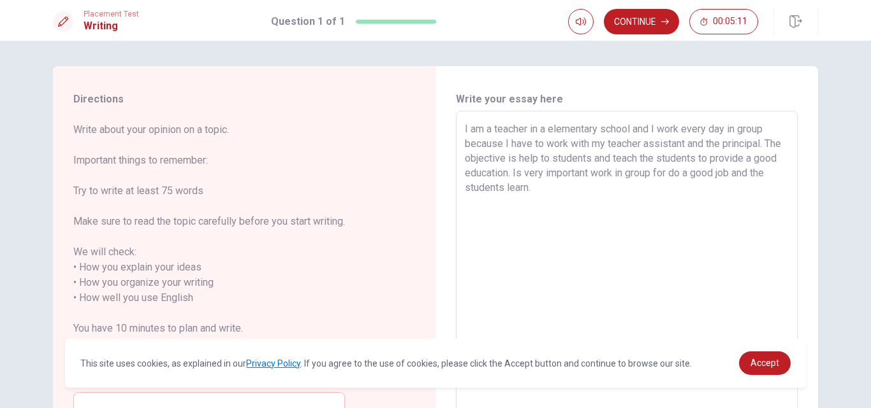
click at [784, 175] on textarea "I am a teacher in a elementary school and I work every day in group because I h…" at bounding box center [627, 291] width 324 height 338
click at [603, 182] on textarea "I am a teacher in a elementary school and I work every day in group because I h…" at bounding box center [627, 291] width 324 height 338
click at [777, 176] on textarea "I am a teacher in a elementary school and I work every day in group because I h…" at bounding box center [627, 291] width 324 height 338
click at [565, 184] on textarea "I am a teacher in a elementary school and I work every day in group because I h…" at bounding box center [627, 291] width 324 height 338
click at [784, 174] on textarea "I am a teacher in a elementary school and I work every day in group because I h…" at bounding box center [627, 291] width 324 height 338
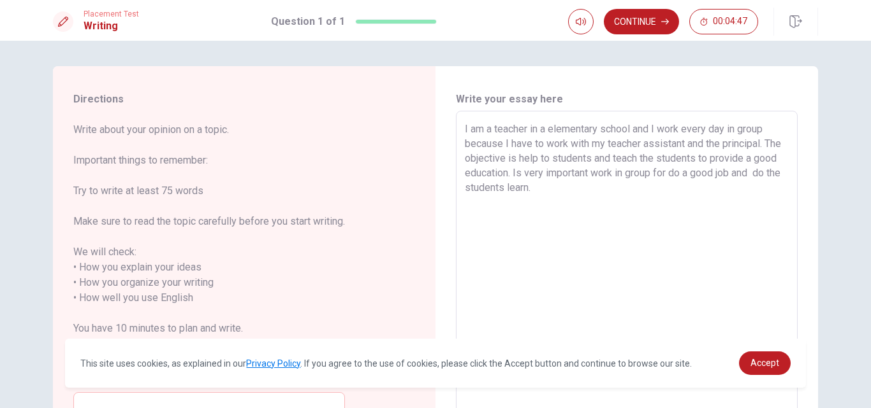
drag, startPoint x: 572, startPoint y: 190, endPoint x: 462, endPoint y: 185, distance: 109.7
click at [465, 185] on textarea "I am a teacher in a elementary school and I work every day in group because I h…" at bounding box center [627, 291] width 324 height 338
click at [532, 192] on textarea "I am a teacher in a elementary school and I work every day in group because I h…" at bounding box center [627, 291] width 324 height 338
click at [572, 189] on textarea "I am a teacher in a elementary school and I work every day in group because I h…" at bounding box center [627, 291] width 324 height 338
drag, startPoint x: 474, startPoint y: 187, endPoint x: 458, endPoint y: 185, distance: 16.0
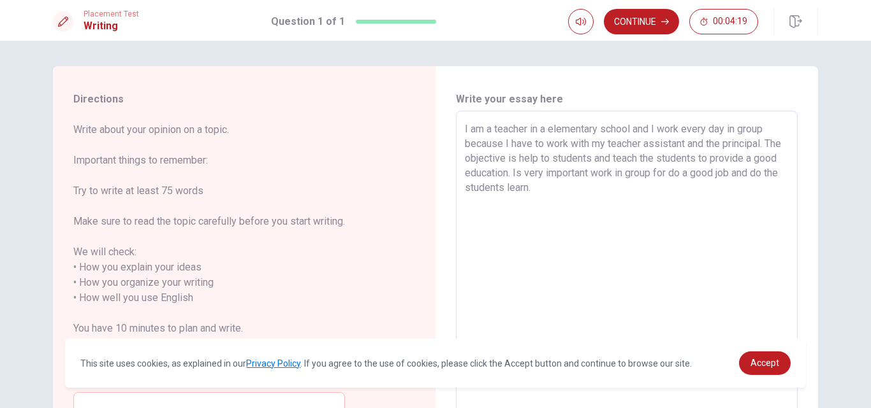
click at [458, 185] on div "I am a teacher in a elementary school and I work every day in group because I h…" at bounding box center [627, 290] width 342 height 359
click at [553, 185] on textarea "I am a teacher in a elementary school and I work every day in group because I h…" at bounding box center [627, 291] width 324 height 338
click at [574, 189] on textarea "I am a teacher in a elementary school and I work every day in group because I h…" at bounding box center [627, 291] width 324 height 338
click at [477, 193] on textarea "I am a teacher in a elementary school and I work every day in group because I h…" at bounding box center [627, 291] width 324 height 338
click at [473, 193] on textarea "I am a teacher in a elementary school and I work every day in group because I h…" at bounding box center [627, 291] width 324 height 338
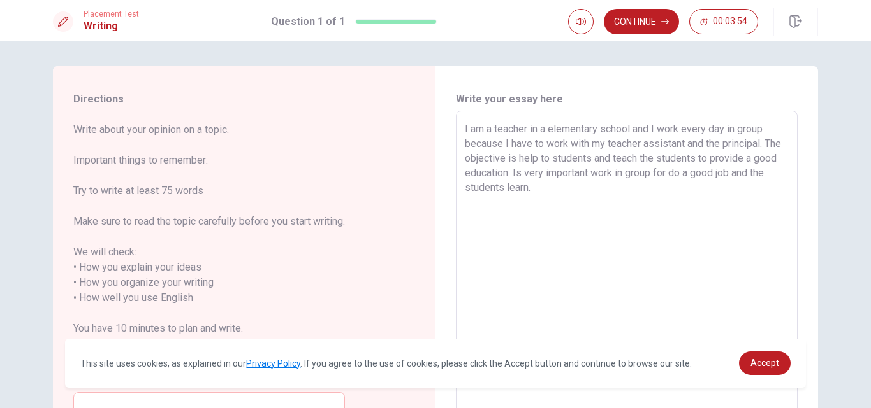
click at [465, 190] on textarea "I am a teacher in a elementary school and I work every day in group because I h…" at bounding box center [627, 291] width 324 height 338
click at [596, 184] on textarea "I am a teacher in a elementary school and I work every day in group because I h…" at bounding box center [627, 291] width 324 height 338
click at [642, 30] on button "Continue" at bounding box center [641, 21] width 75 height 25
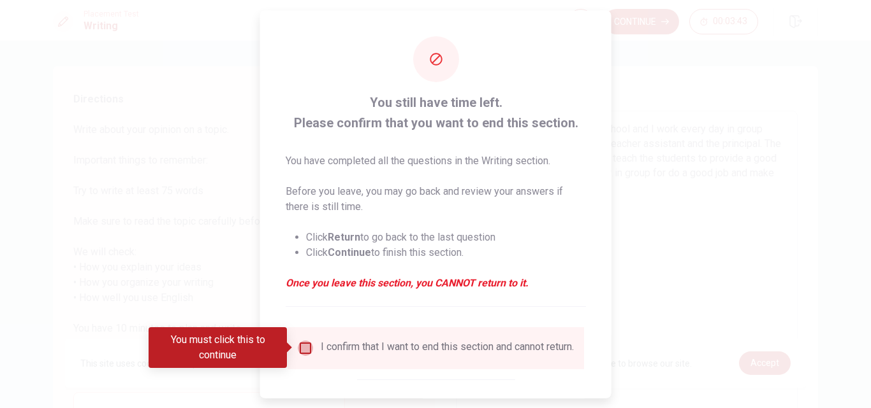
click at [305, 347] on input "You must click this to continue" at bounding box center [305, 347] width 15 height 15
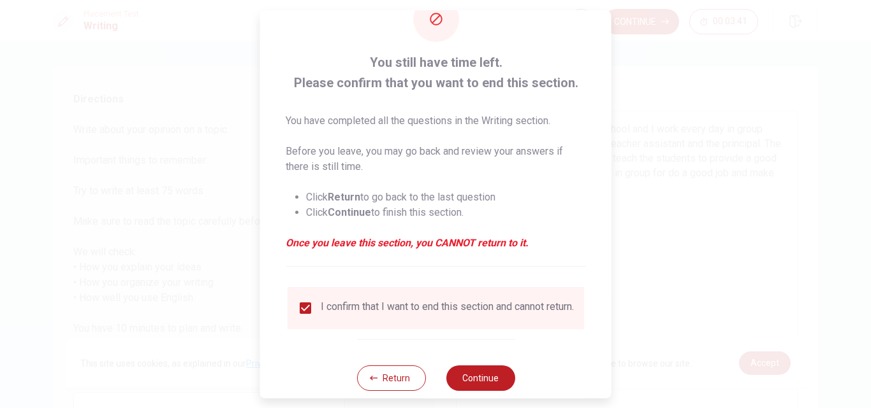
scroll to position [67, 0]
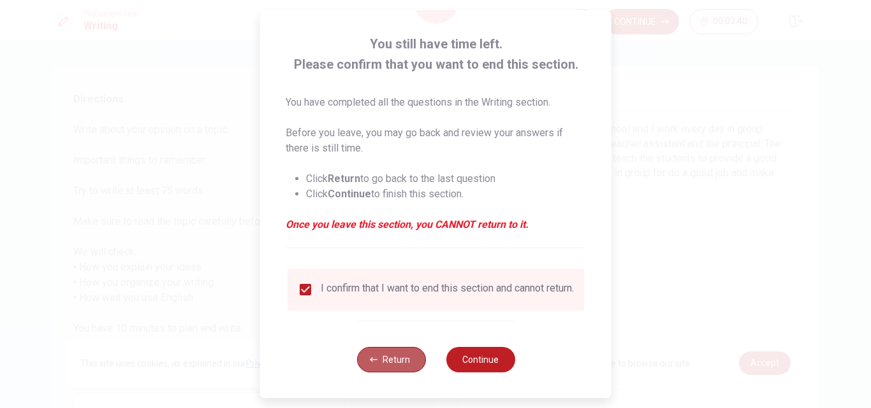
click at [399, 350] on button "Return" at bounding box center [390, 359] width 69 height 25
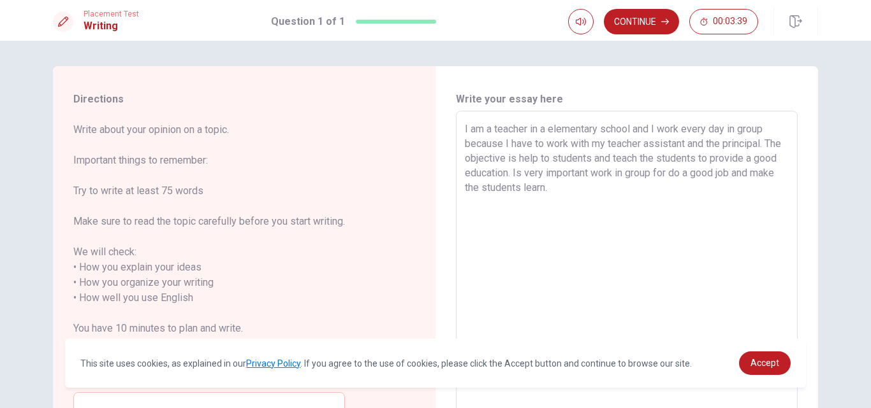
click at [642, 188] on textarea "I am a teacher in a elementary school and I work every day in group because I h…" at bounding box center [627, 291] width 324 height 338
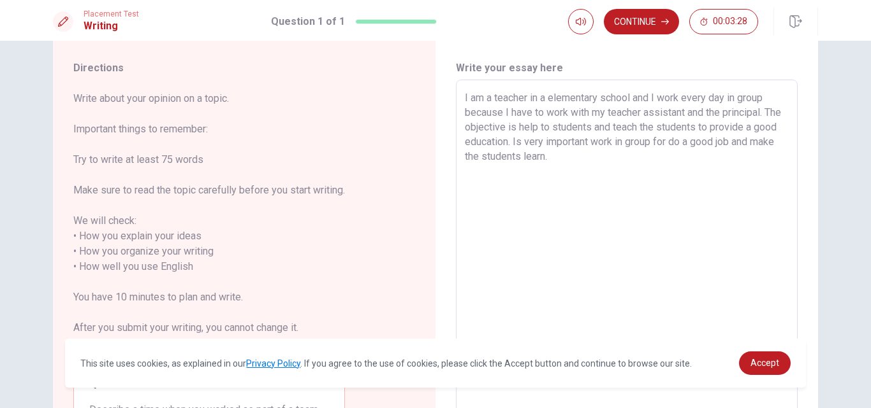
scroll to position [27, 0]
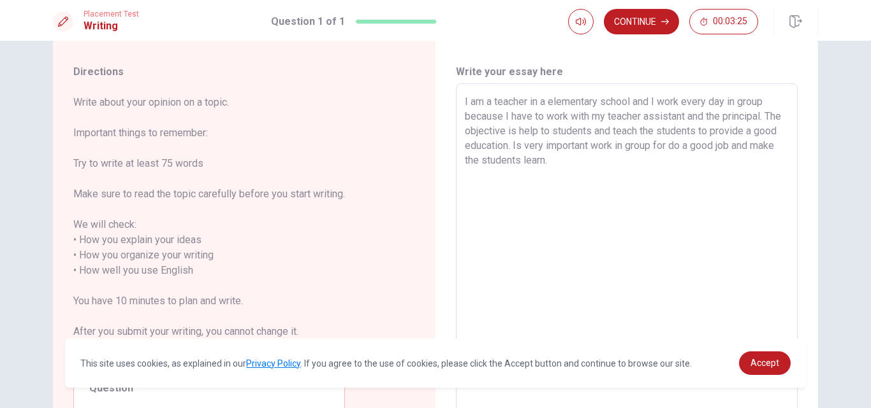
click at [765, 104] on textarea "I am a teacher in a elementary school and I work every day in group because I h…" at bounding box center [627, 263] width 324 height 338
click at [736, 102] on textarea "I am a teacher in a elementary school and I work every day in team because I ha…" at bounding box center [627, 263] width 324 height 338
click at [604, 154] on textarea "I am a teacher in a elementary school and I work every day in a team because I …" at bounding box center [627, 263] width 324 height 338
click at [553, 133] on textarea "I am a teacher in a elementary school and I work every day in a team because I …" at bounding box center [627, 263] width 324 height 338
click at [581, 158] on textarea "I am a teacher in a elementary school and I work every day in a team because I …" at bounding box center [627, 263] width 324 height 338
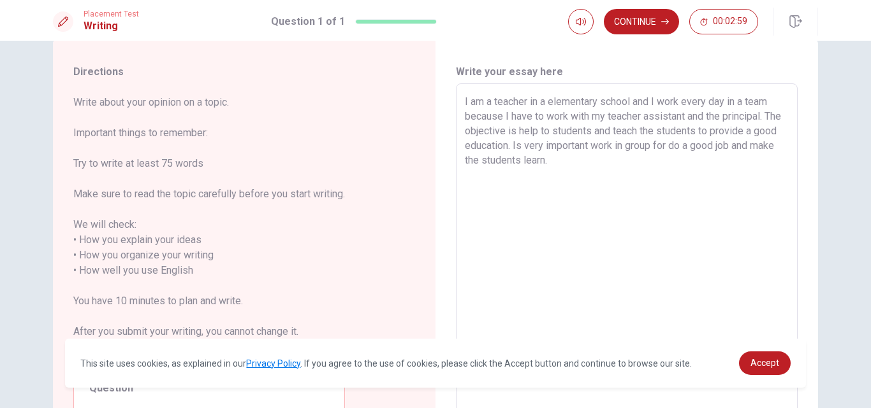
click at [714, 131] on textarea "I am a teacher in a elementary school and I work every day in a team because I …" at bounding box center [627, 263] width 324 height 338
click at [602, 163] on textarea "I am a teacher in a elementary school and I work every day in a team because I …" at bounding box center [627, 263] width 324 height 338
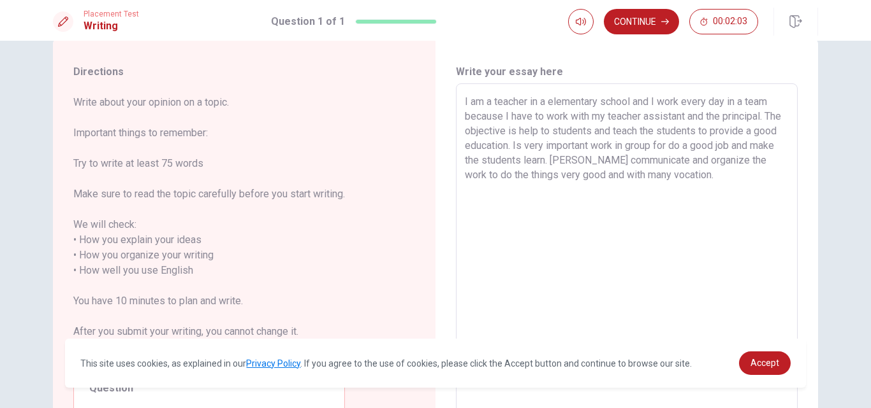
drag, startPoint x: 690, startPoint y: 172, endPoint x: 638, endPoint y: 170, distance: 51.7
click at [638, 170] on textarea "I am a teacher in a elementary school and I work every day in a team because I …" at bounding box center [627, 263] width 324 height 338
click at [625, 95] on textarea "I am a teacher in a elementary school and I work every day in a team because I …" at bounding box center [627, 263] width 324 height 338
click at [525, 119] on textarea "I am a teacher in a elementary school and I work every day in a team because I …" at bounding box center [627, 263] width 324 height 338
click at [609, 125] on textarea "I am a teacher in a elementary school and I work every day in a team because I …" at bounding box center [627, 263] width 324 height 338
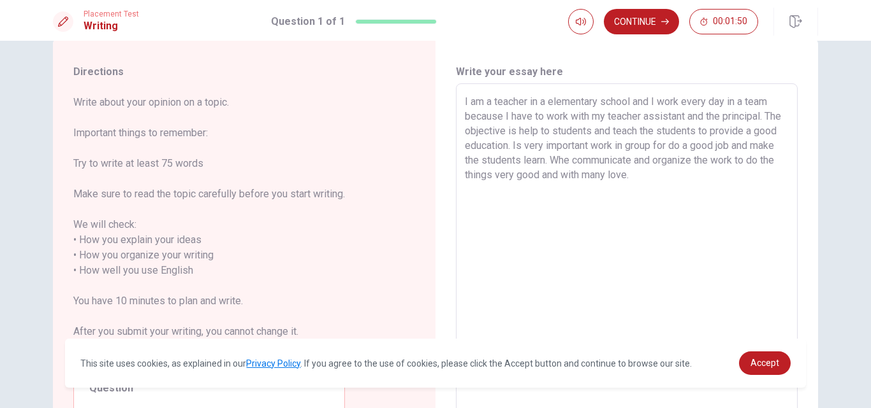
click at [563, 138] on textarea "I am a teacher in a elementary school and I work every day in a team because I …" at bounding box center [627, 263] width 324 height 338
click at [539, 146] on textarea "I am a teacher in a elementary school and I work every day in a team because I …" at bounding box center [627, 263] width 324 height 338
drag, startPoint x: 538, startPoint y: 148, endPoint x: 595, endPoint y: 149, distance: 57.4
click at [595, 149] on textarea "I am a teacher in a elementary school and I work every day in a team because I …" at bounding box center [627, 263] width 324 height 338
click at [646, 167] on textarea "I am a teacher in a elementary school and I work every day in a team because I …" at bounding box center [627, 263] width 324 height 338
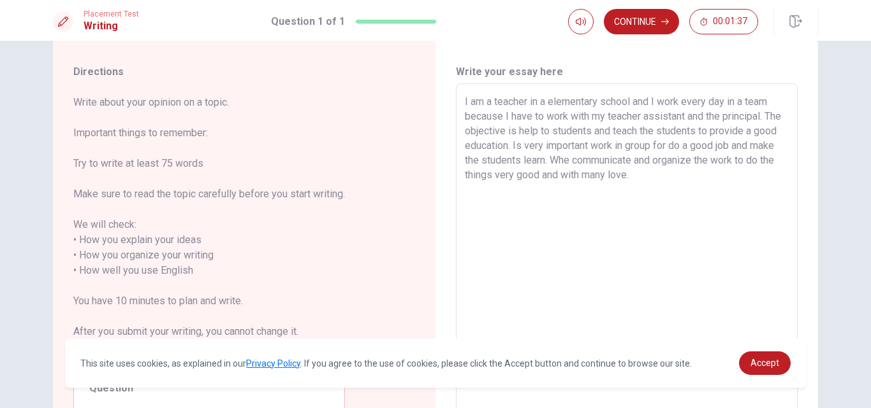
click at [671, 179] on textarea "I am a teacher in a elementary school and I work every day in a team because I …" at bounding box center [627, 263] width 324 height 338
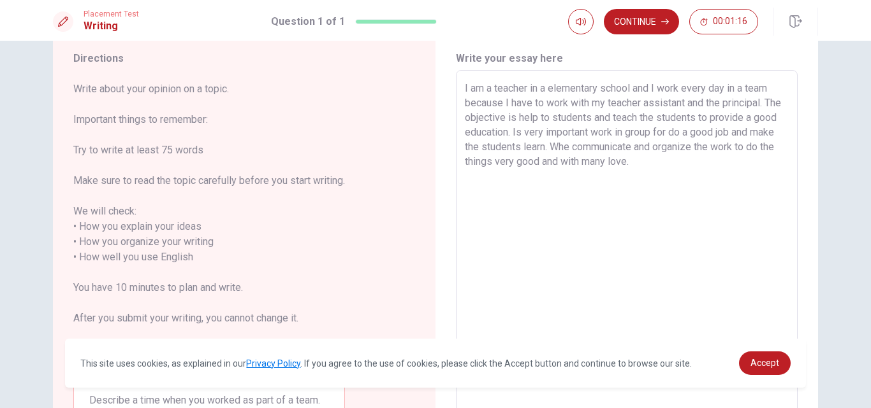
scroll to position [34, 0]
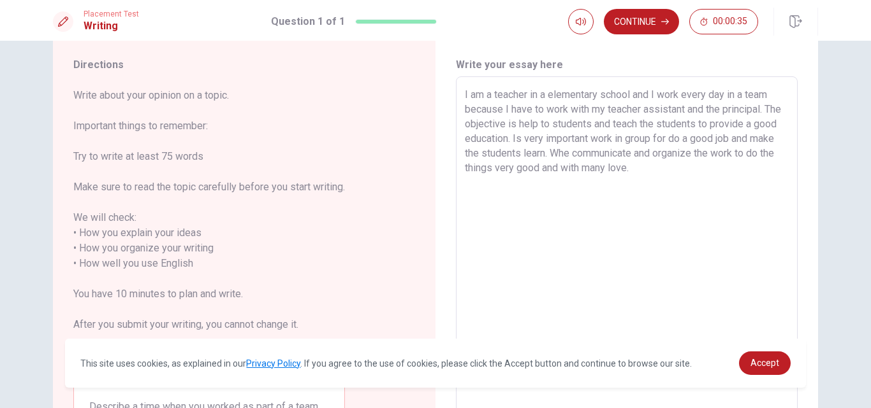
drag, startPoint x: 523, startPoint y: 170, endPoint x: 489, endPoint y: 167, distance: 33.9
click at [489, 167] on textarea "I am a teacher in a elementary school and I work every day in a team because I …" at bounding box center [627, 256] width 324 height 338
click at [689, 170] on textarea "I am a teacher in a elementary school and I work every day in a team because I …" at bounding box center [627, 256] width 324 height 338
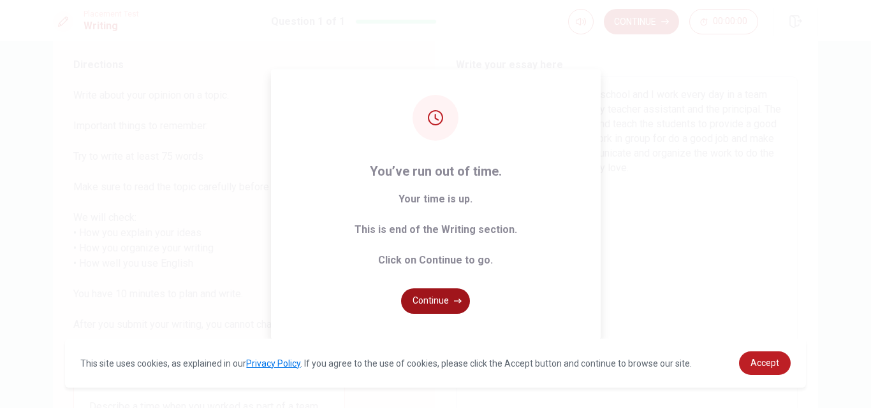
click at [447, 291] on button "Continue" at bounding box center [435, 301] width 69 height 25
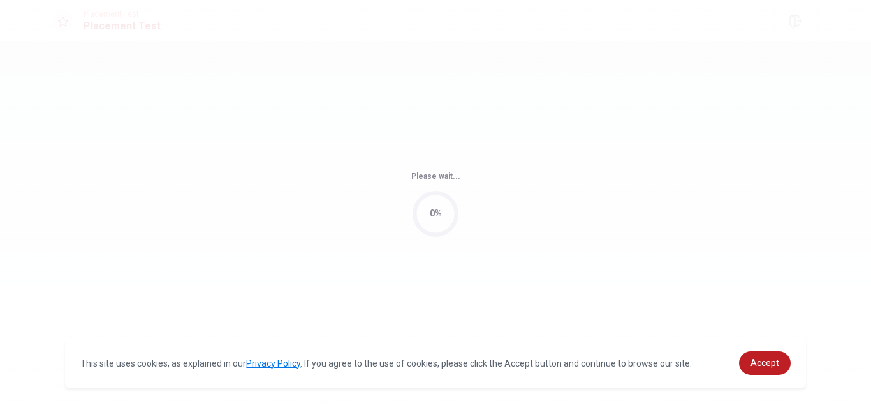
scroll to position [0, 0]
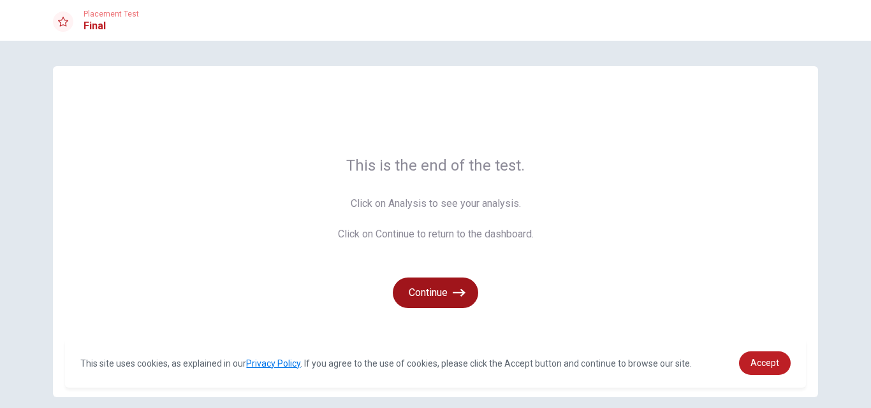
click at [452, 290] on icon "button" at bounding box center [458, 293] width 13 height 13
